Goal: Task Accomplishment & Management: Manage account settings

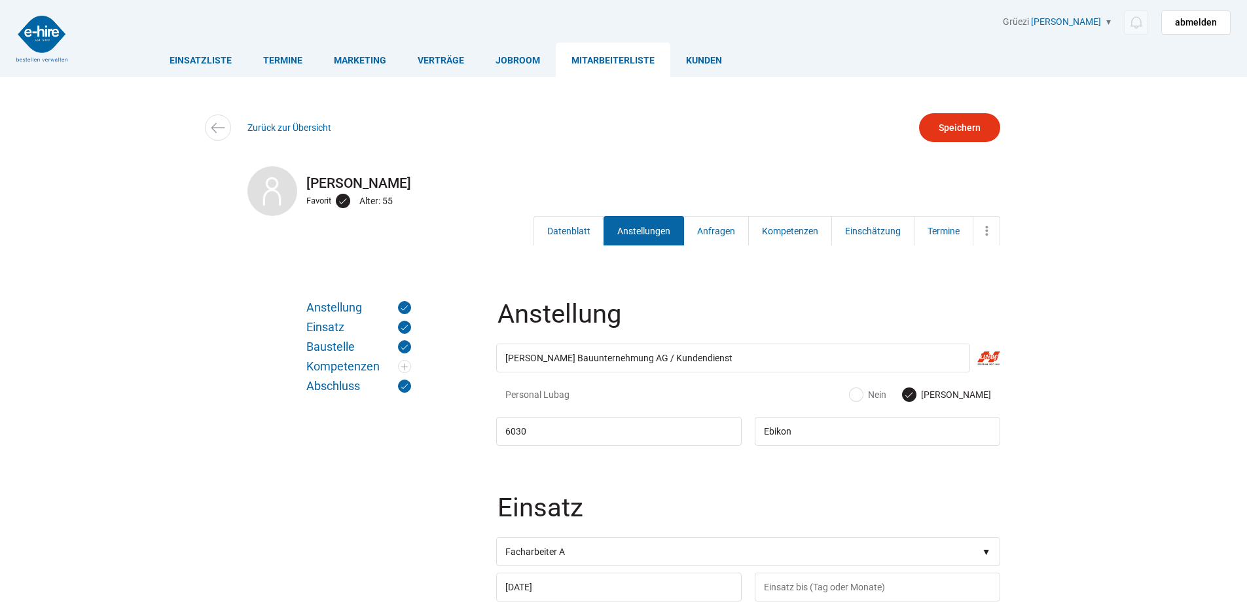
scroll to position [75, 0]
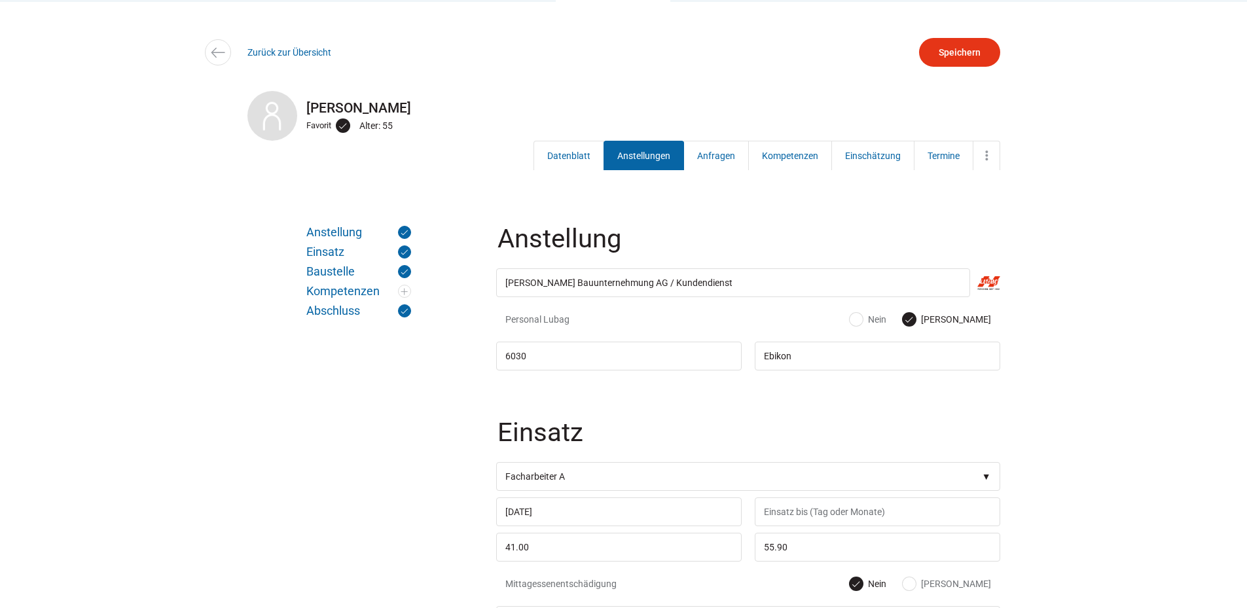
click at [286, 60] on div "Zurück zur Übersicht" at bounding box center [624, 52] width 786 height 29
click at [285, 57] on link "Zurück zur Übersicht" at bounding box center [290, 52] width 84 height 10
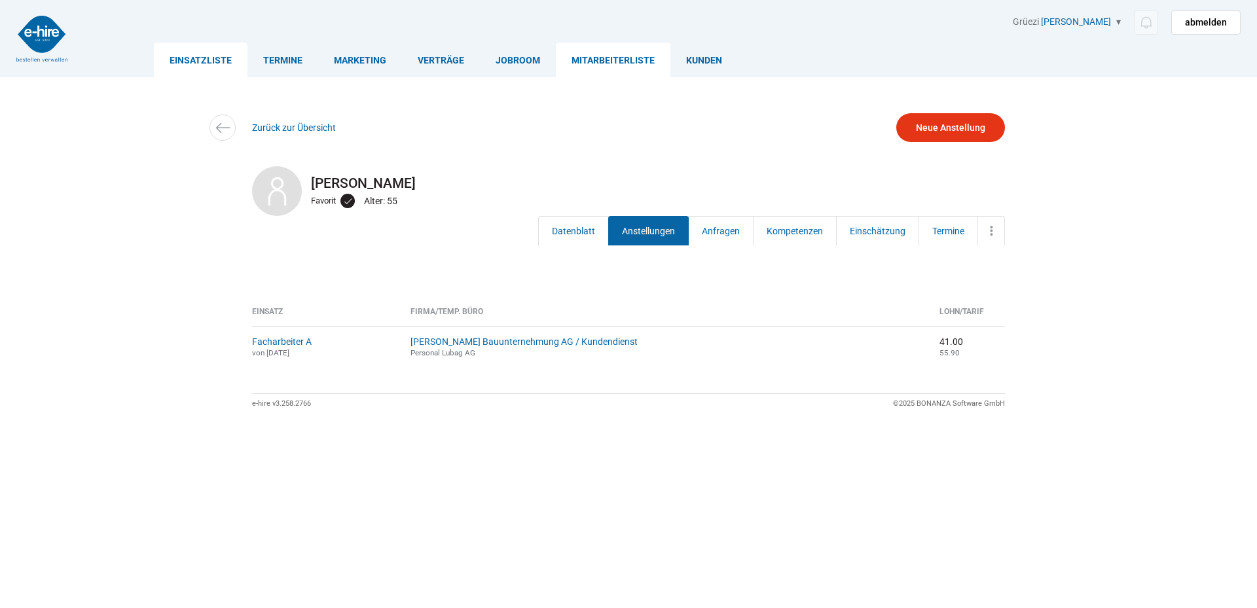
click at [196, 58] on link "Einsatzliste" at bounding box center [201, 60] width 94 height 35
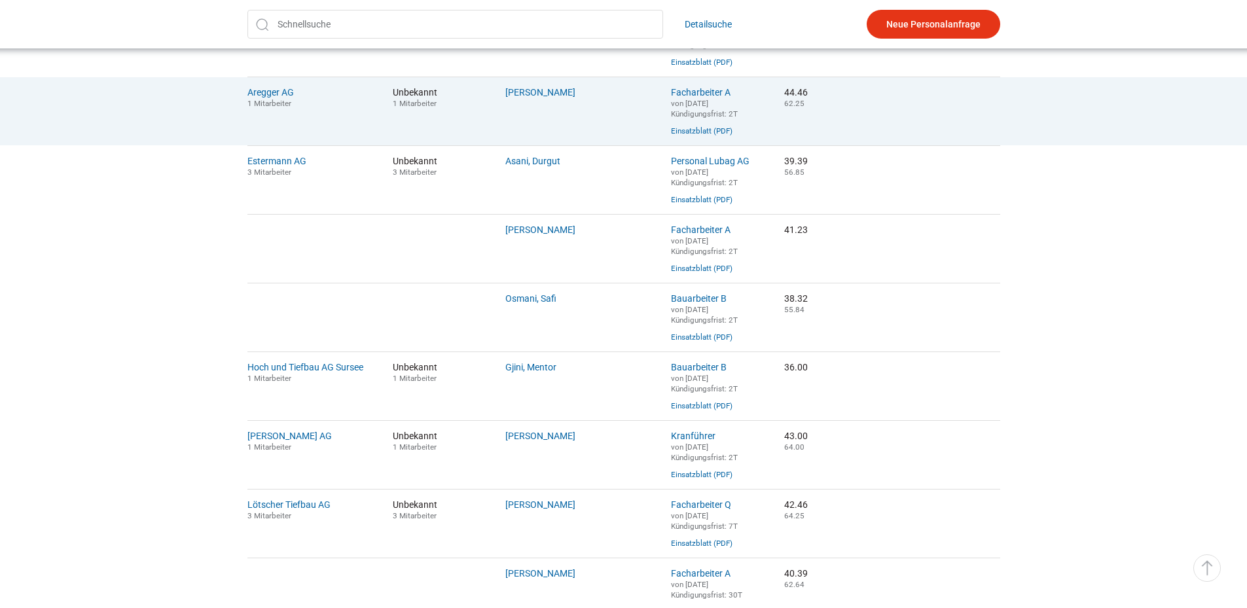
scroll to position [393, 0]
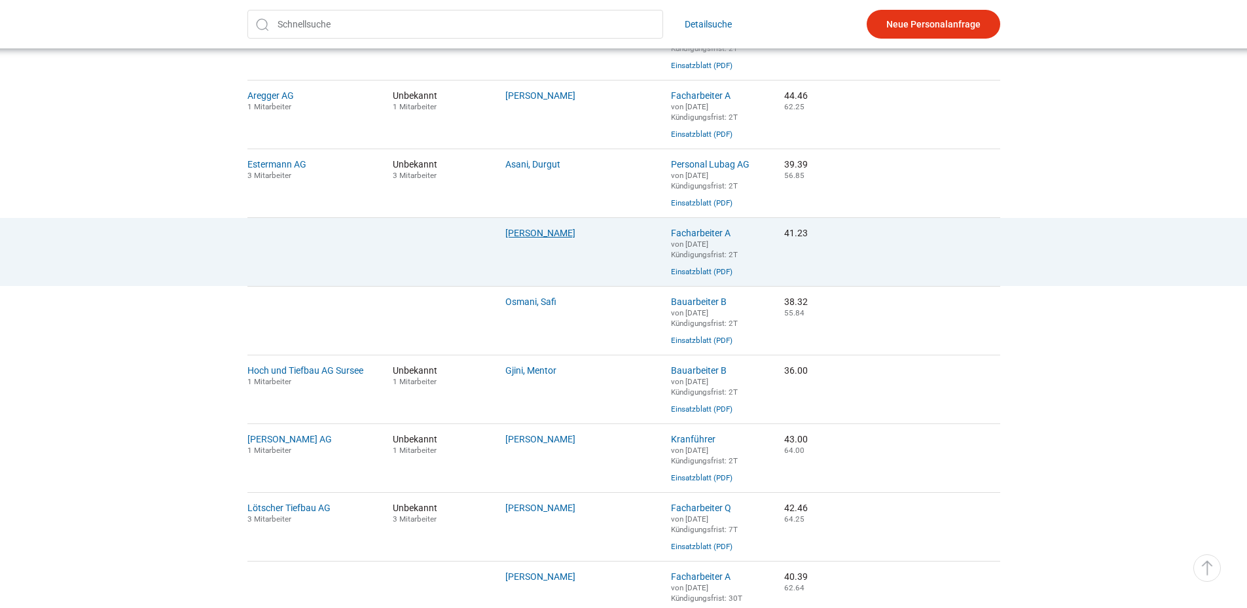
click at [521, 238] on link "Hurni, Andreas" at bounding box center [540, 233] width 70 height 10
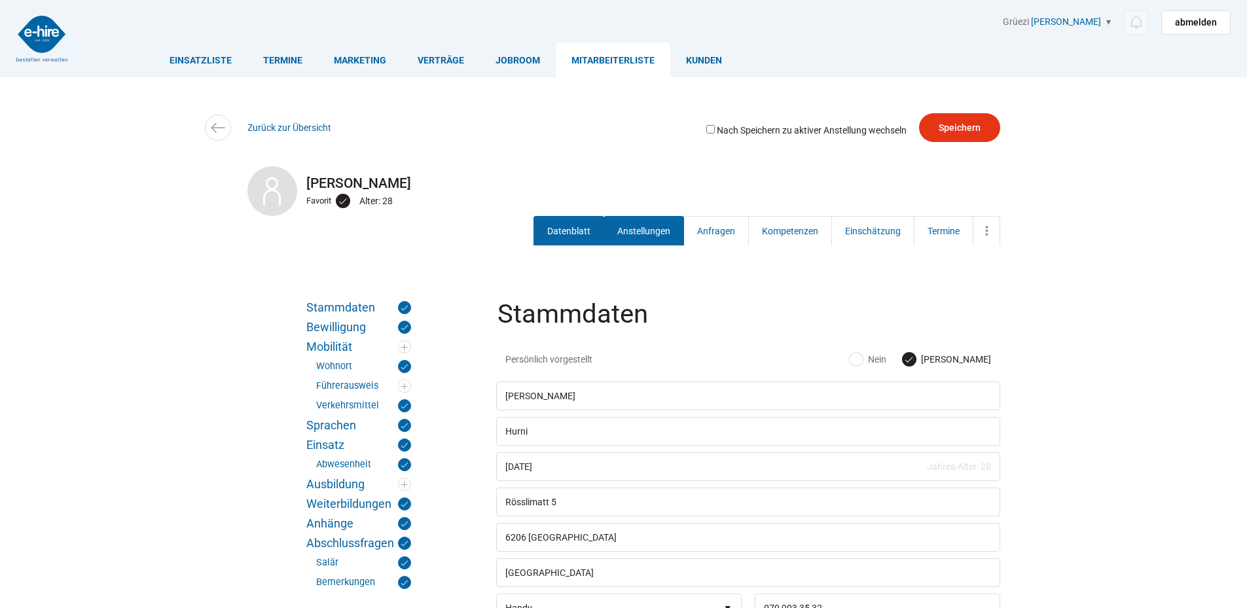
click at [631, 222] on link "Anstellungen" at bounding box center [644, 230] width 81 height 29
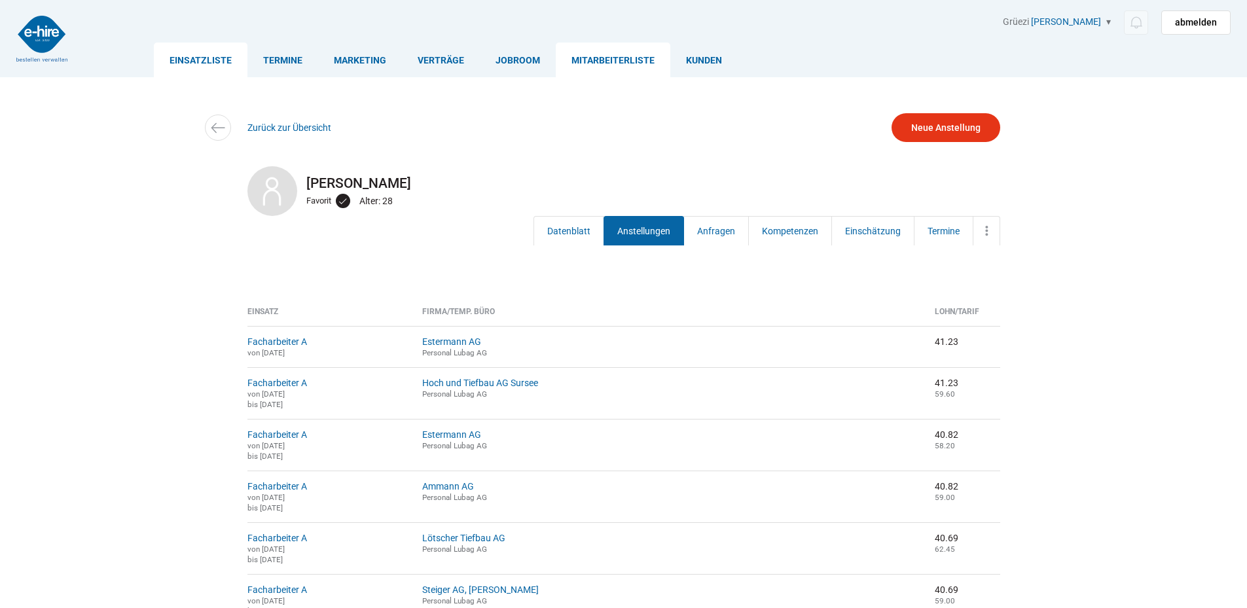
click at [200, 54] on link "Einsatzliste" at bounding box center [201, 60] width 94 height 35
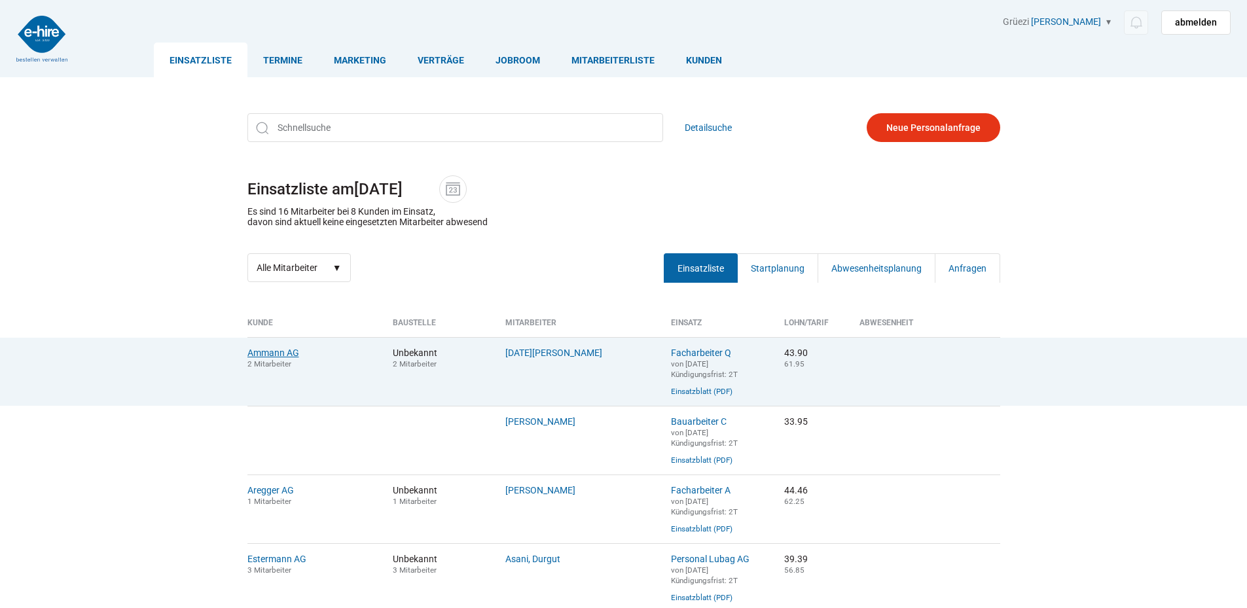
click at [284, 357] on link "Ammann AG" at bounding box center [274, 353] width 52 height 10
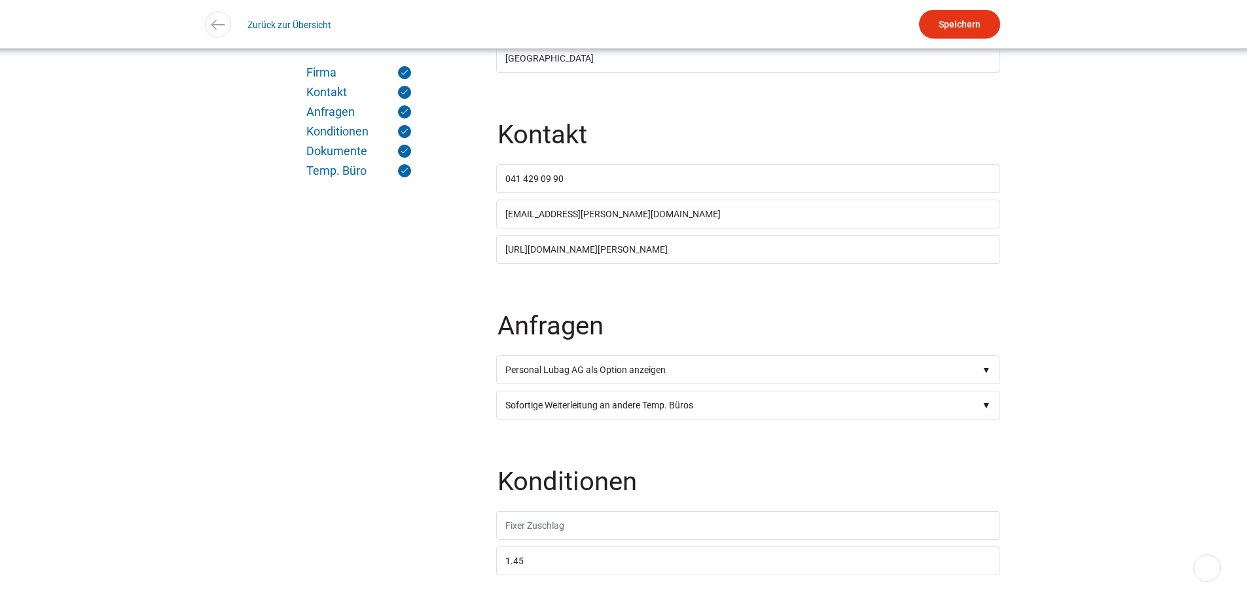
scroll to position [65, 0]
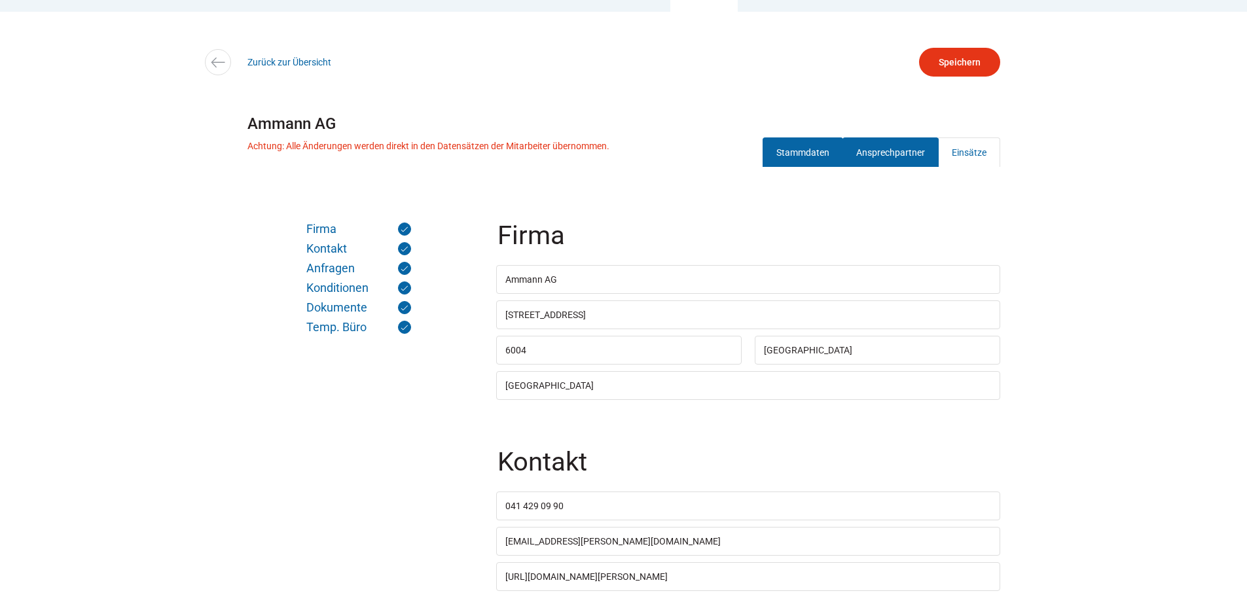
click at [898, 154] on link "Ansprechpartner" at bounding box center [891, 152] width 96 height 29
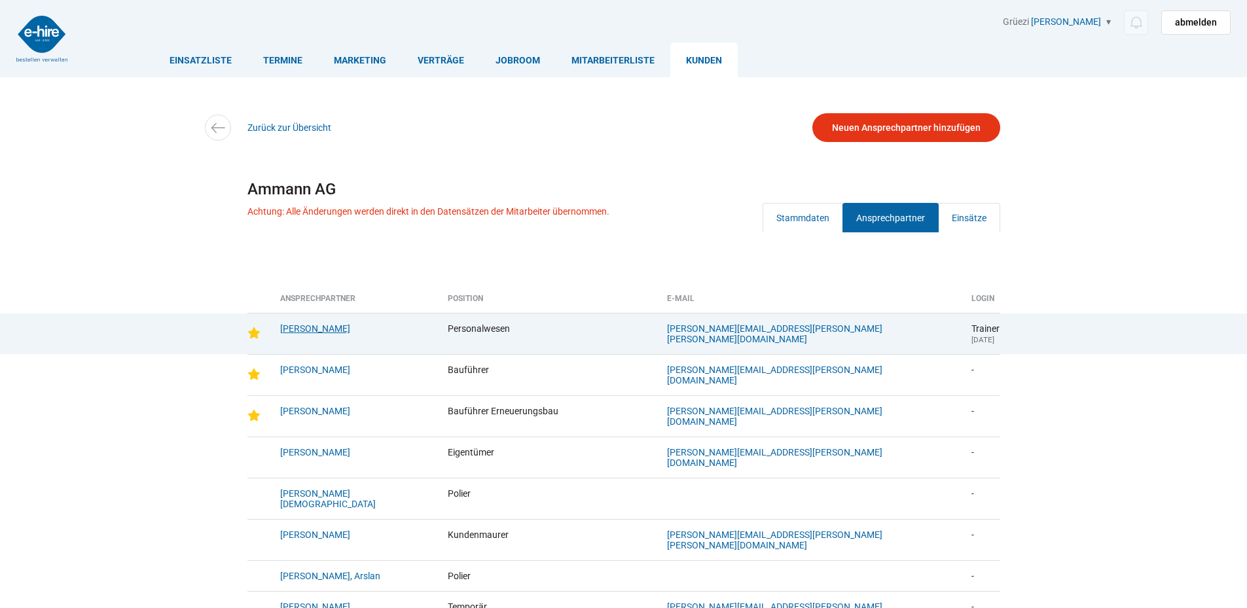
click at [298, 328] on link "Burch, Lisbeth" at bounding box center [315, 328] width 70 height 10
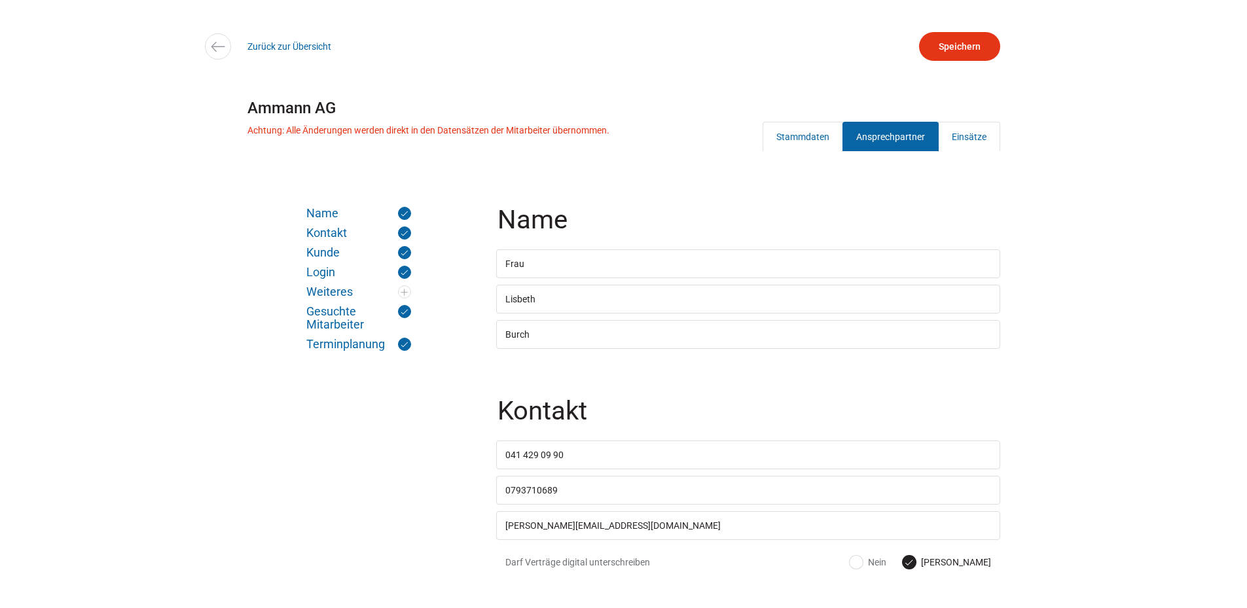
scroll to position [196, 0]
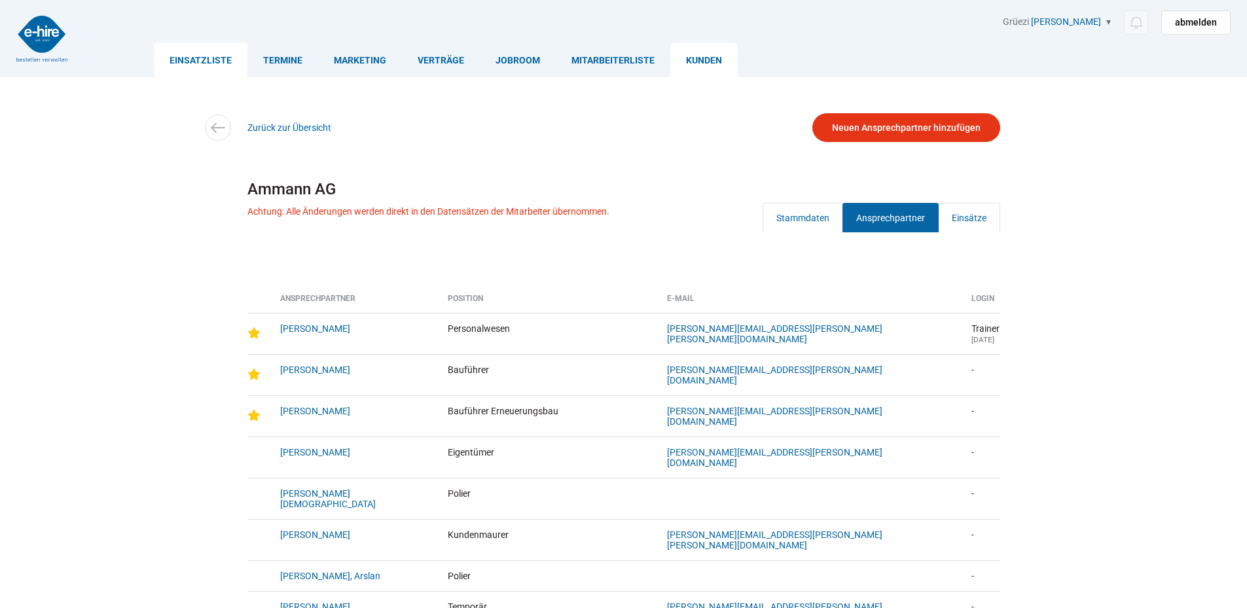
click at [193, 48] on link "Einsatzliste" at bounding box center [201, 60] width 94 height 35
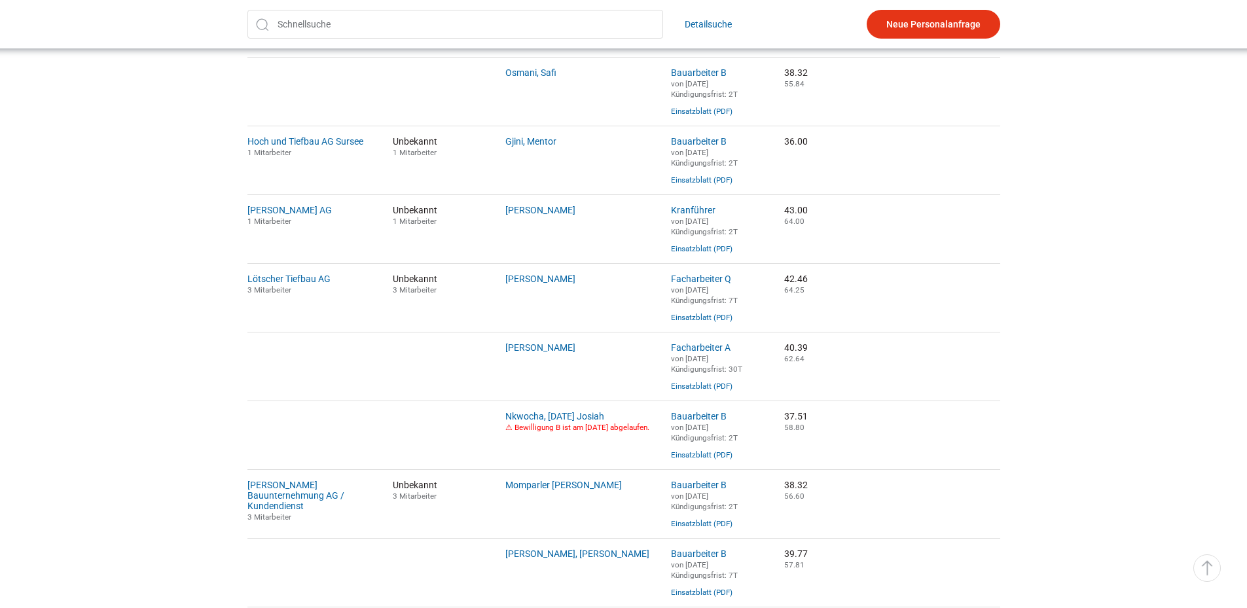
scroll to position [851, 0]
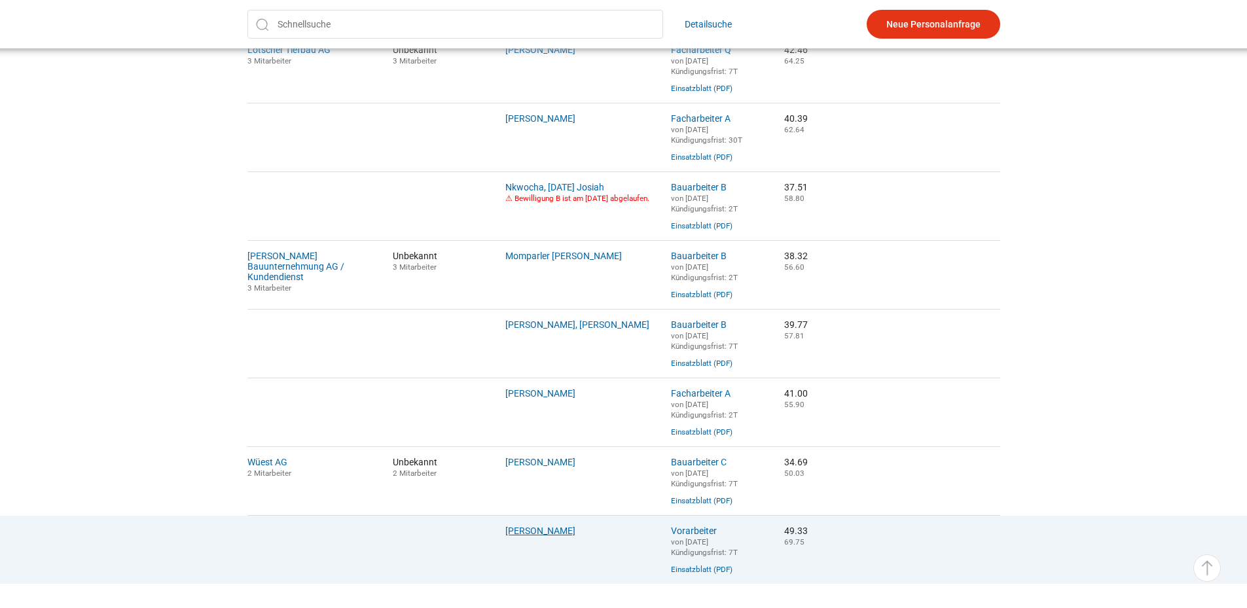
click at [540, 536] on link "Mladenovski, David" at bounding box center [540, 531] width 70 height 10
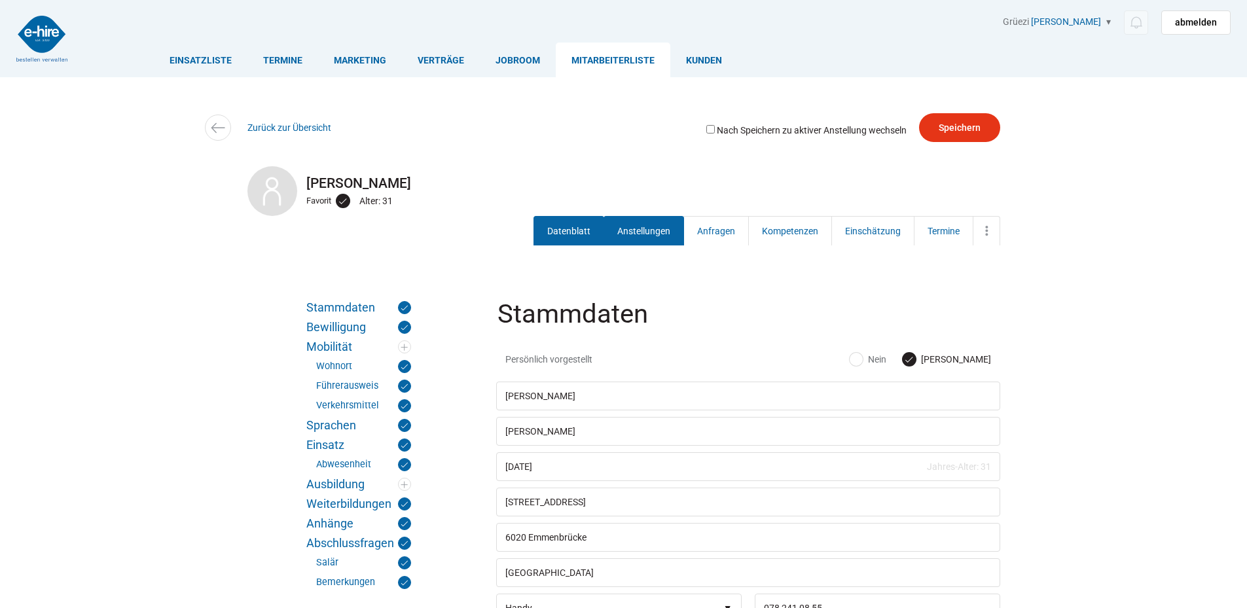
click at [617, 228] on link "Anstellungen" at bounding box center [644, 230] width 81 height 29
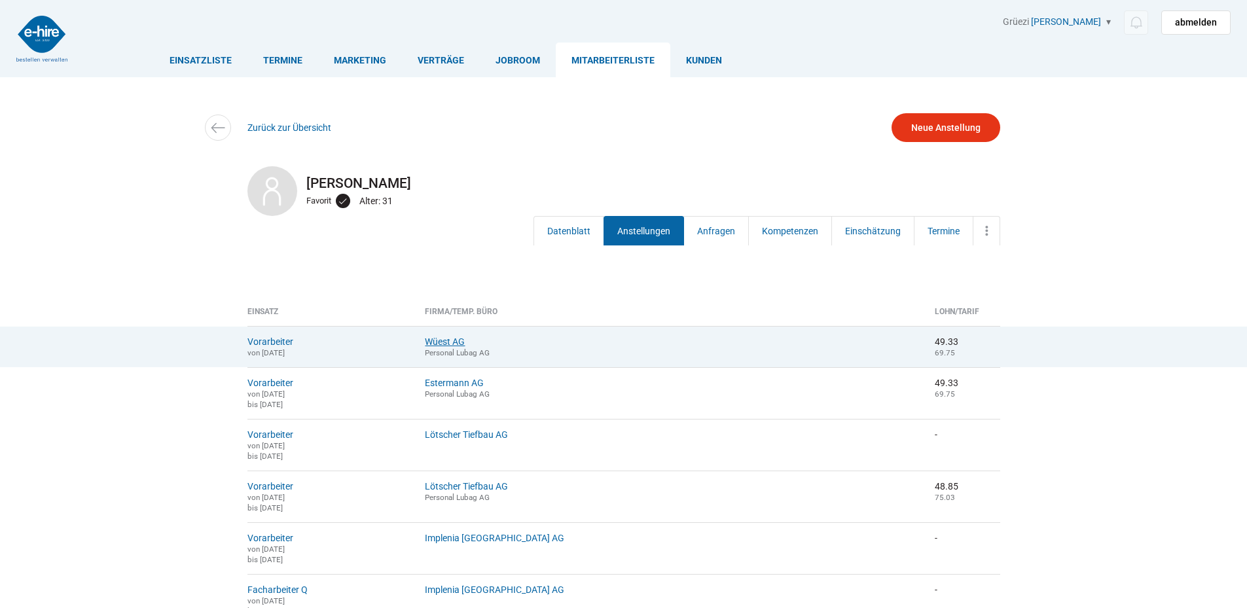
click at [465, 346] on link "Wüest AG" at bounding box center [445, 342] width 40 height 10
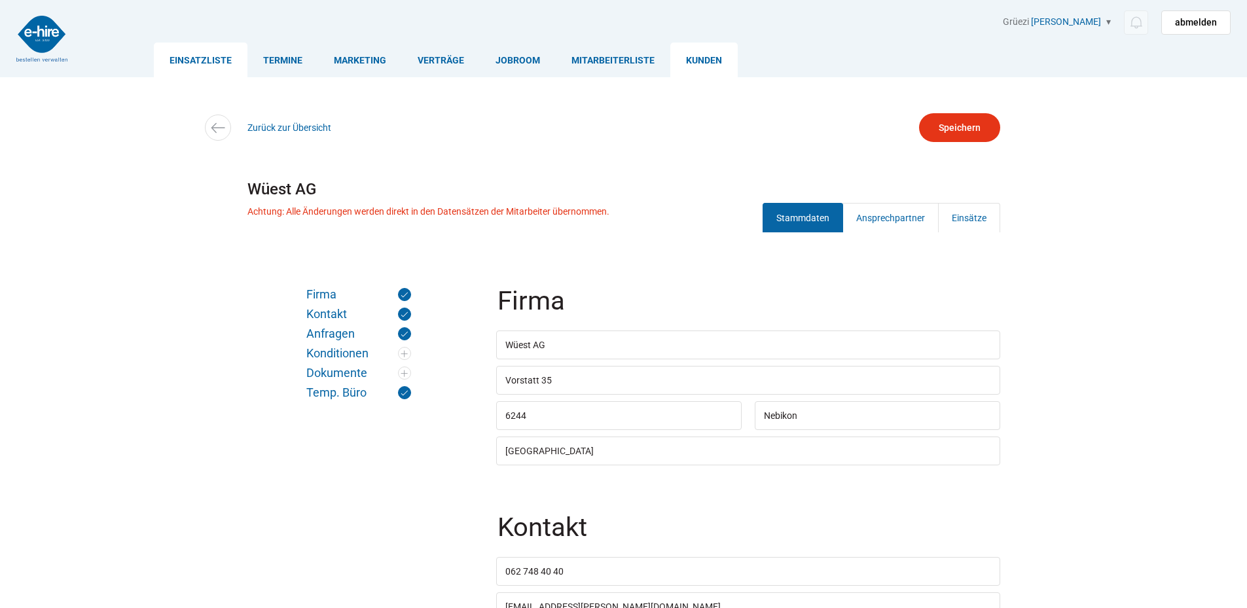
click at [170, 47] on link "Einsatzliste" at bounding box center [201, 60] width 94 height 35
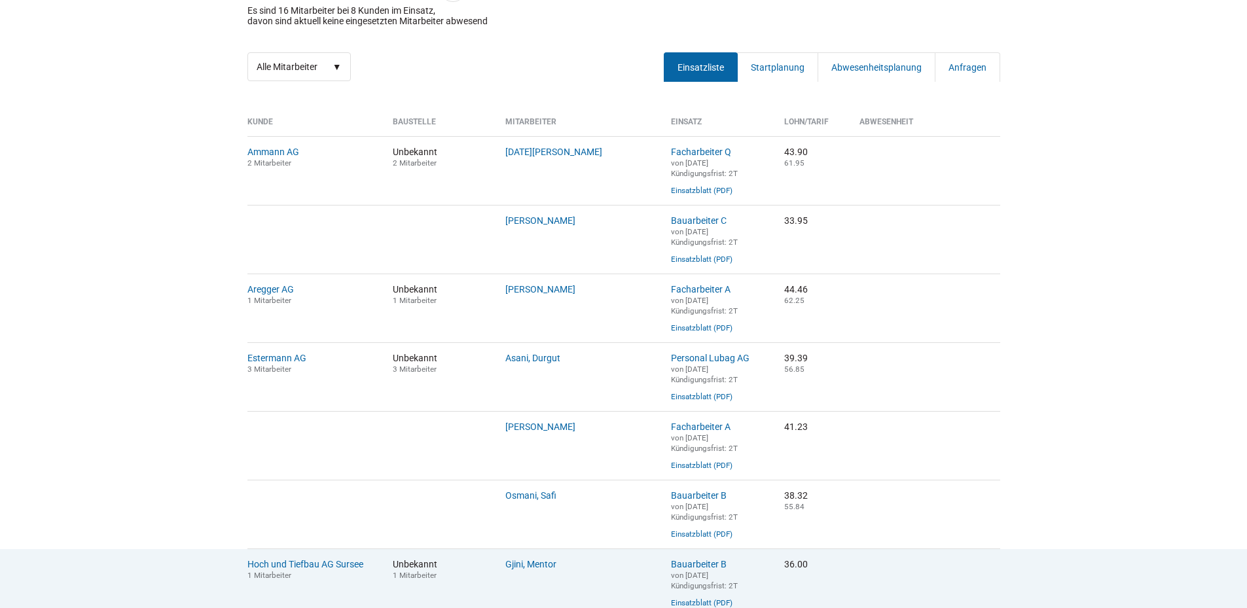
scroll to position [200, 0]
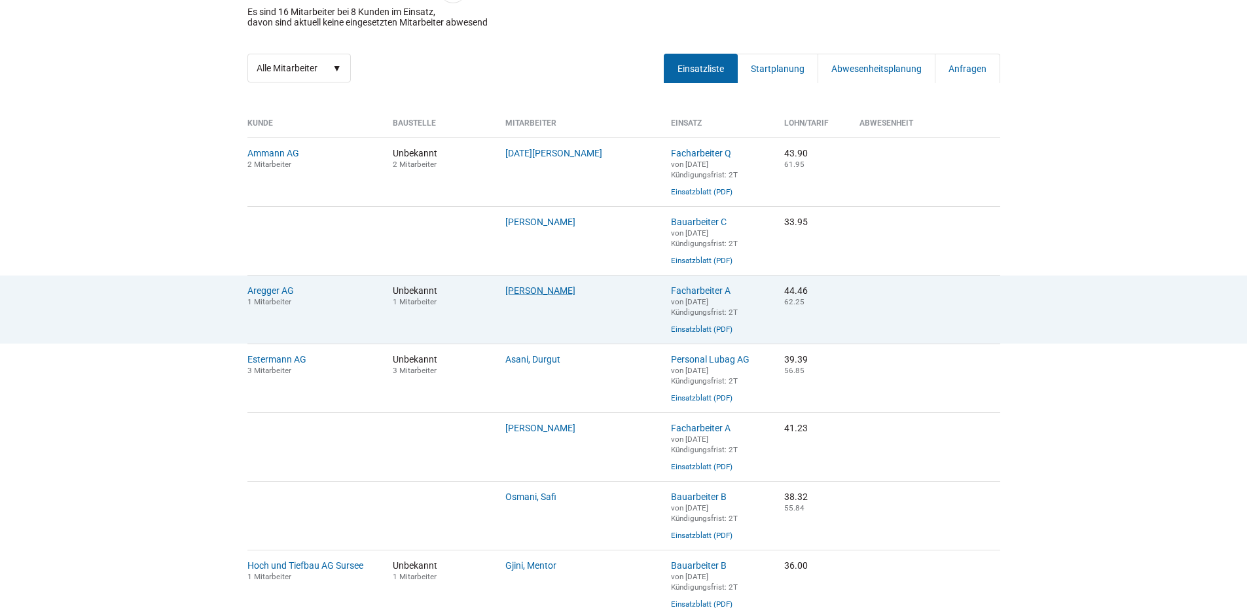
click at [528, 296] on link "[PERSON_NAME]" at bounding box center [540, 290] width 70 height 10
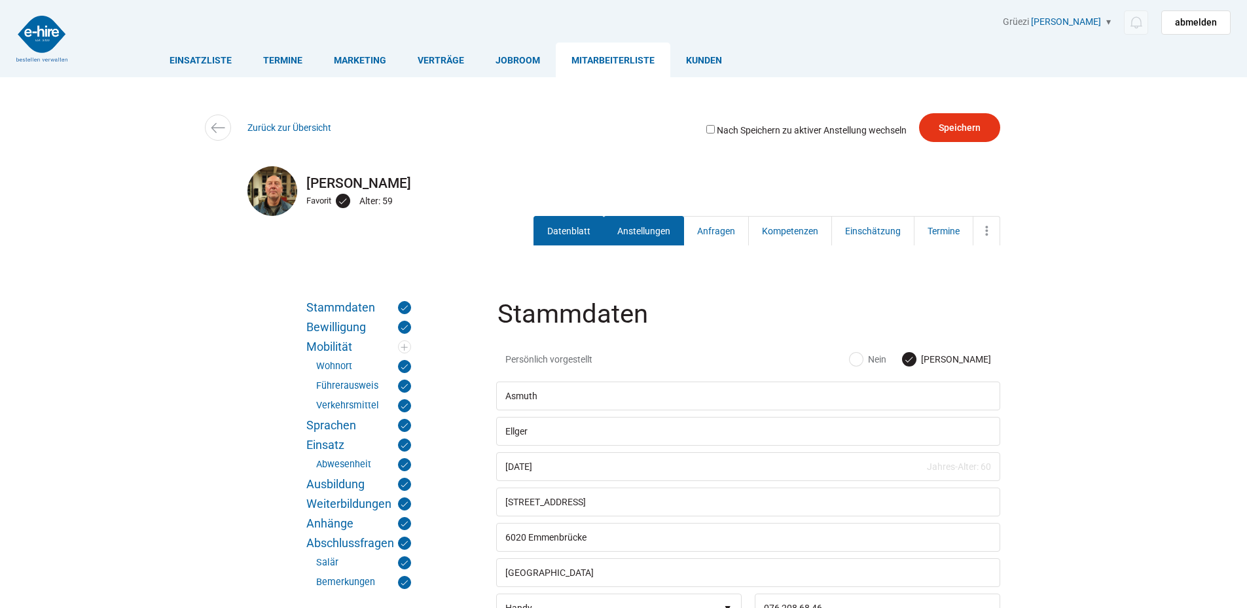
click at [633, 222] on link "Anstellungen" at bounding box center [644, 230] width 81 height 29
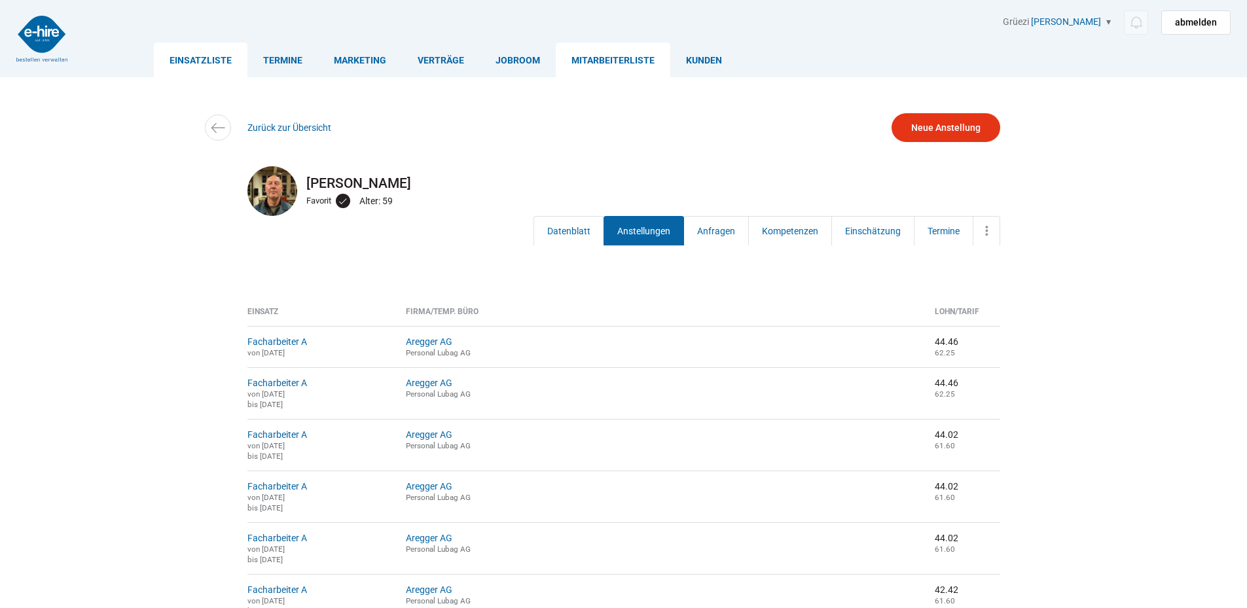
click at [189, 52] on link "Einsatzliste" at bounding box center [201, 60] width 94 height 35
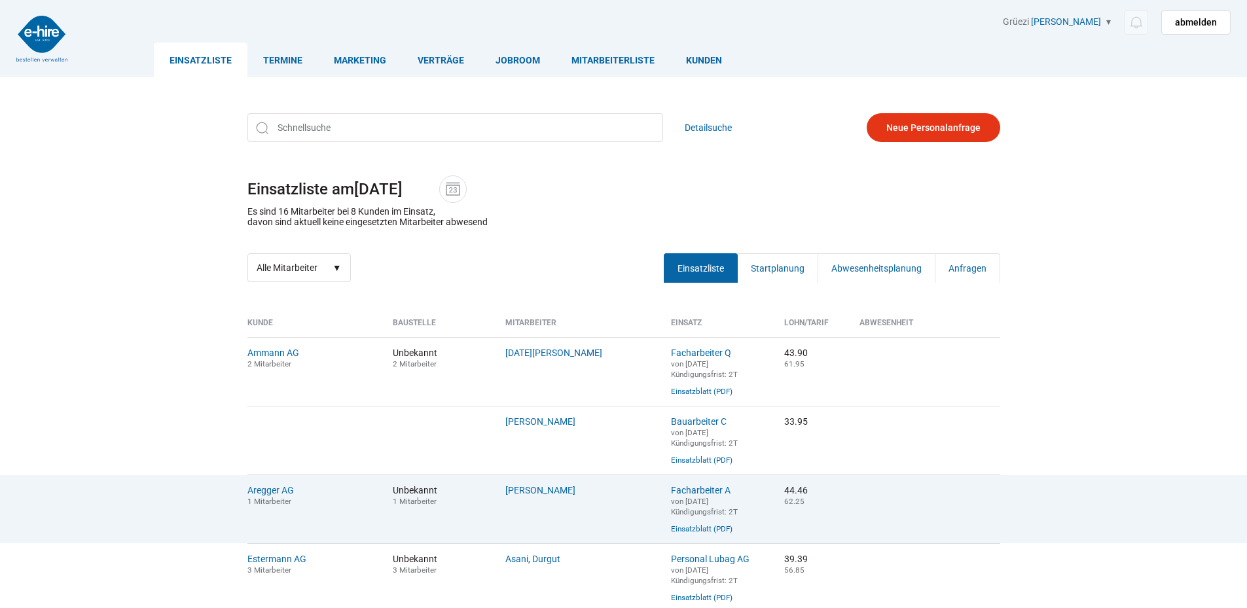
scroll to position [65, 0]
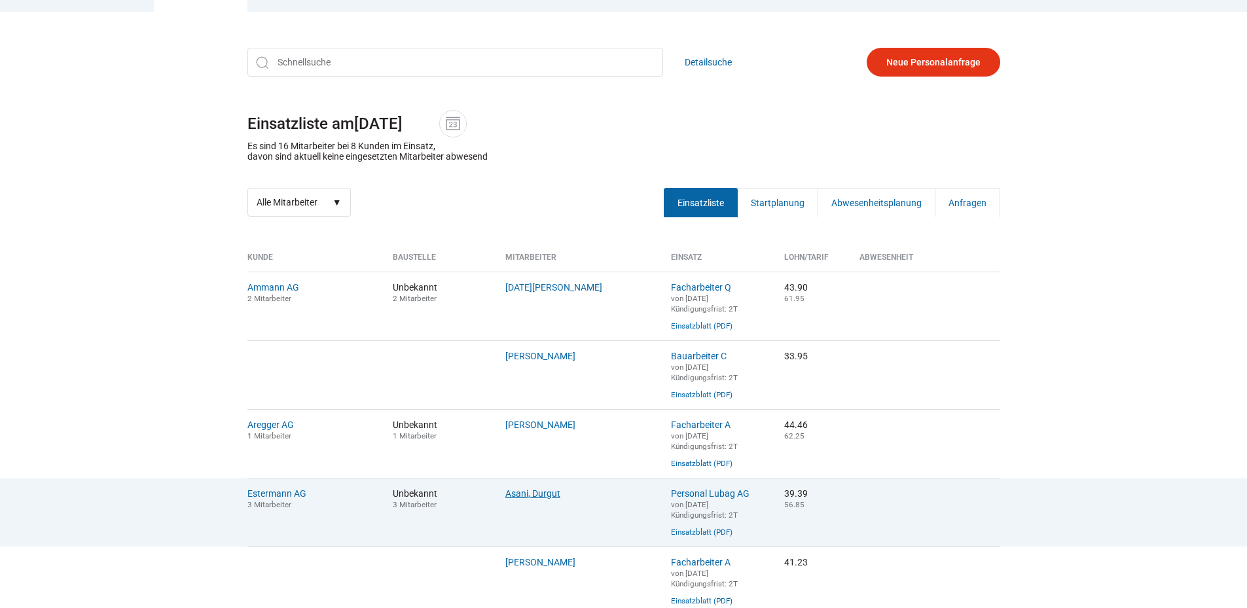
click at [532, 499] on link "Asani, Durgut" at bounding box center [532, 493] width 55 height 10
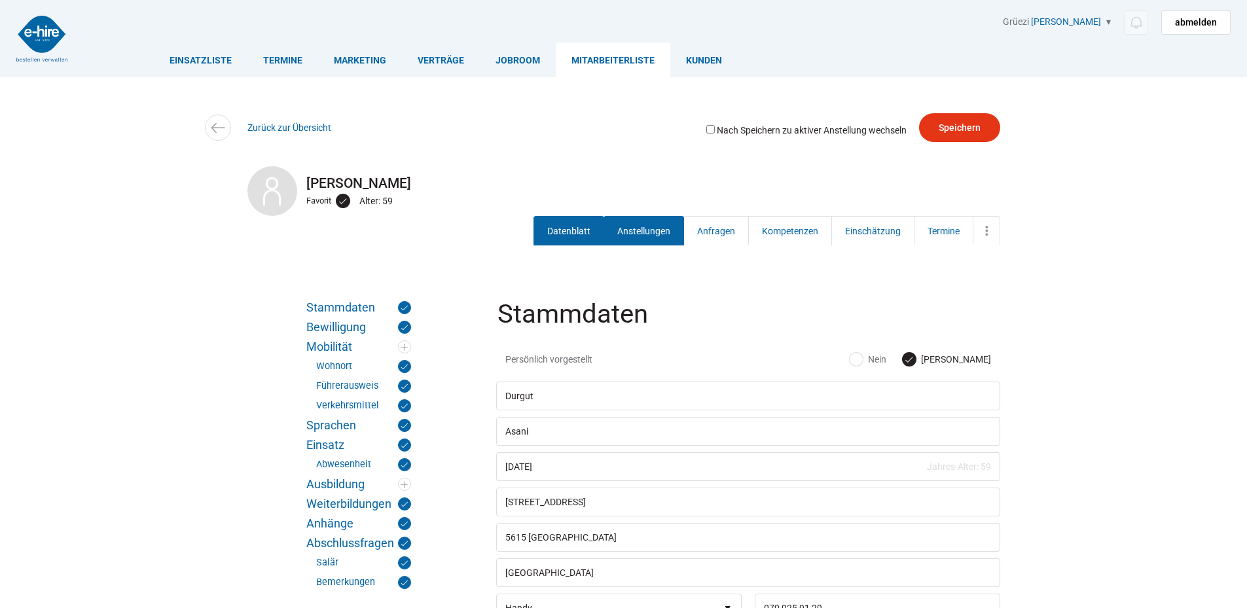
click at [646, 230] on link "Anstellungen" at bounding box center [644, 230] width 81 height 29
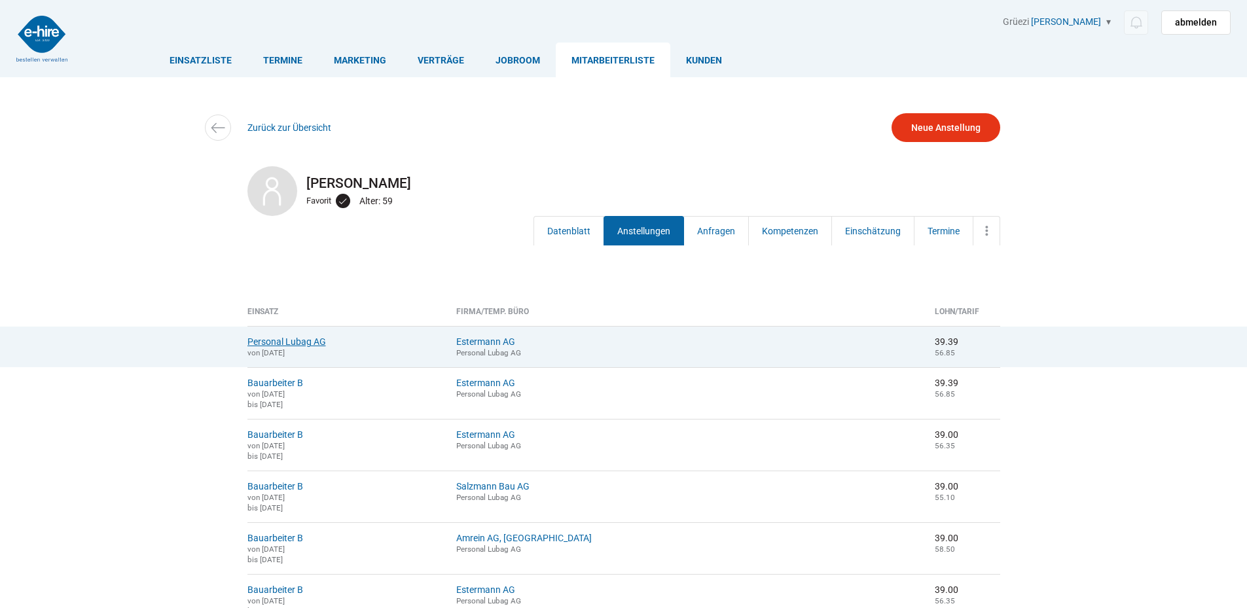
click at [304, 342] on link "Personal Lubag AG" at bounding box center [287, 342] width 79 height 10
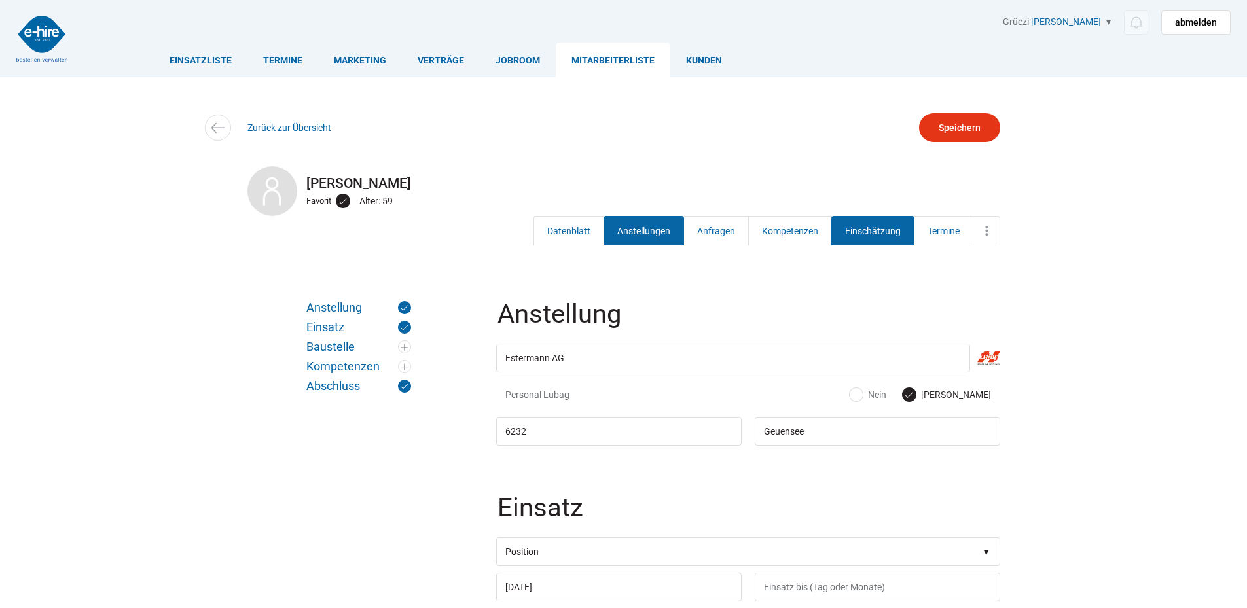
click at [883, 229] on link "Einschätzung" at bounding box center [873, 230] width 83 height 29
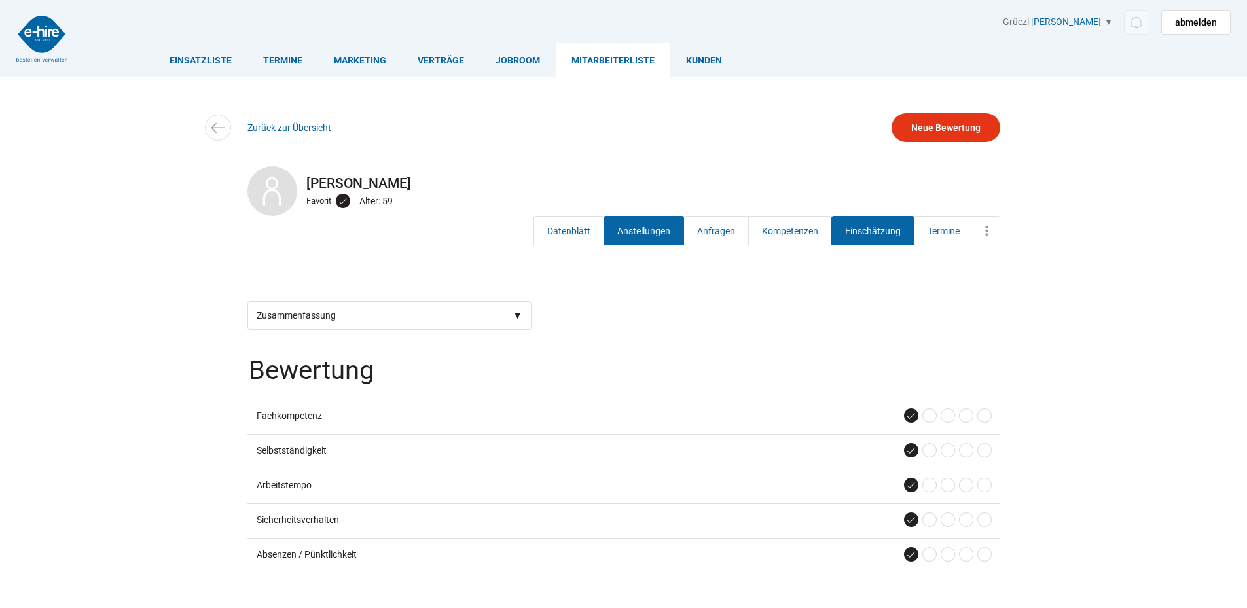
click at [647, 230] on link "Anstellungen" at bounding box center [644, 230] width 81 height 29
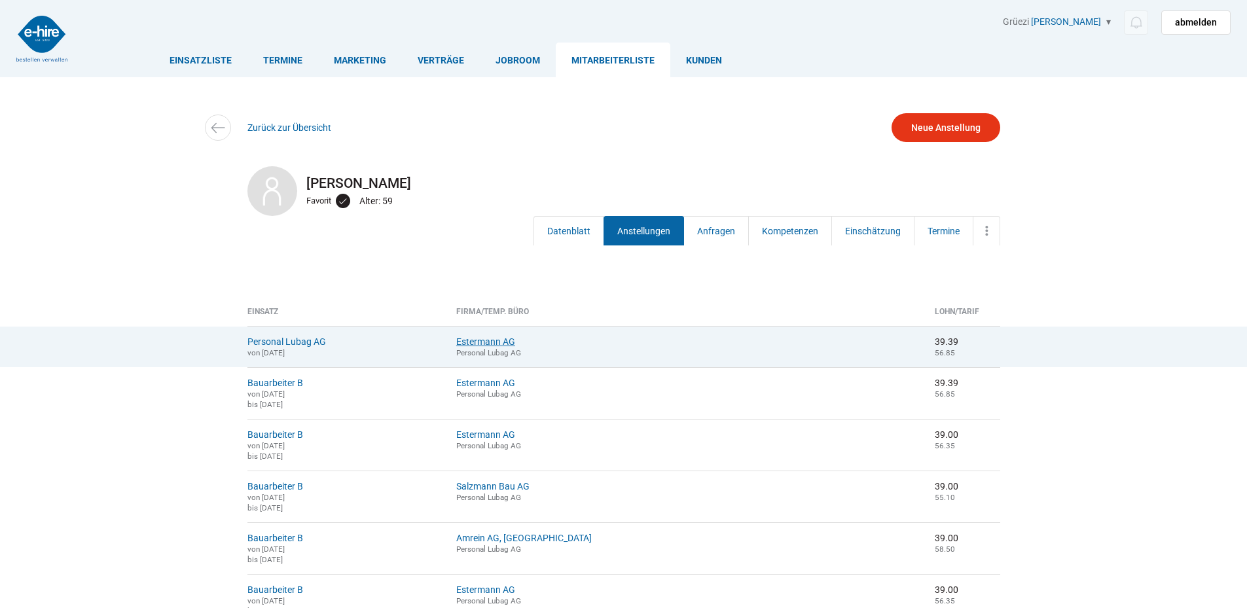
click at [509, 346] on link "Estermann AG" at bounding box center [485, 342] width 59 height 10
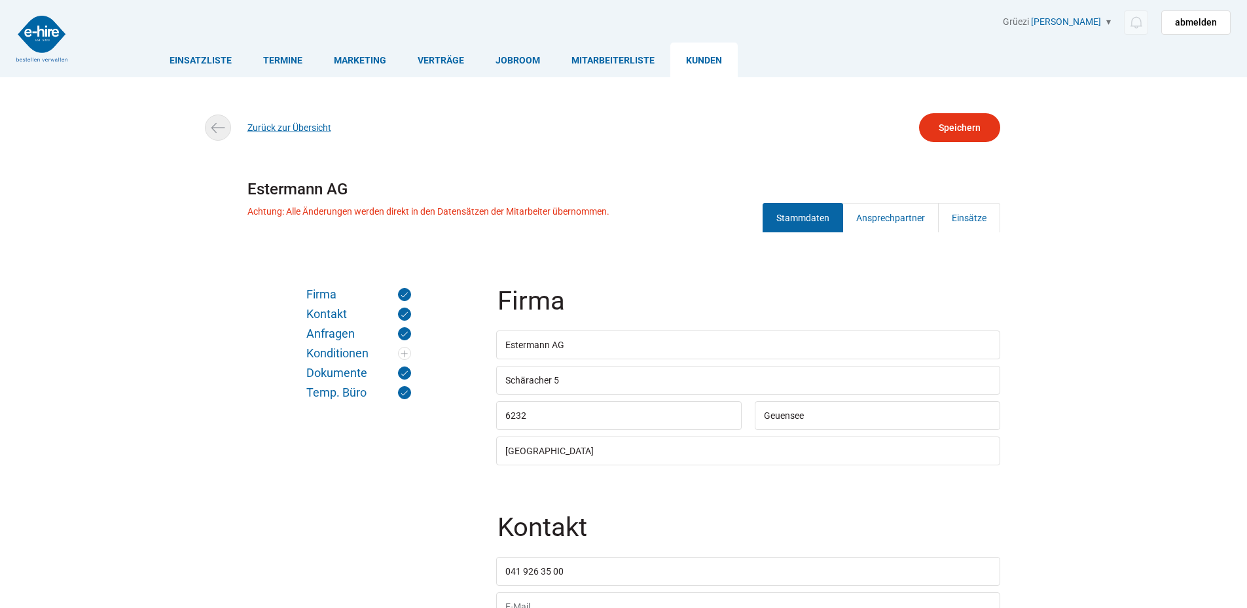
click at [266, 128] on link "Zurück zur Übersicht" at bounding box center [290, 127] width 84 height 10
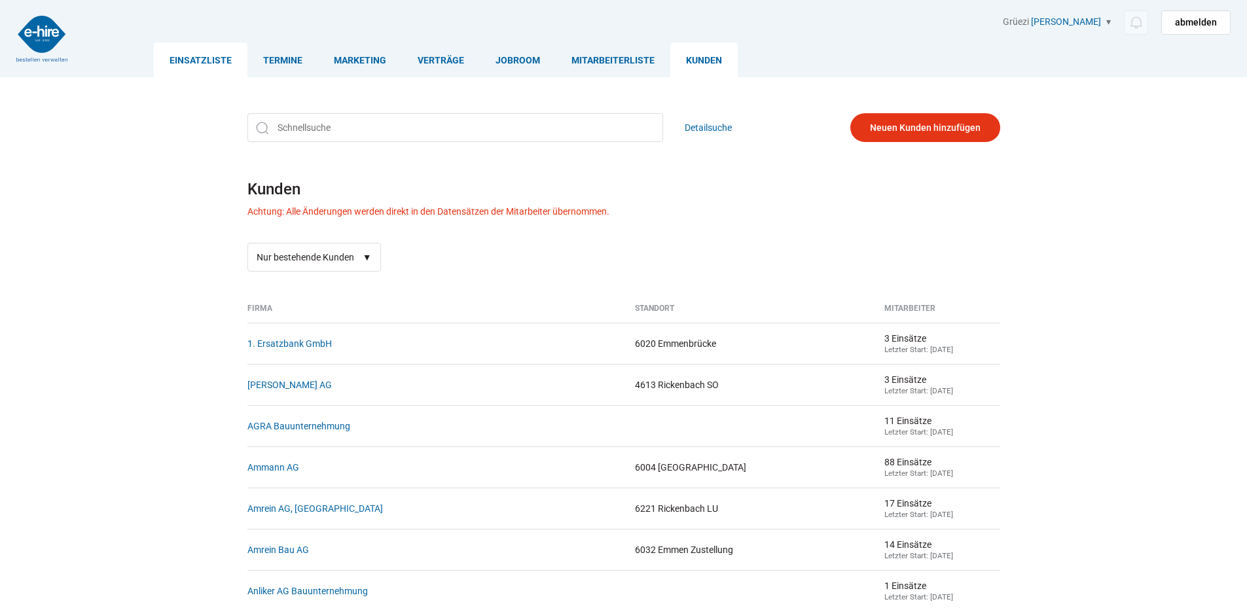
click at [160, 54] on link "Einsatzliste" at bounding box center [201, 60] width 94 height 35
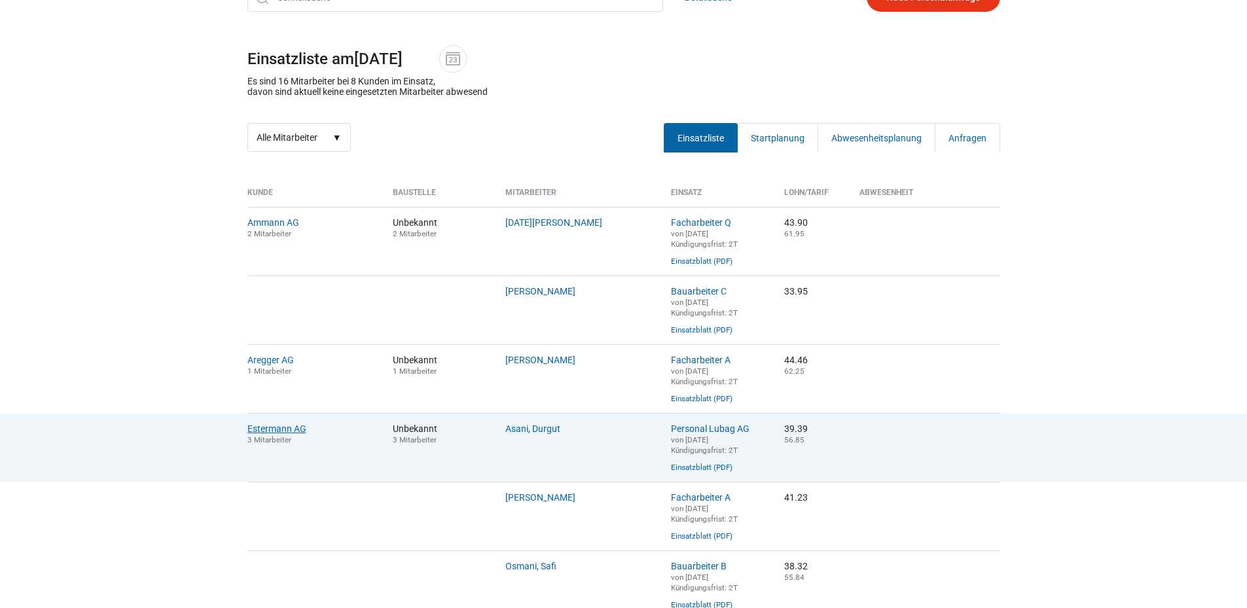
scroll to position [131, 0]
click at [272, 432] on td "Estermann AG 3 Mitarbeiter" at bounding box center [316, 447] width 136 height 69
click at [272, 433] on link "Estermann AG" at bounding box center [277, 428] width 59 height 10
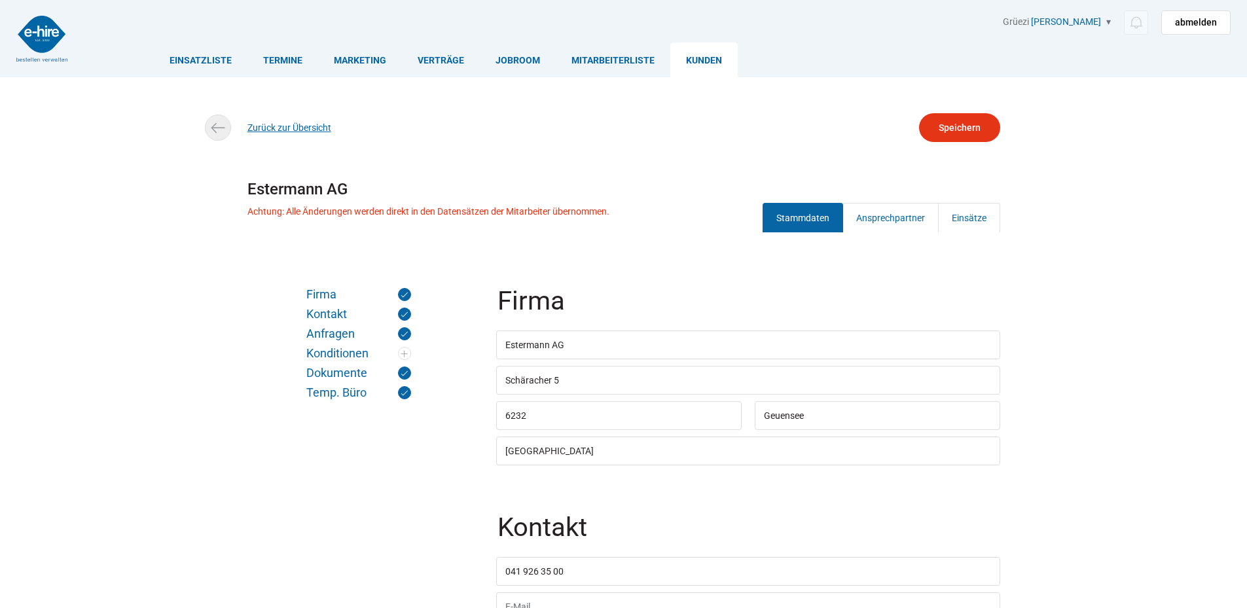
click at [274, 128] on link "Zurück zur Übersicht" at bounding box center [290, 127] width 84 height 10
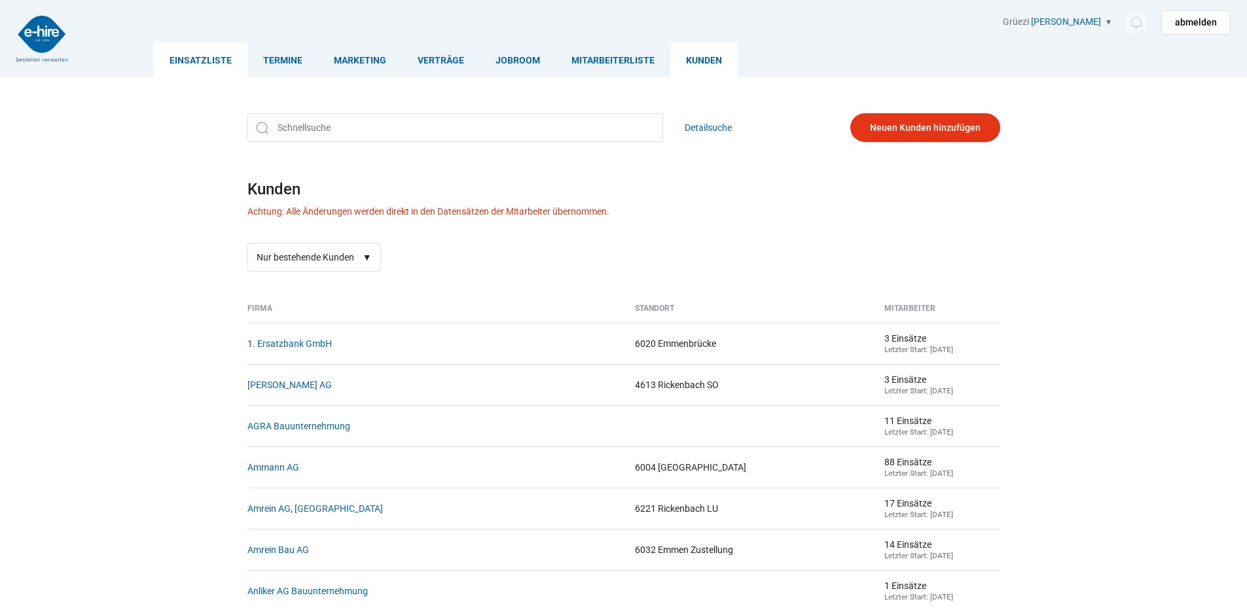
click at [200, 69] on link "Einsatzliste" at bounding box center [201, 60] width 94 height 35
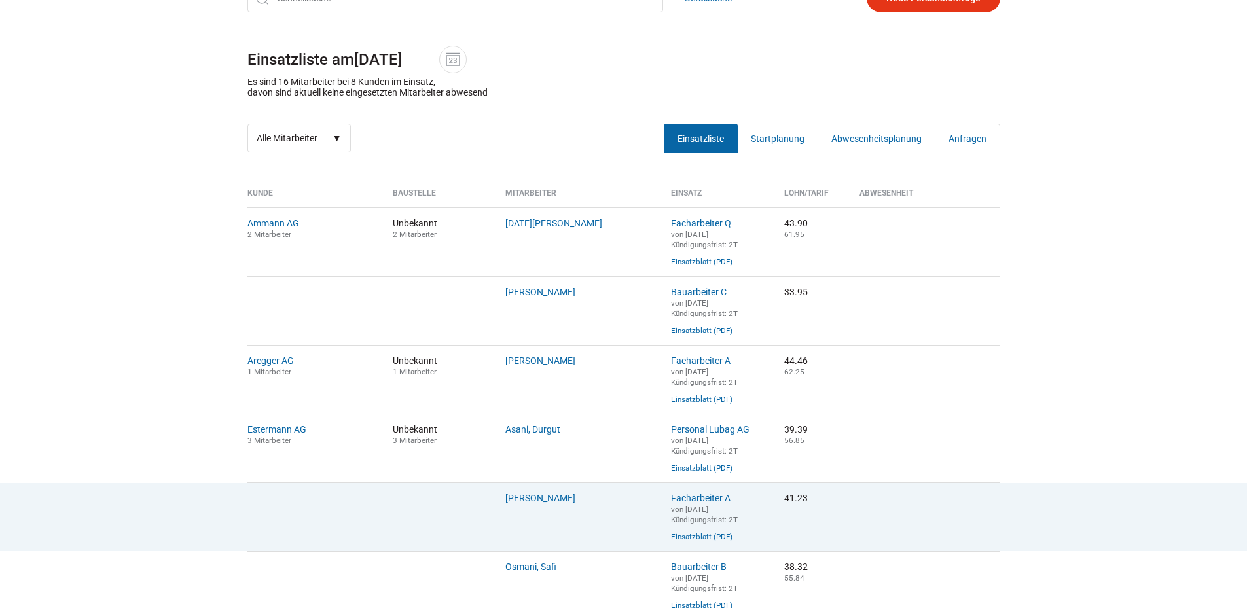
scroll to position [131, 0]
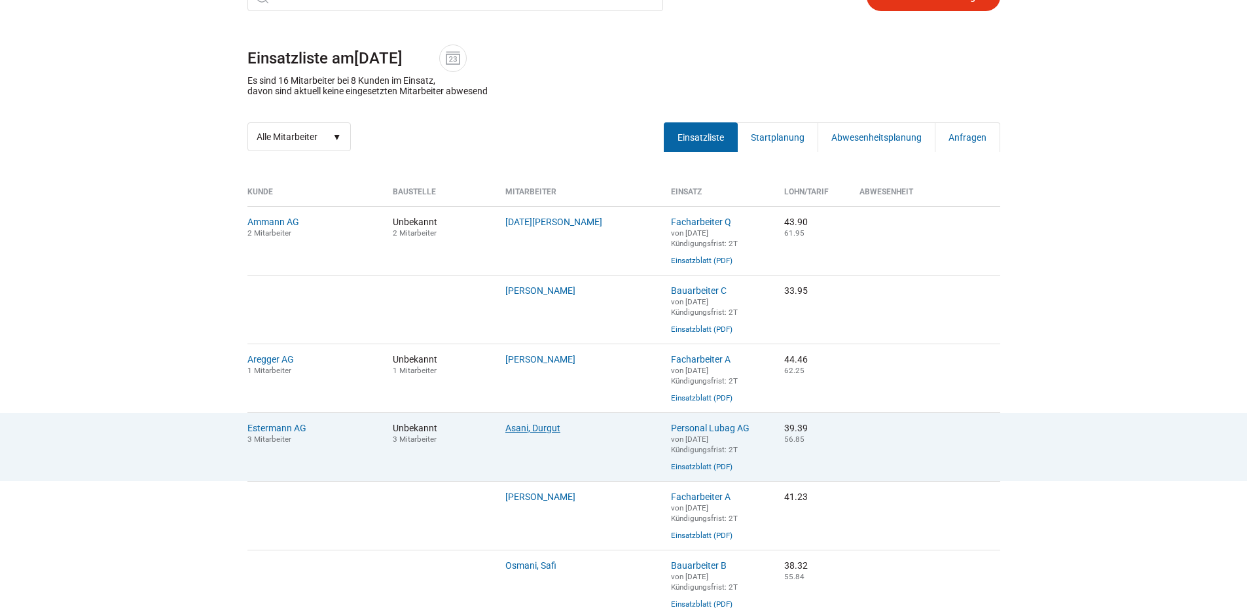
click at [540, 433] on link "Asani, Durgut" at bounding box center [532, 428] width 55 height 10
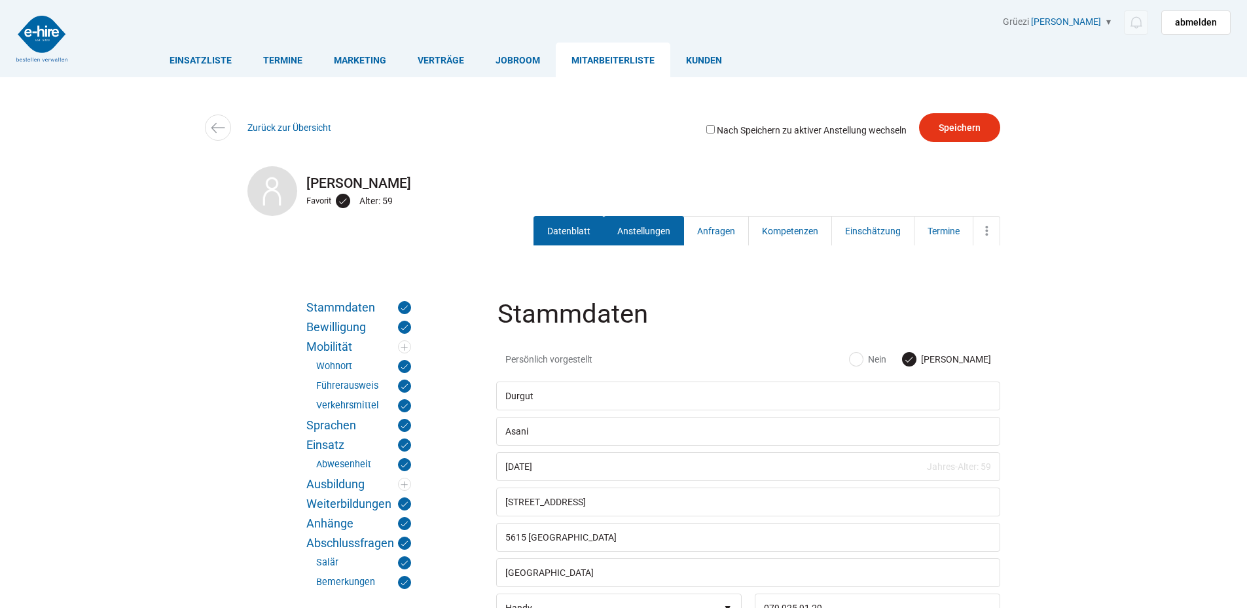
click at [636, 217] on link "Anstellungen" at bounding box center [644, 230] width 81 height 29
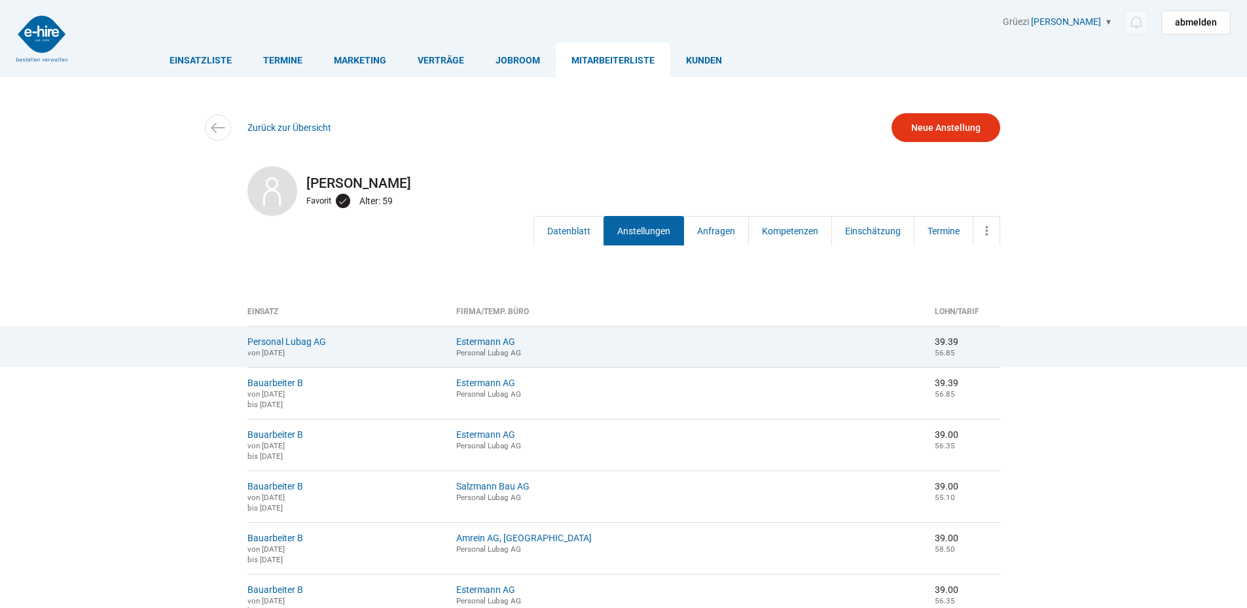
click at [381, 350] on td "Personal Lubag AG von 11.08.2025" at bounding box center [347, 346] width 199 height 41
click at [292, 348] on td "Personal Lubag AG von 11.08.2025" at bounding box center [347, 346] width 199 height 41
click at [277, 343] on link "Personal Lubag AG" at bounding box center [287, 342] width 79 height 10
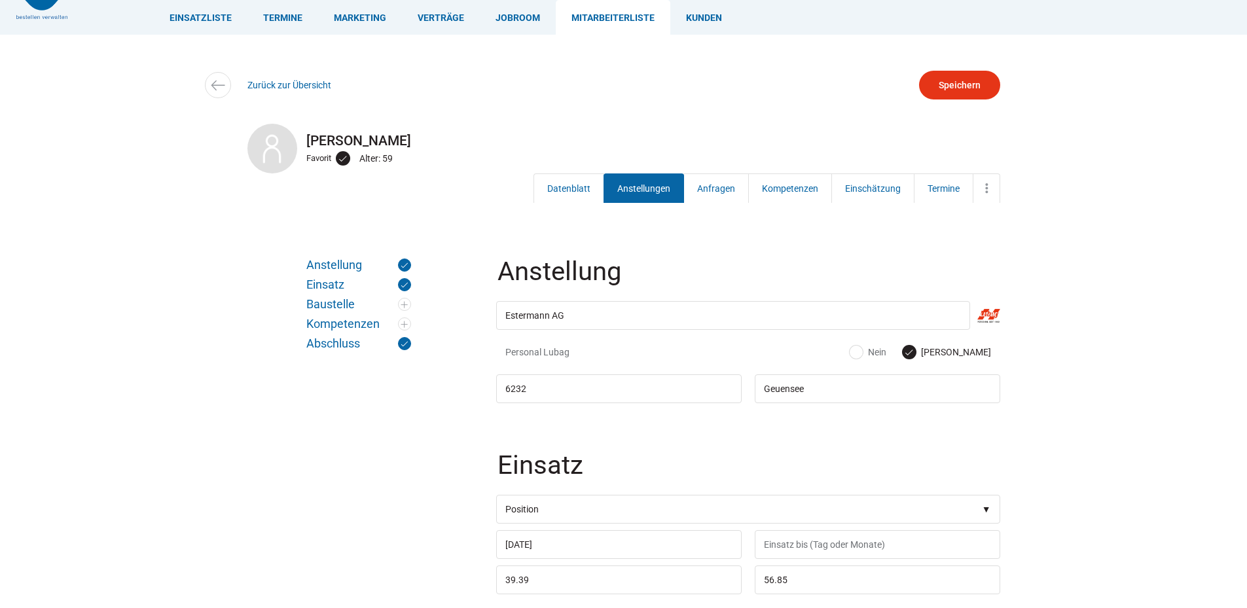
scroll to position [65, 0]
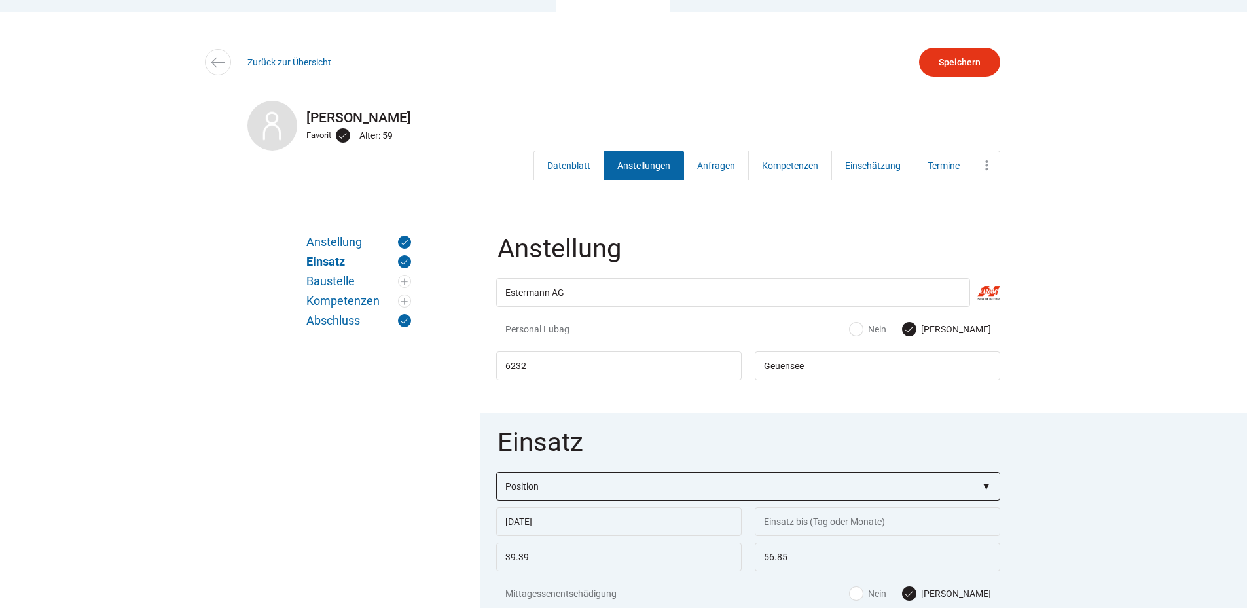
click at [579, 492] on select"] "Position Bauarbeiter C Bauarbeiter B Facharbeiter A Facharbeiter Q Vorarbeiter …" at bounding box center [748, 486] width 504 height 29
select select"] "Bauarbeiter B"
click at [496, 473] on select"] "Position Bauarbeiter C Bauarbeiter B Facharbeiter A Facharbeiter Q Vorarbeiter …" at bounding box center [748, 486] width 504 height 29
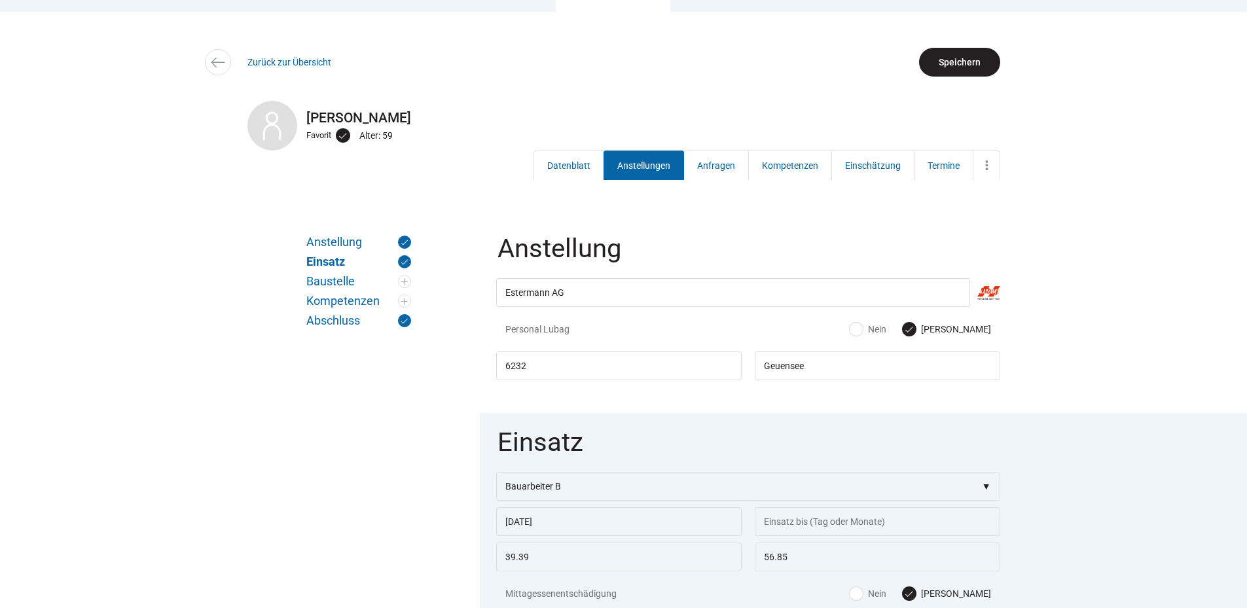
click at [957, 52] on input "Speichern" at bounding box center [959, 62] width 81 height 29
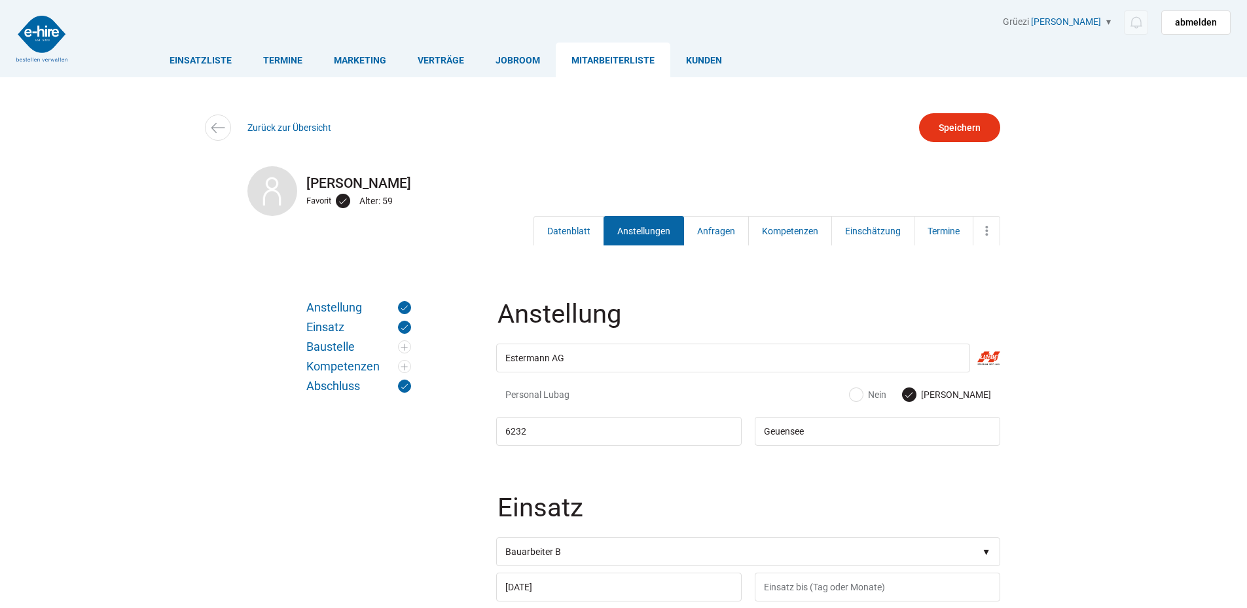
scroll to position [65, 0]
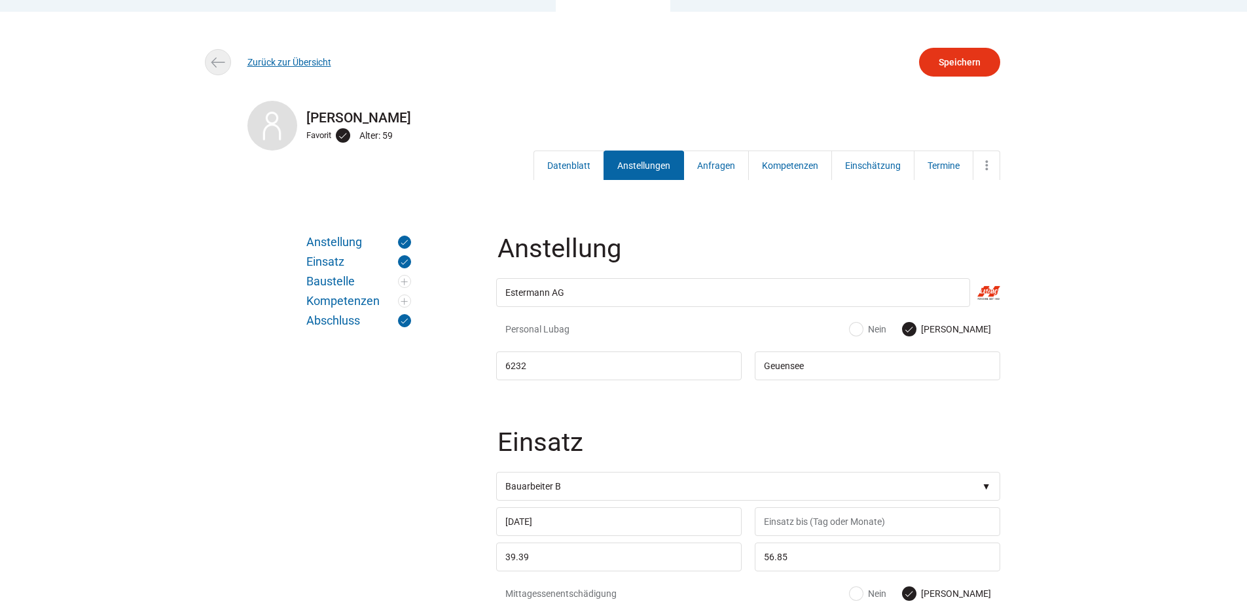
click at [277, 65] on link "Zurück zur Übersicht" at bounding box center [290, 62] width 84 height 10
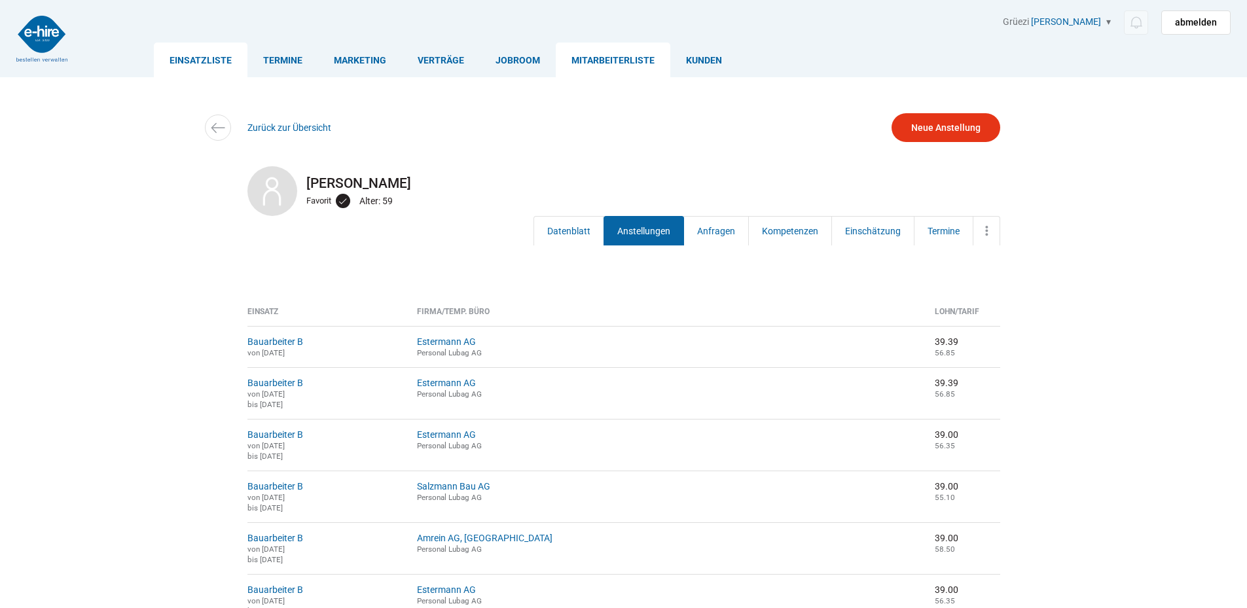
click at [186, 64] on link "Einsatzliste" at bounding box center [201, 60] width 94 height 35
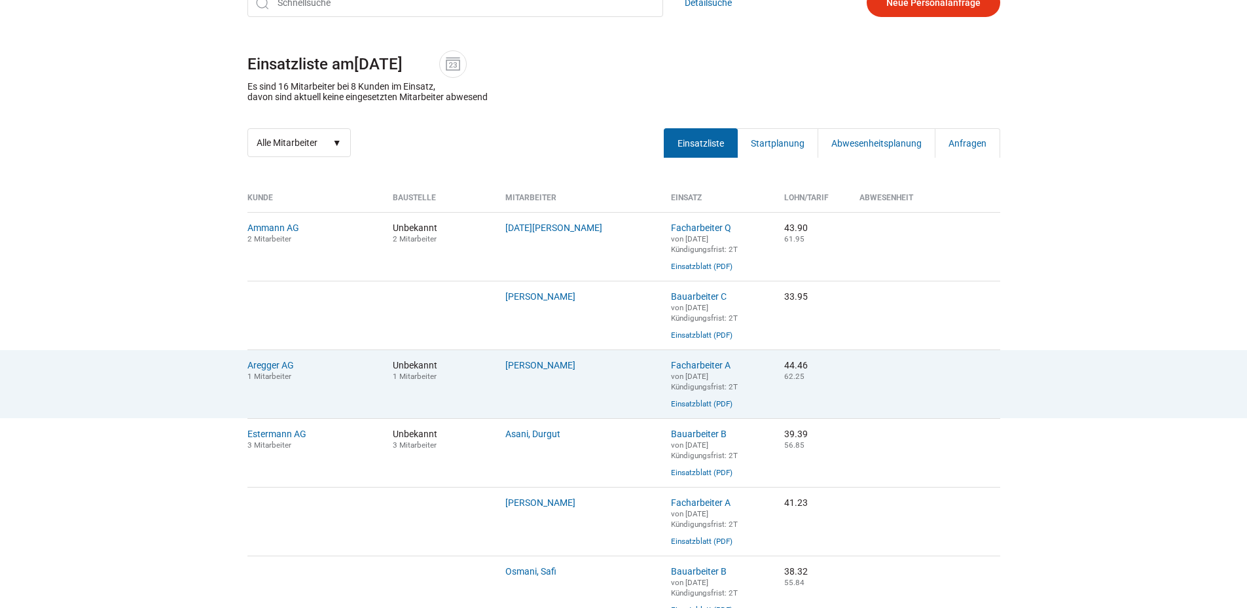
scroll to position [131, 0]
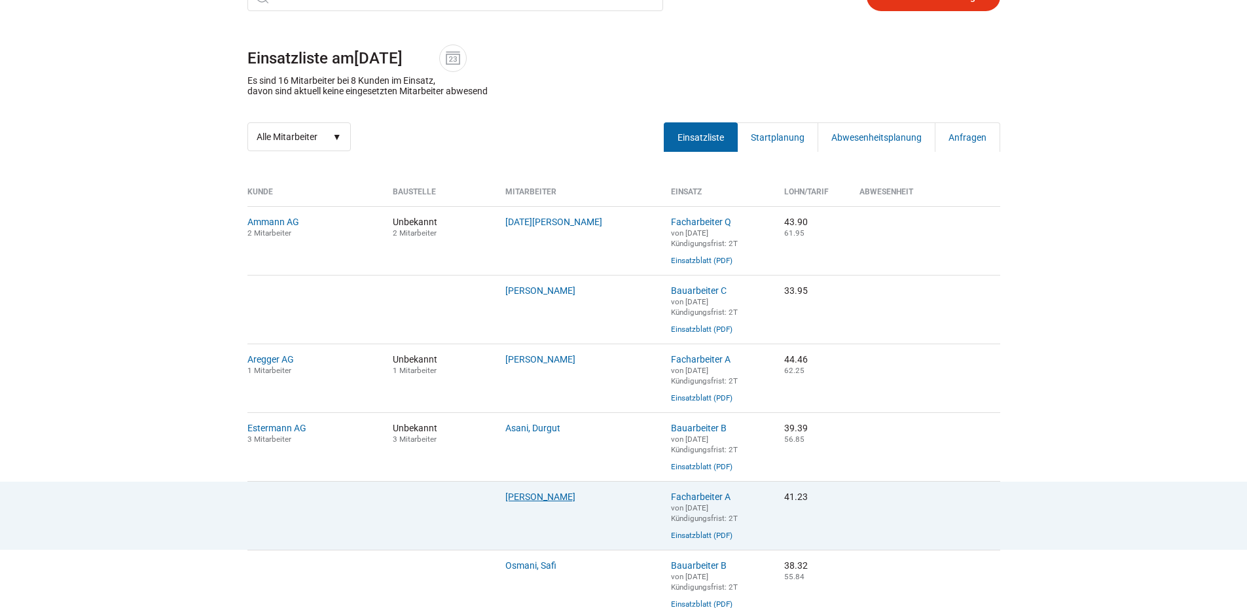
click at [530, 502] on link "Hurni, Andreas" at bounding box center [540, 497] width 70 height 10
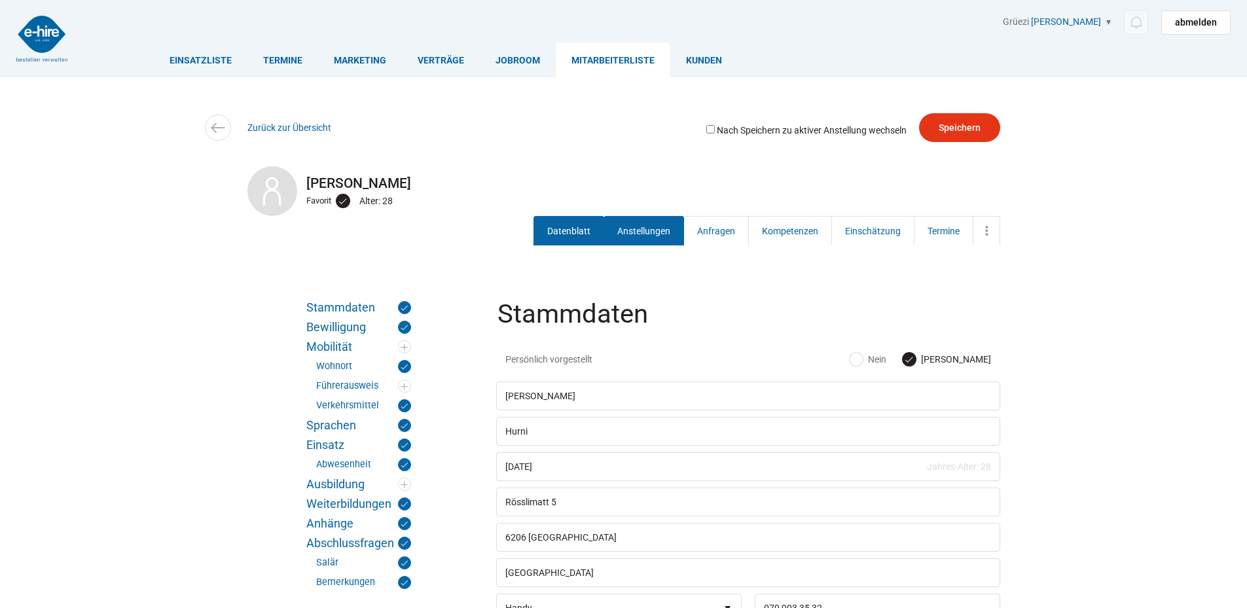
click at [642, 225] on link "Anstellungen" at bounding box center [644, 230] width 81 height 29
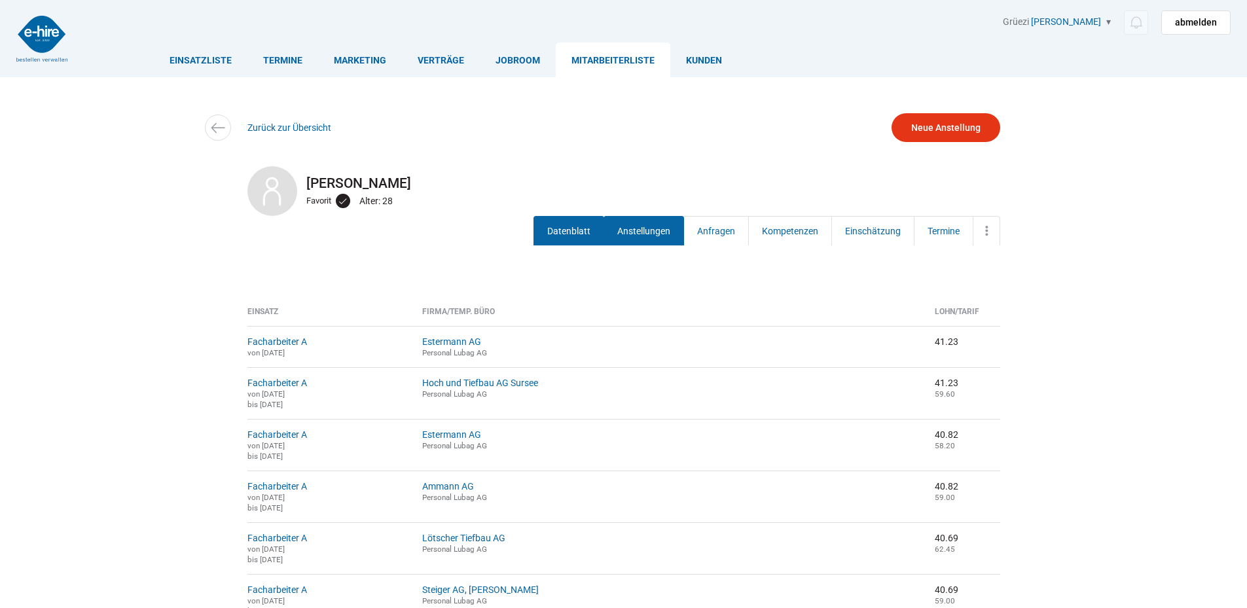
click at [583, 230] on link "Datenblatt" at bounding box center [569, 230] width 71 height 29
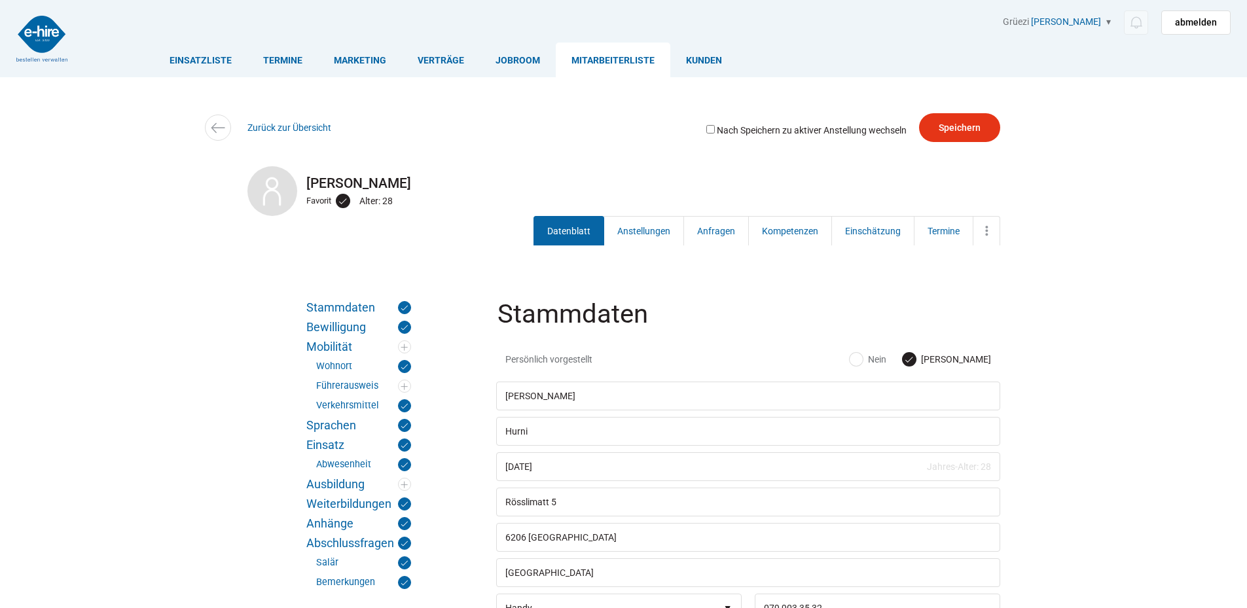
click at [268, 119] on div "Zurück zur Übersicht" at bounding box center [624, 127] width 786 height 29
click at [280, 129] on link "Zurück zur Übersicht" at bounding box center [290, 127] width 84 height 10
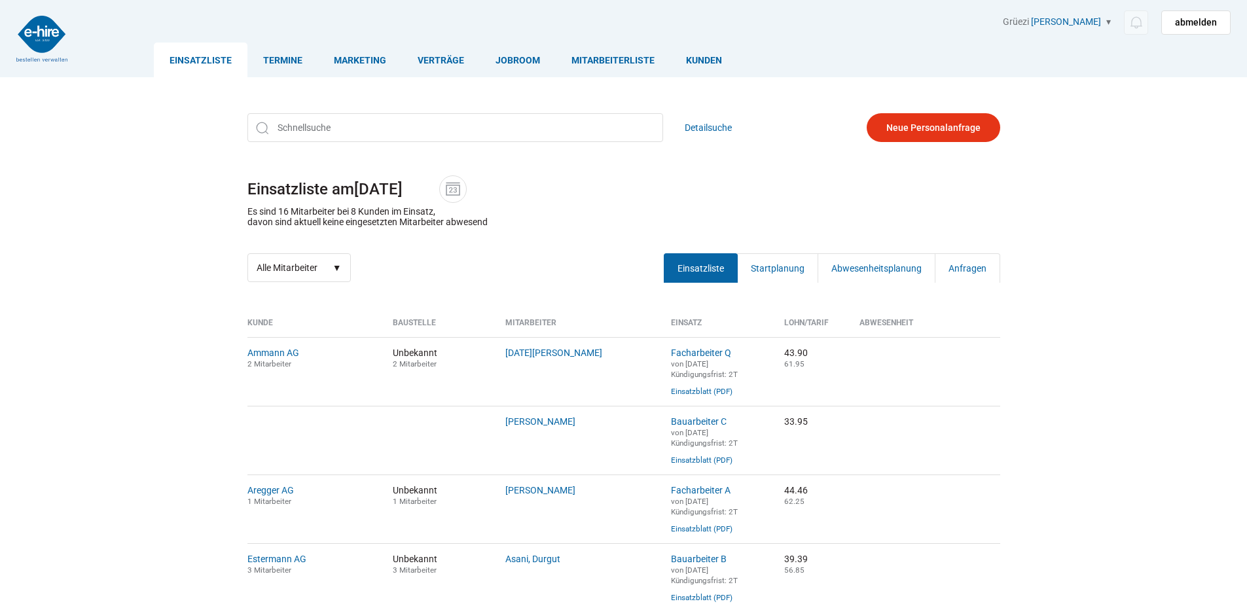
scroll to position [131, 0]
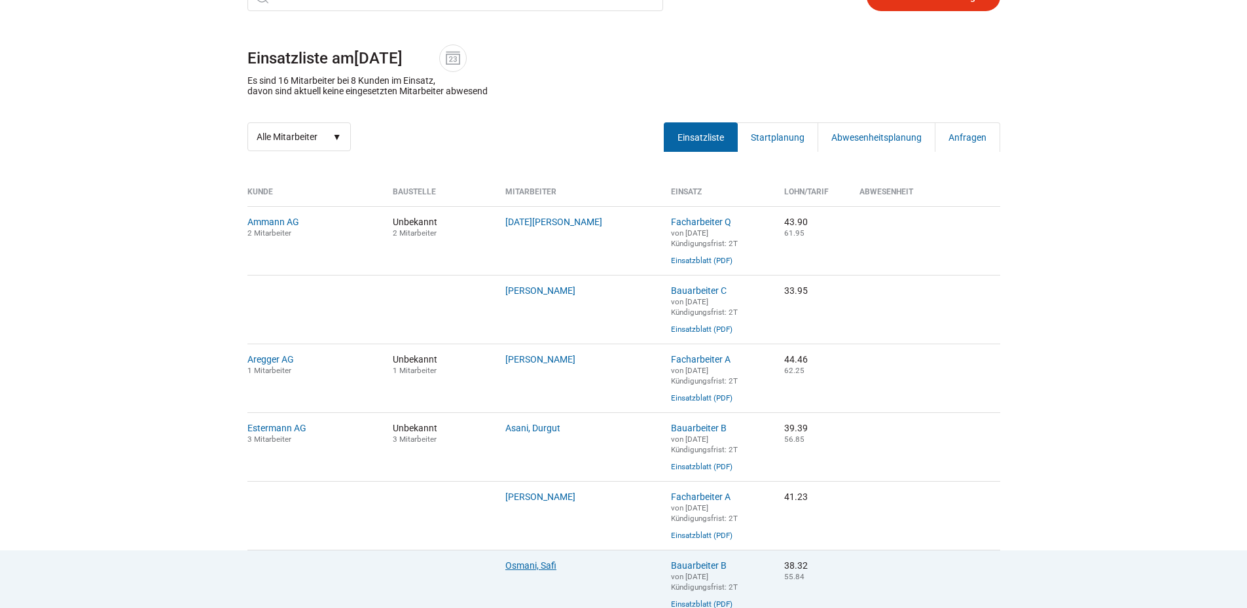
click at [532, 571] on link "Osmani, Safi" at bounding box center [530, 565] width 51 height 10
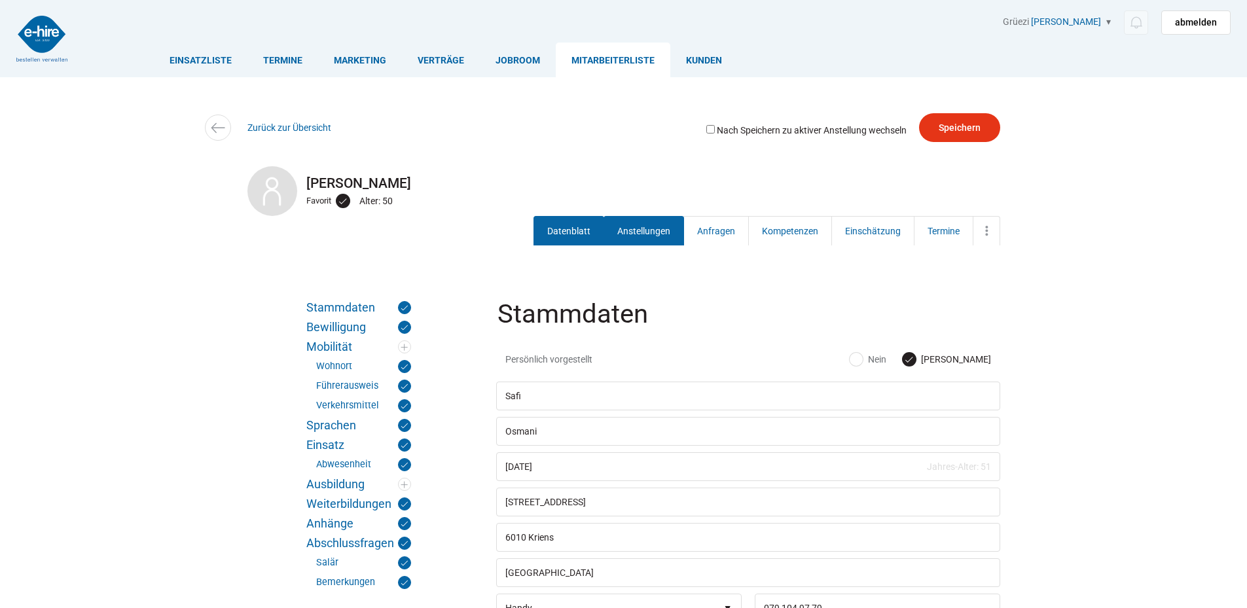
click at [634, 226] on link "Anstellungen" at bounding box center [644, 230] width 81 height 29
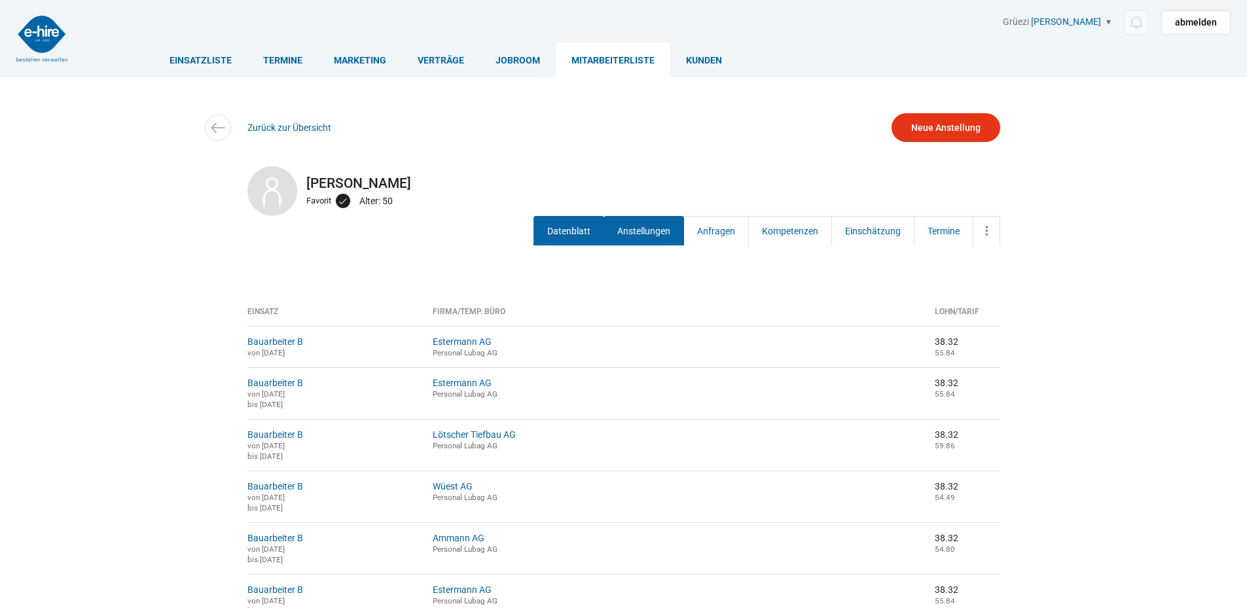
click at [568, 243] on link "Datenblatt" at bounding box center [569, 230] width 71 height 29
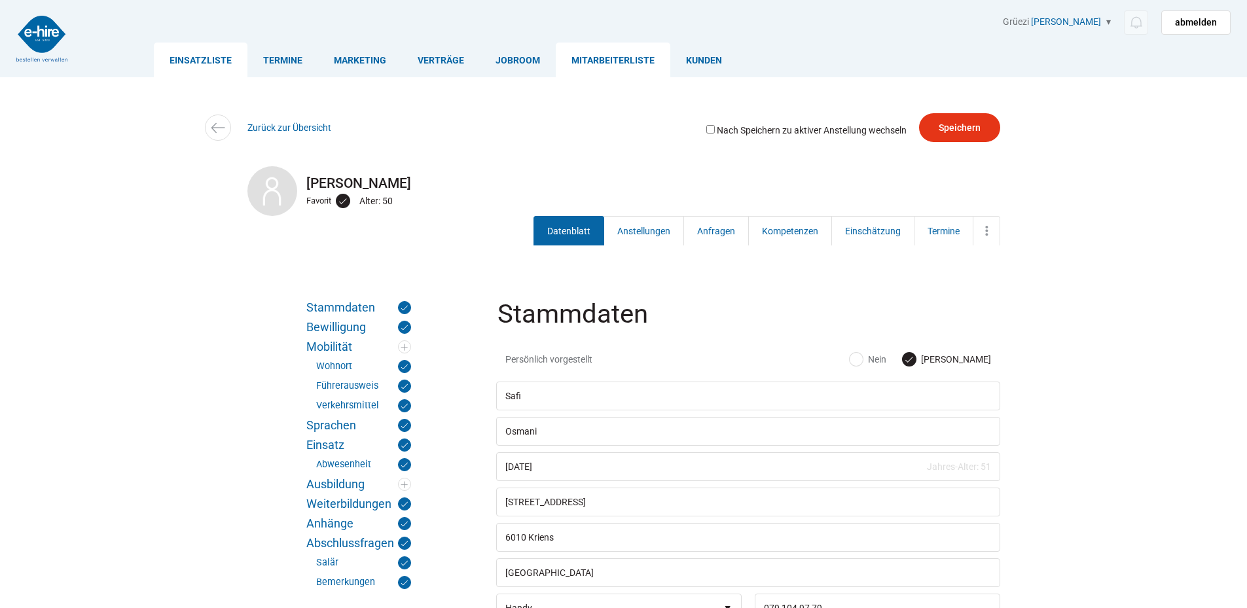
click at [203, 58] on link "Einsatzliste" at bounding box center [201, 60] width 94 height 35
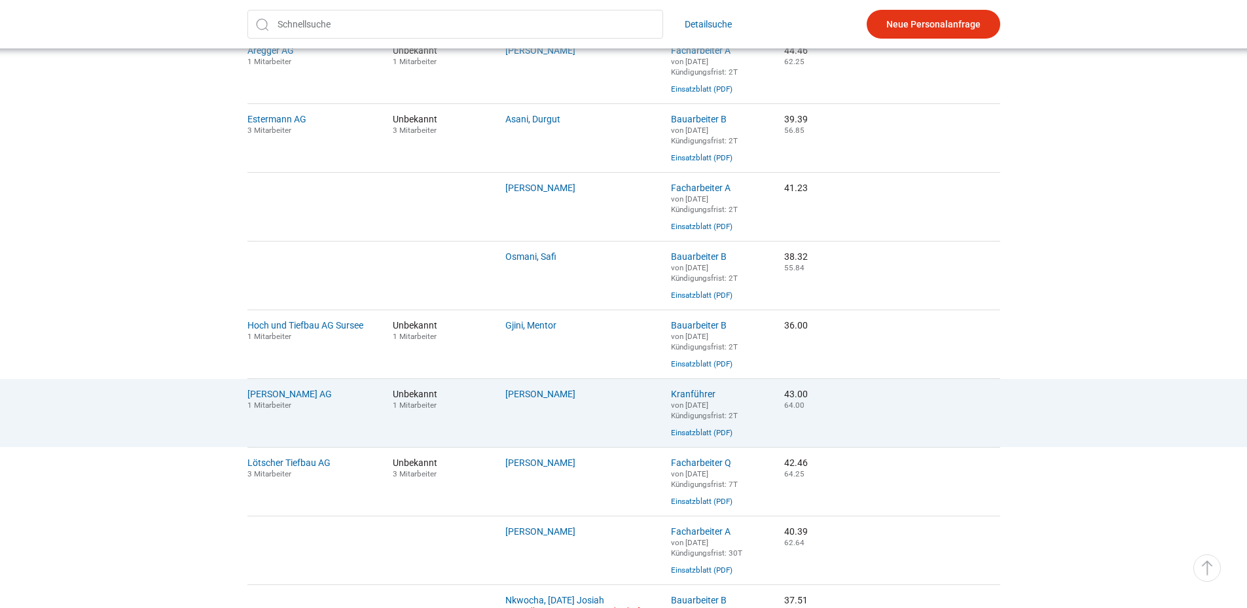
scroll to position [458, 0]
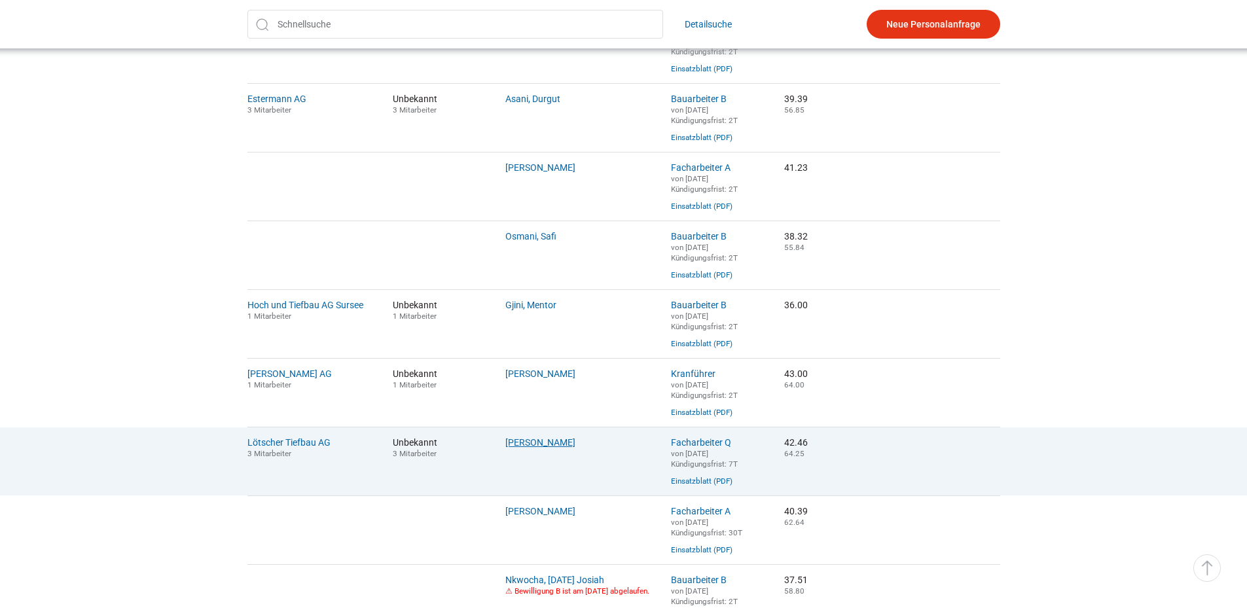
click at [538, 448] on link "Doghman, Karim" at bounding box center [540, 442] width 70 height 10
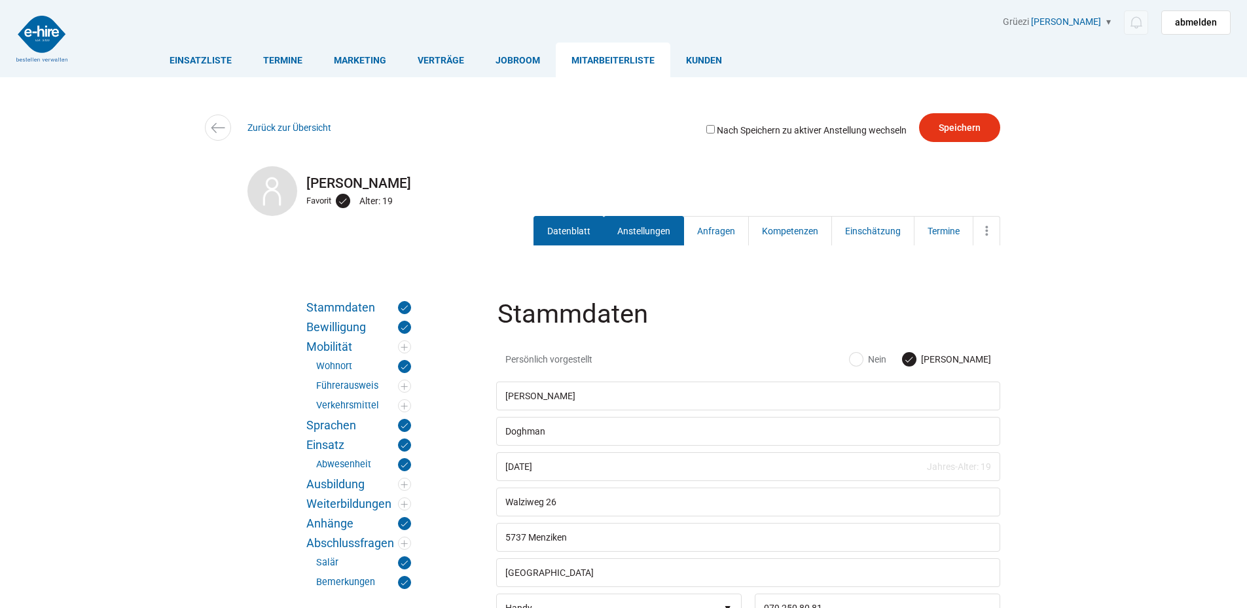
click at [637, 229] on link "Anstellungen" at bounding box center [644, 230] width 81 height 29
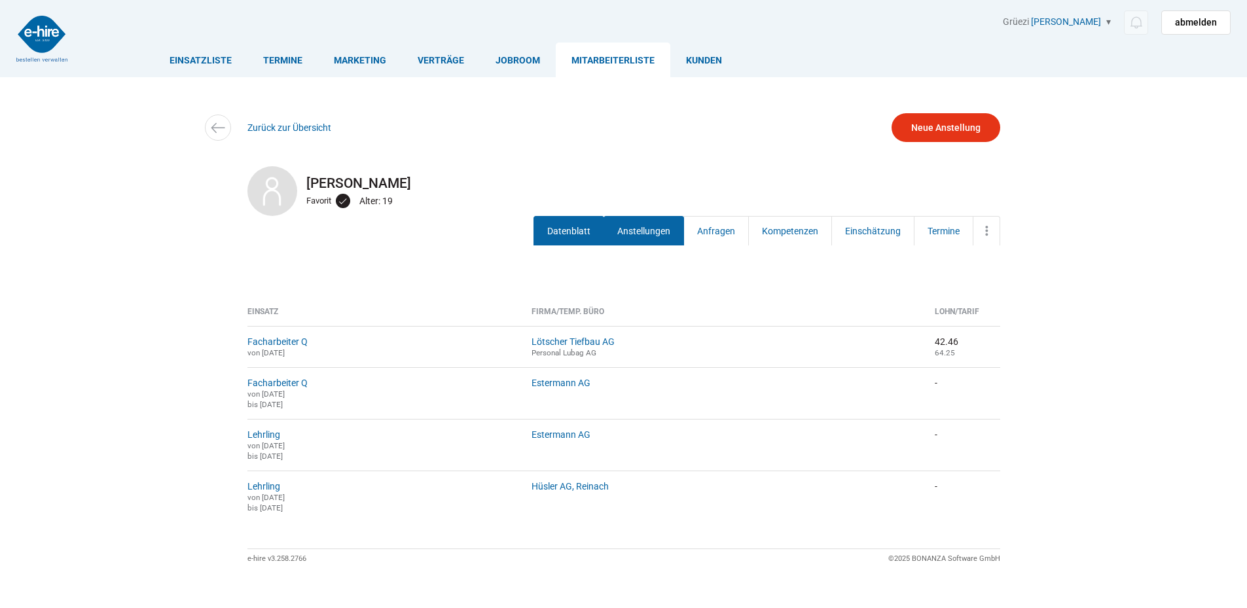
click at [559, 235] on link "Datenblatt" at bounding box center [569, 230] width 71 height 29
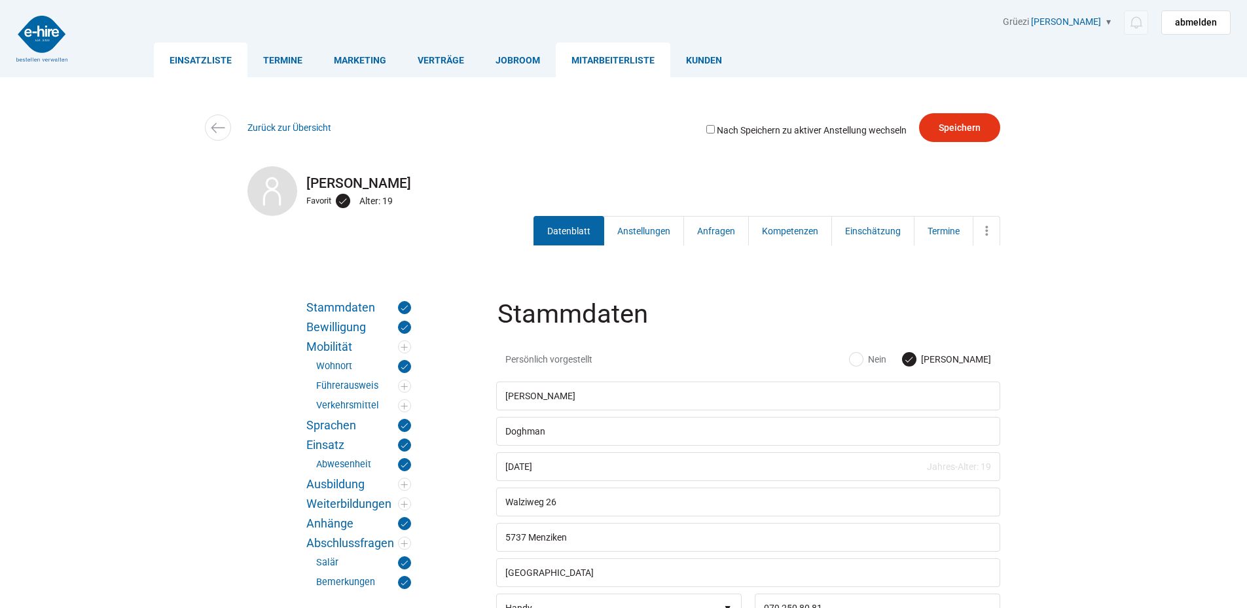
click at [188, 63] on link "Einsatzliste" at bounding box center [201, 60] width 94 height 35
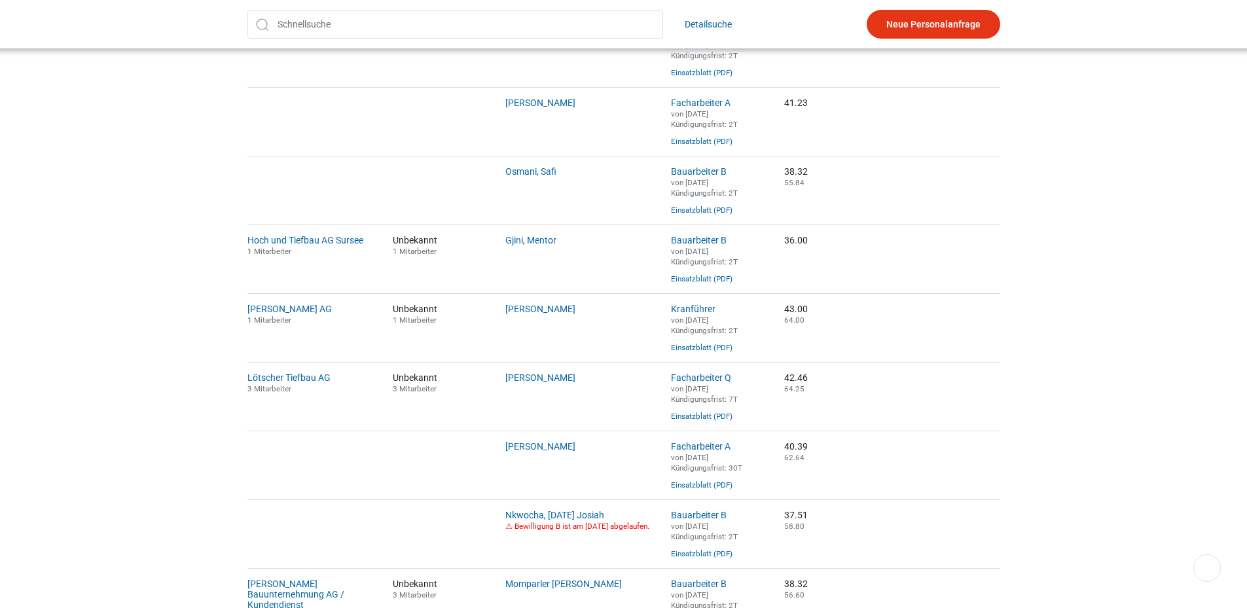
scroll to position [524, 0]
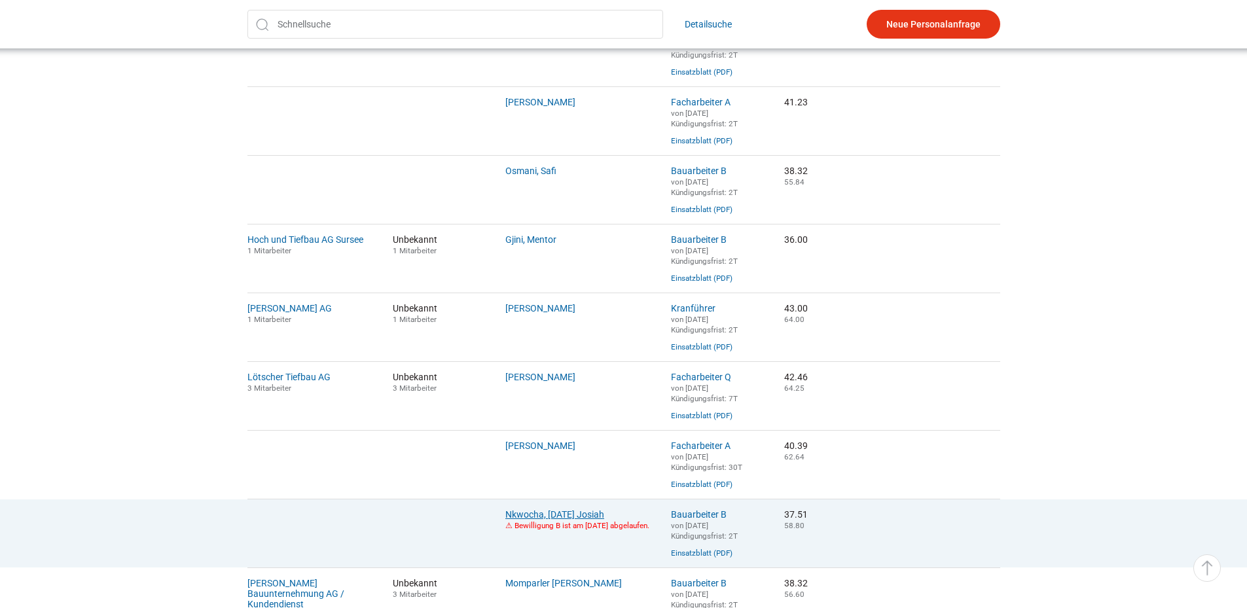
click at [540, 520] on link "Nkwocha, Sunday Josiah" at bounding box center [554, 514] width 99 height 10
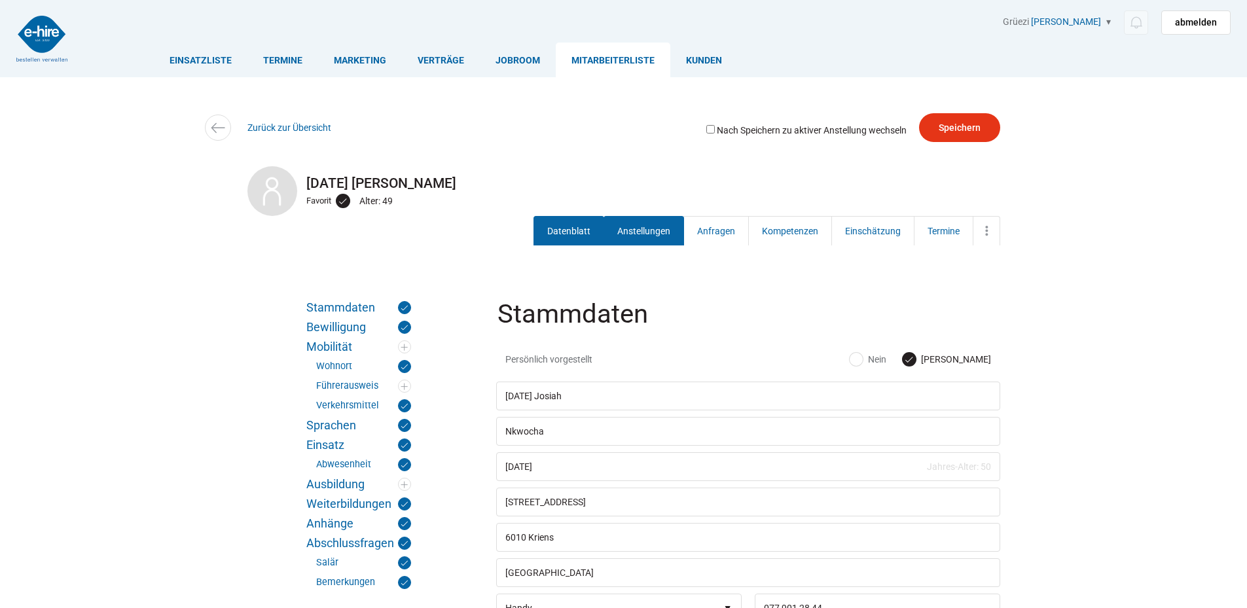
click at [640, 230] on link "Anstellungen" at bounding box center [644, 230] width 81 height 29
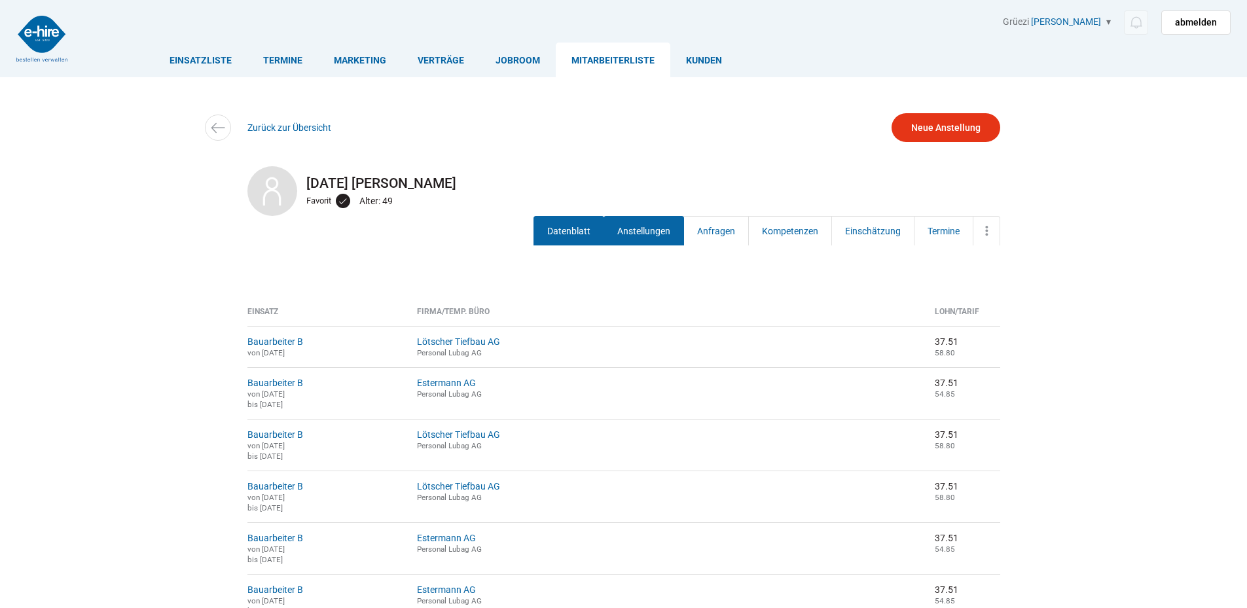
click at [568, 222] on link "Datenblatt" at bounding box center [569, 230] width 71 height 29
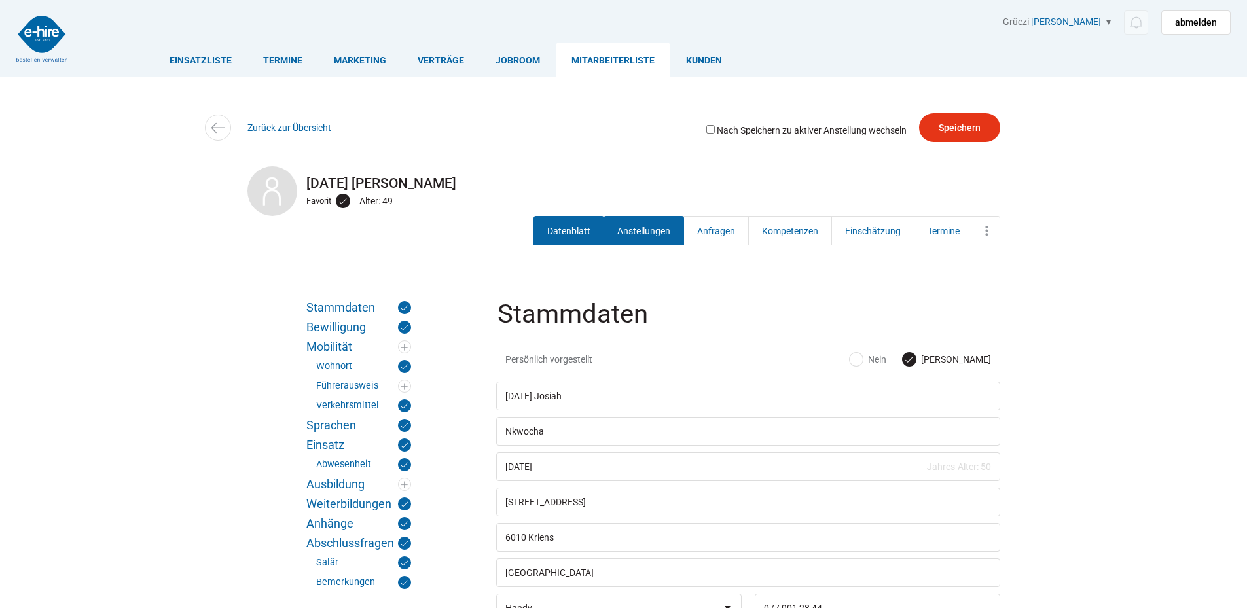
click at [630, 228] on link "Anstellungen" at bounding box center [644, 230] width 81 height 29
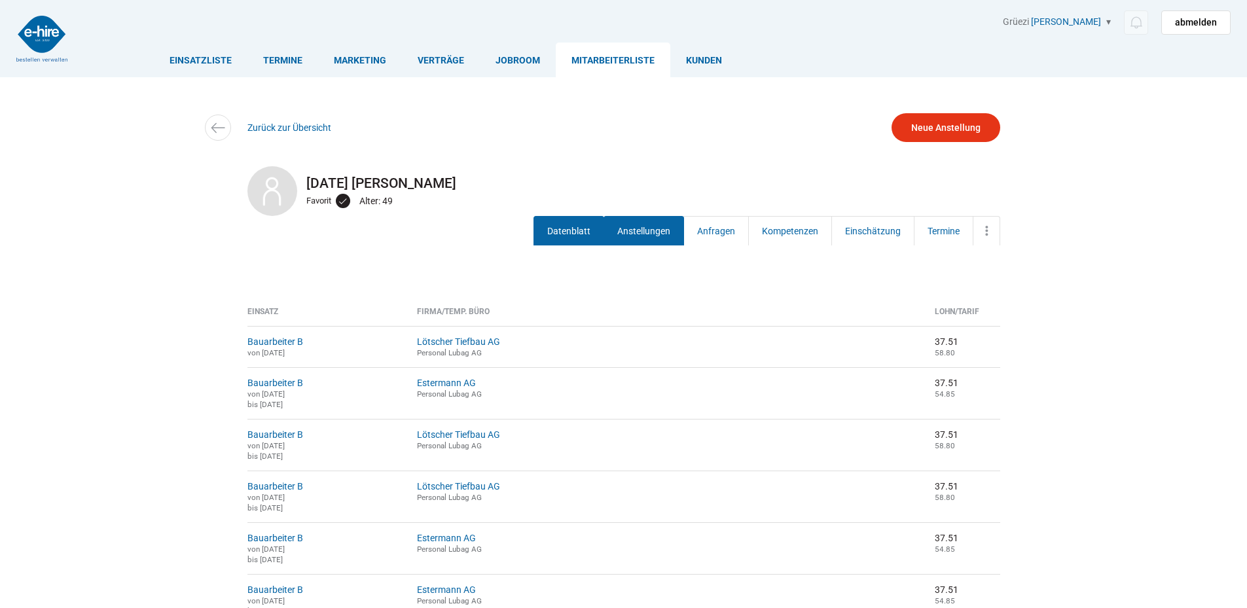
click at [589, 236] on link "Datenblatt" at bounding box center [569, 230] width 71 height 29
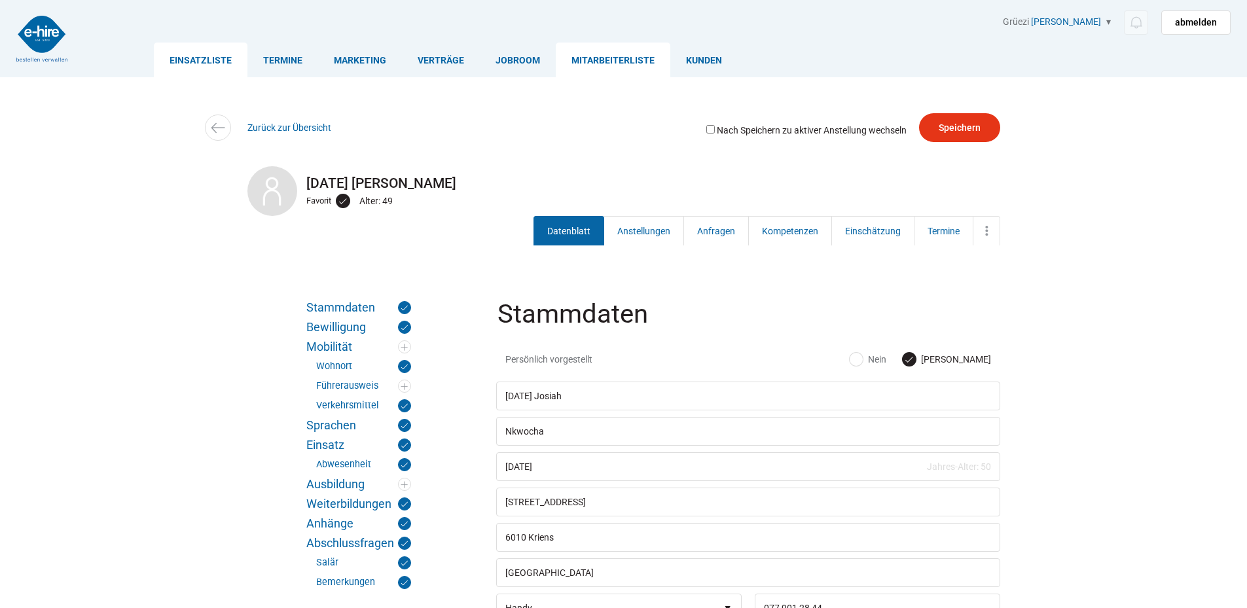
click at [178, 58] on link "Einsatzliste" at bounding box center [201, 60] width 94 height 35
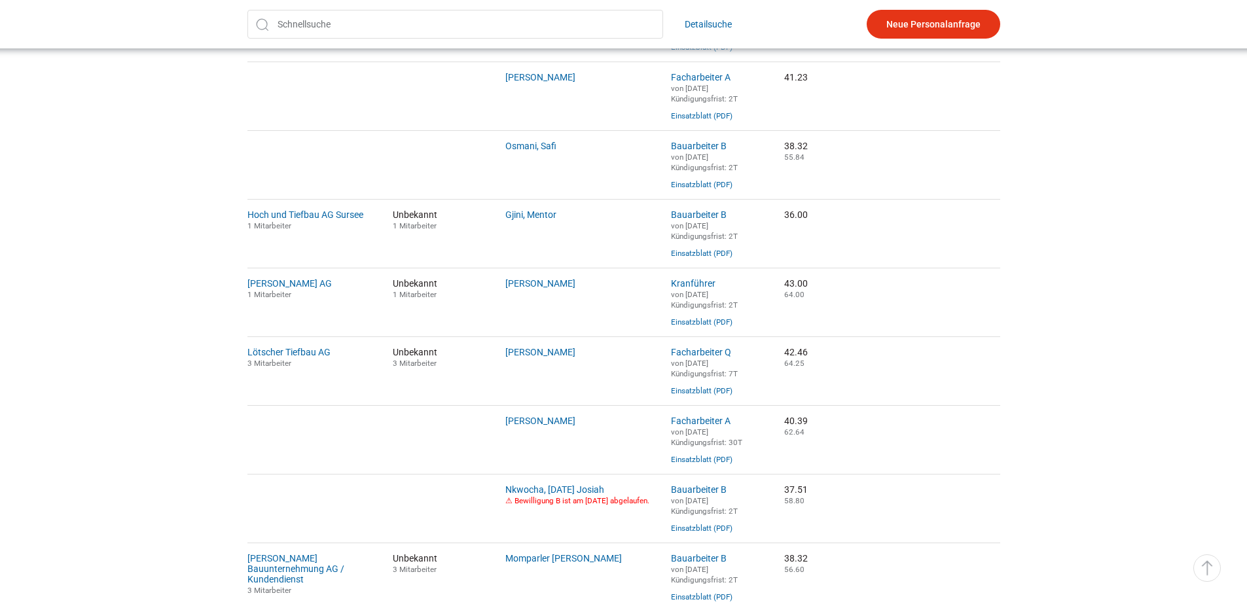
scroll to position [655, 0]
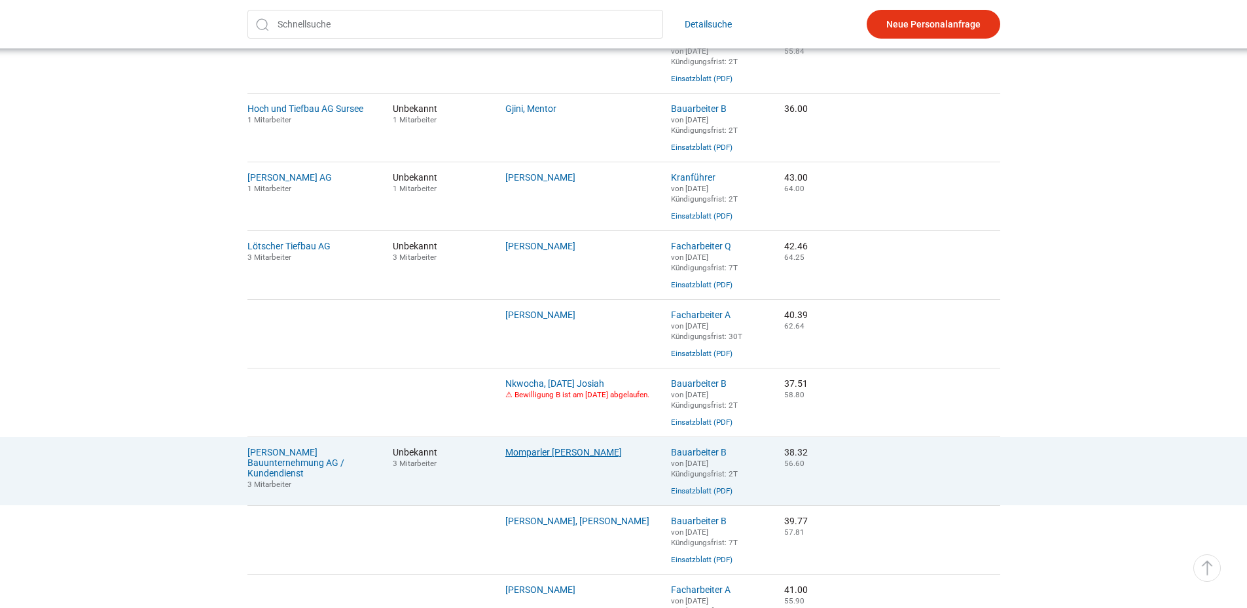
click at [557, 458] on link "Momparler Martinez, Sergio" at bounding box center [563, 452] width 117 height 10
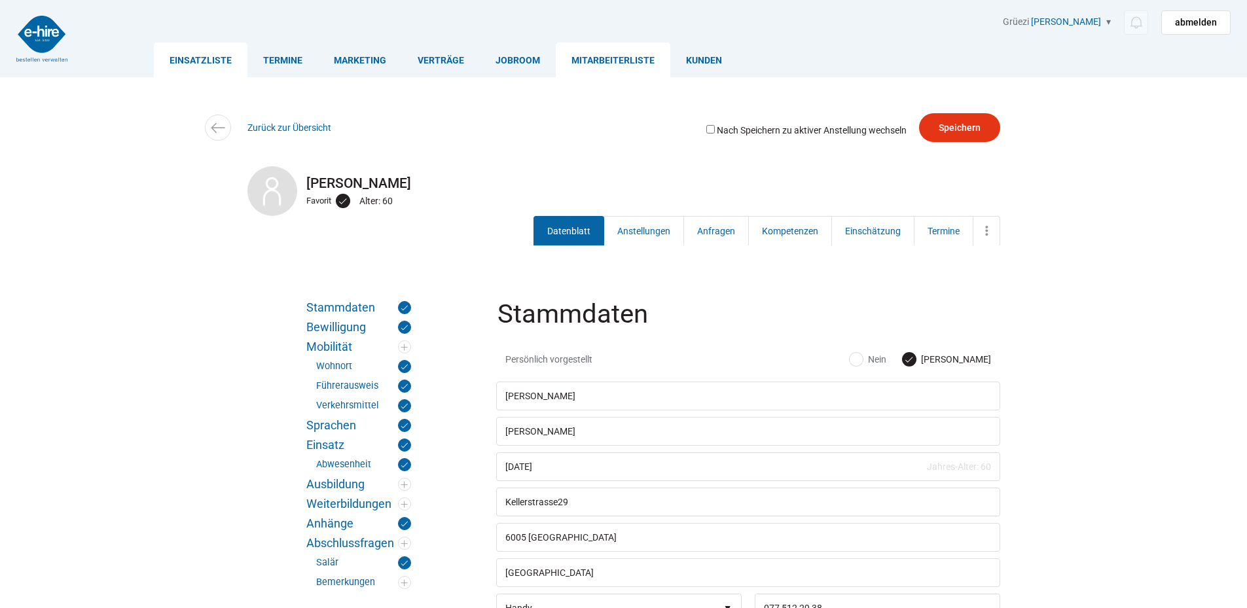
click at [187, 62] on link "Einsatzliste" at bounding box center [201, 60] width 94 height 35
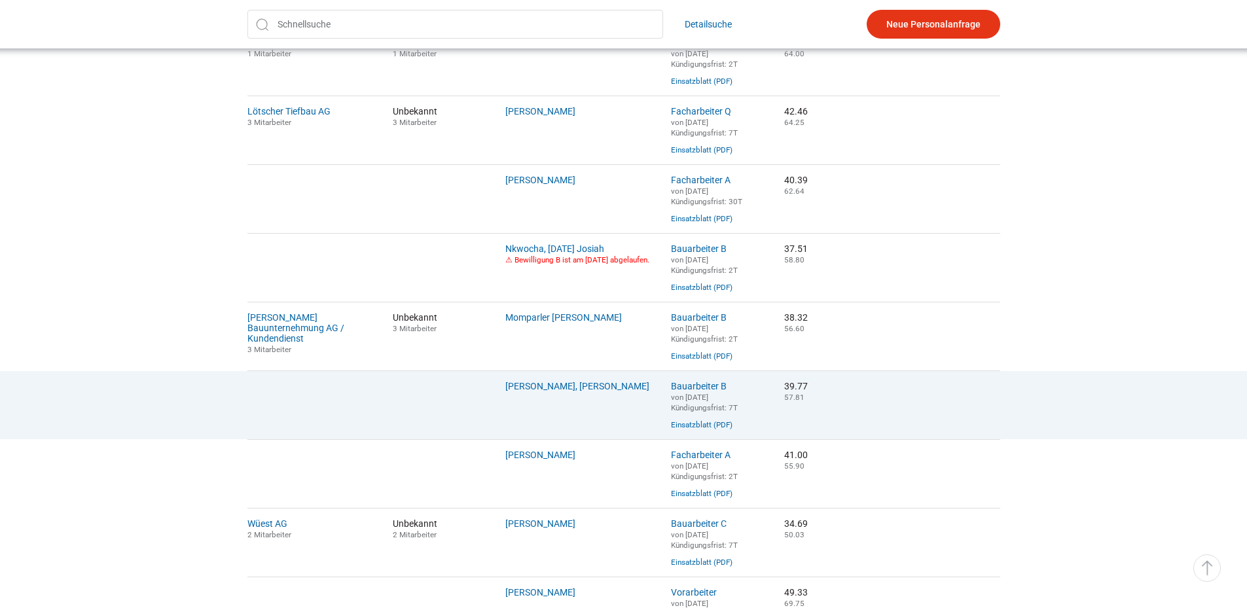
scroll to position [917, 0]
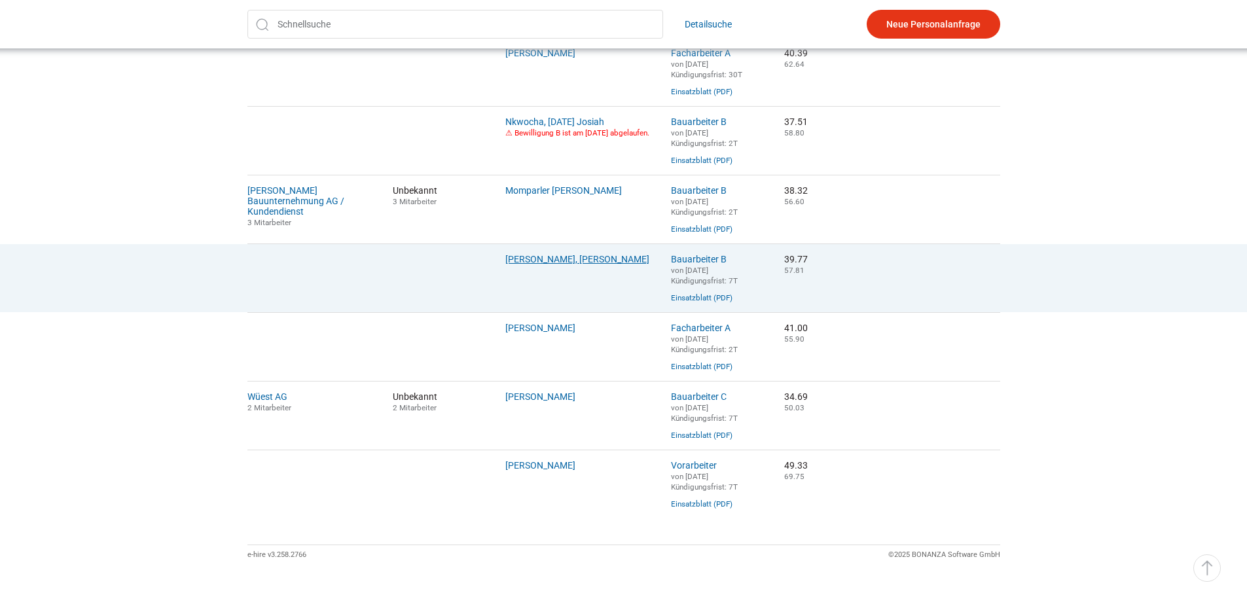
click at [542, 265] on link "Pereira Faustino, Fernando Manuel" at bounding box center [577, 259] width 144 height 10
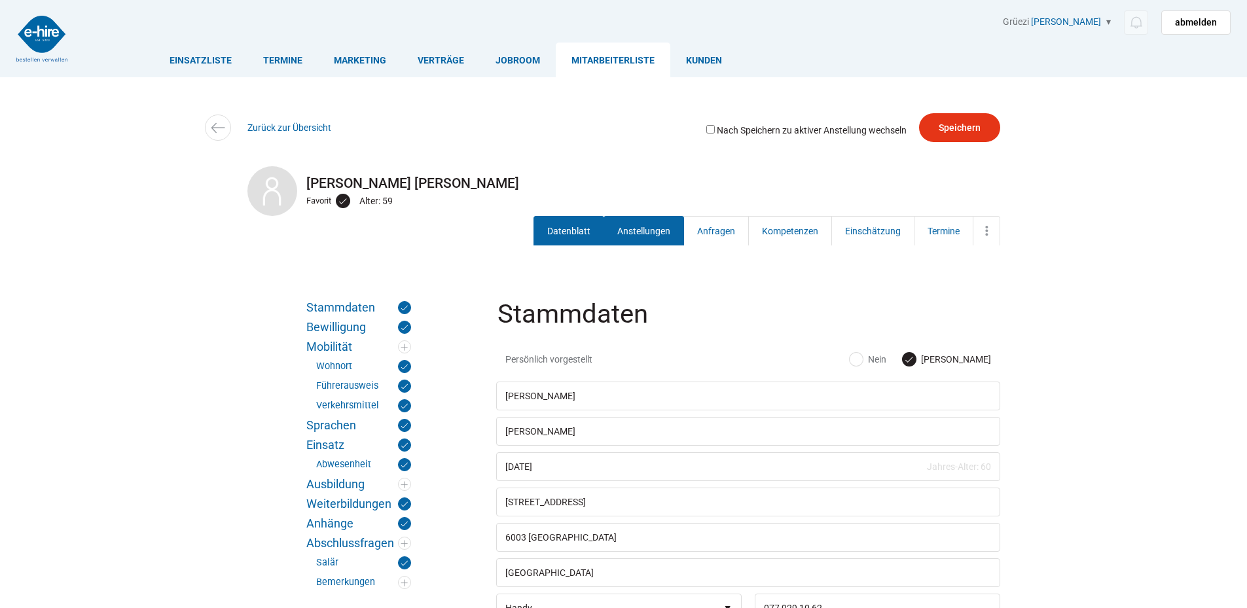
click at [638, 232] on link "Anstellungen" at bounding box center [644, 230] width 81 height 29
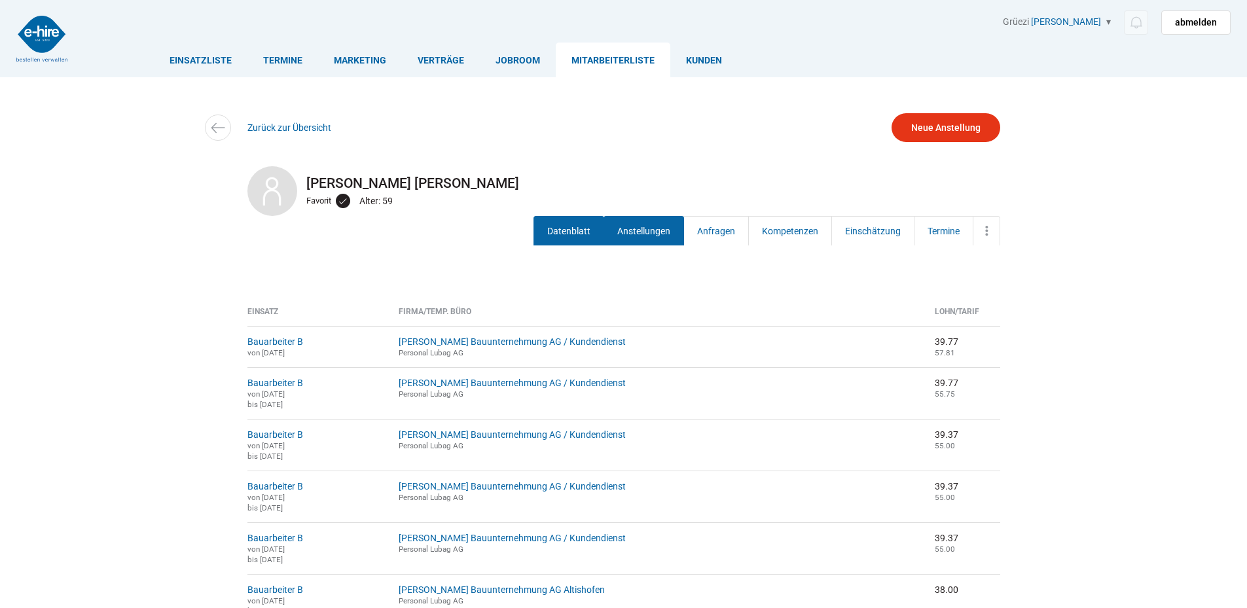
click at [559, 242] on link "Datenblatt" at bounding box center [569, 230] width 71 height 29
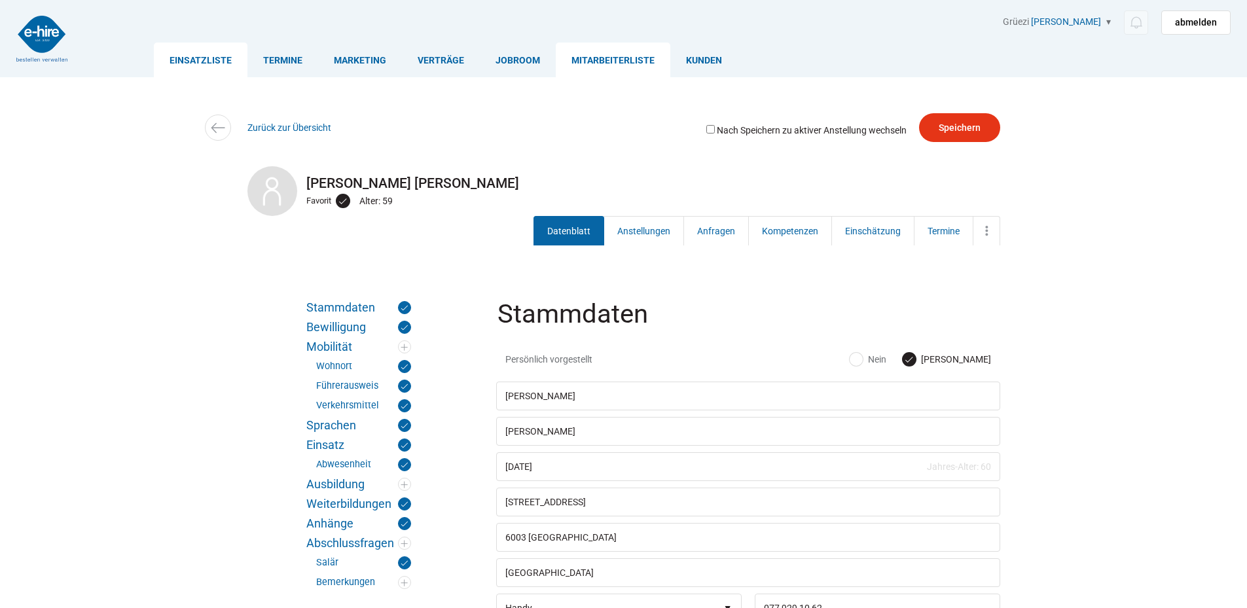
click at [202, 58] on link "Einsatzliste" at bounding box center [201, 60] width 94 height 35
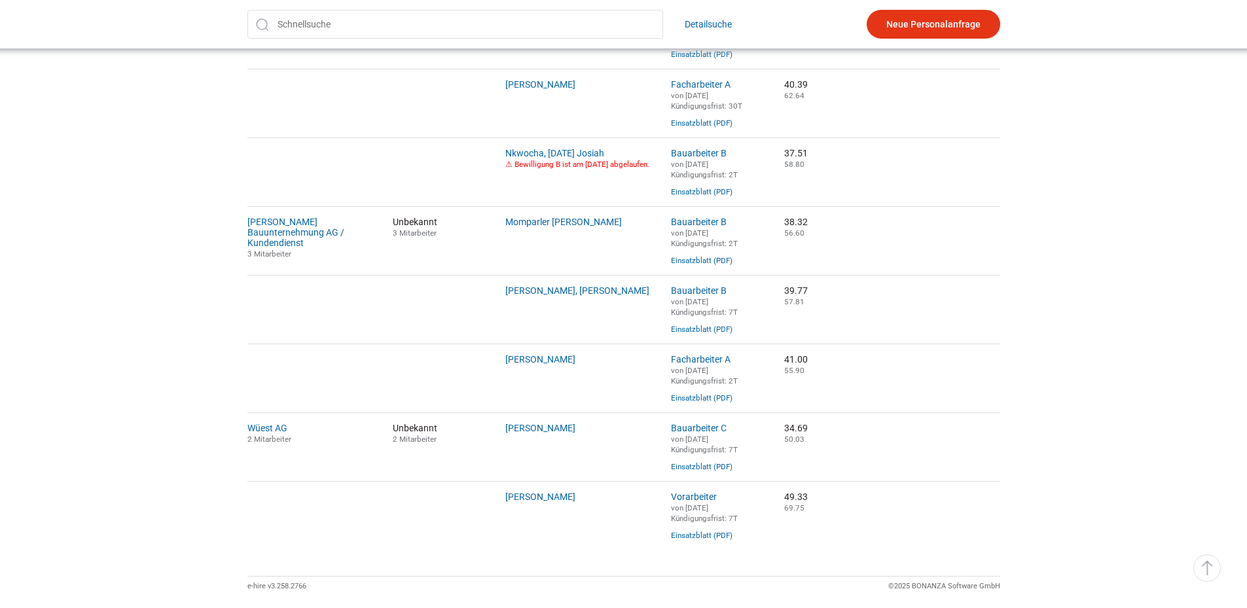
scroll to position [985, 0]
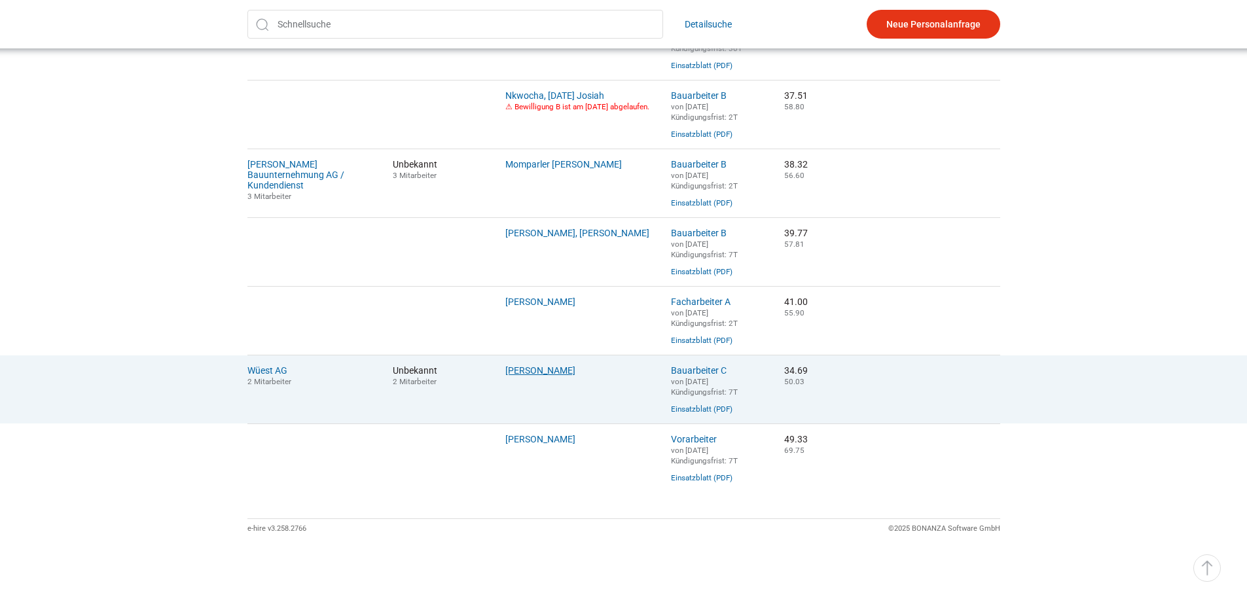
click at [535, 365] on link "Bucher, Willy" at bounding box center [540, 370] width 70 height 10
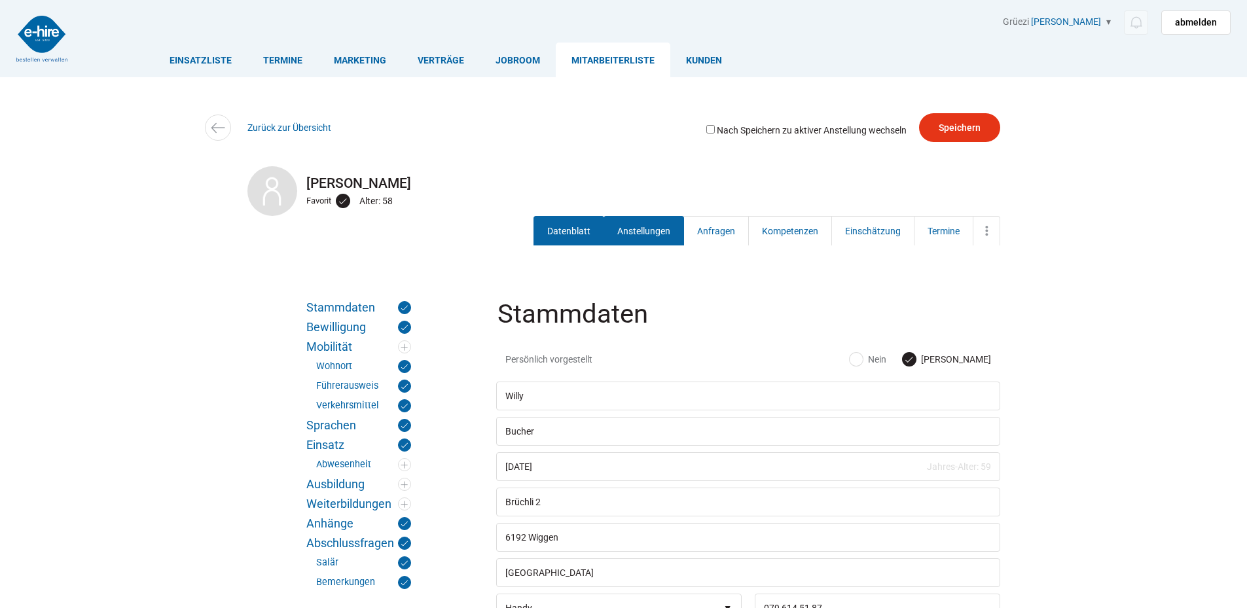
click at [633, 226] on link "Anstellungen" at bounding box center [644, 230] width 81 height 29
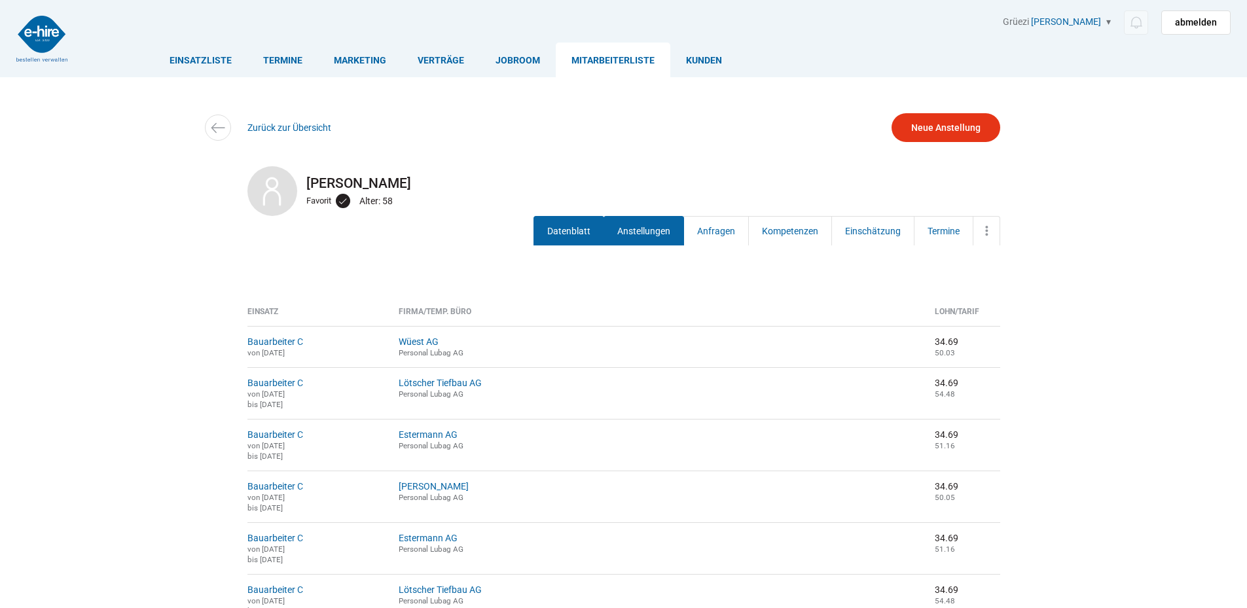
click at [569, 217] on link "Datenblatt" at bounding box center [569, 230] width 71 height 29
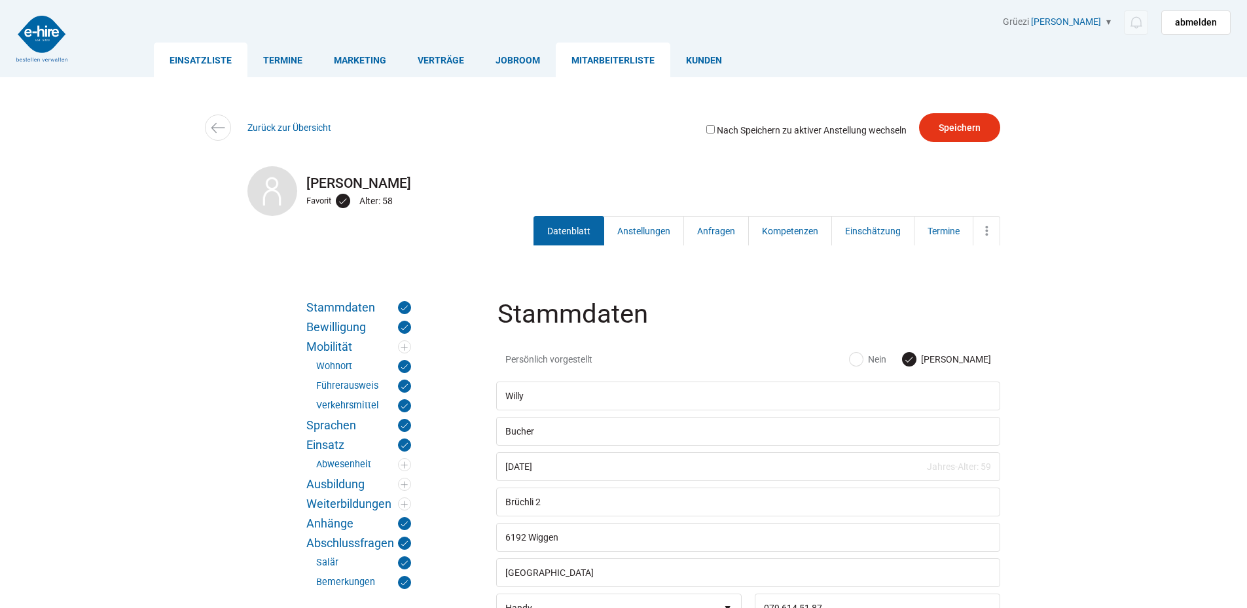
click at [192, 59] on link "Einsatzliste" at bounding box center [201, 60] width 94 height 35
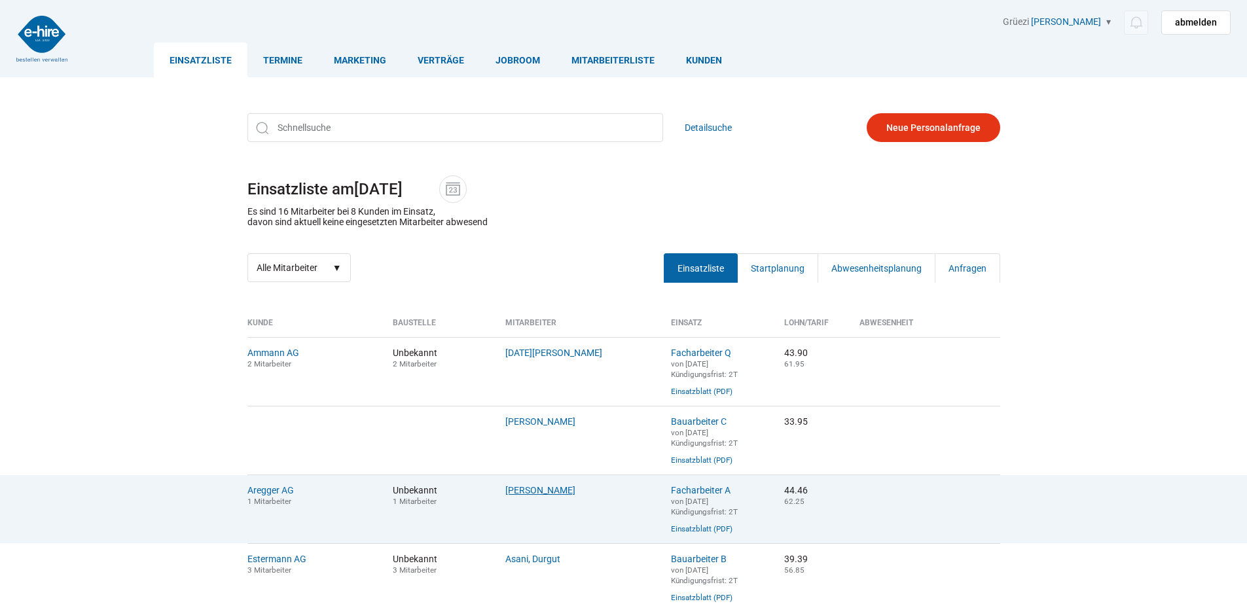
click at [533, 496] on link "[PERSON_NAME]" at bounding box center [540, 490] width 70 height 10
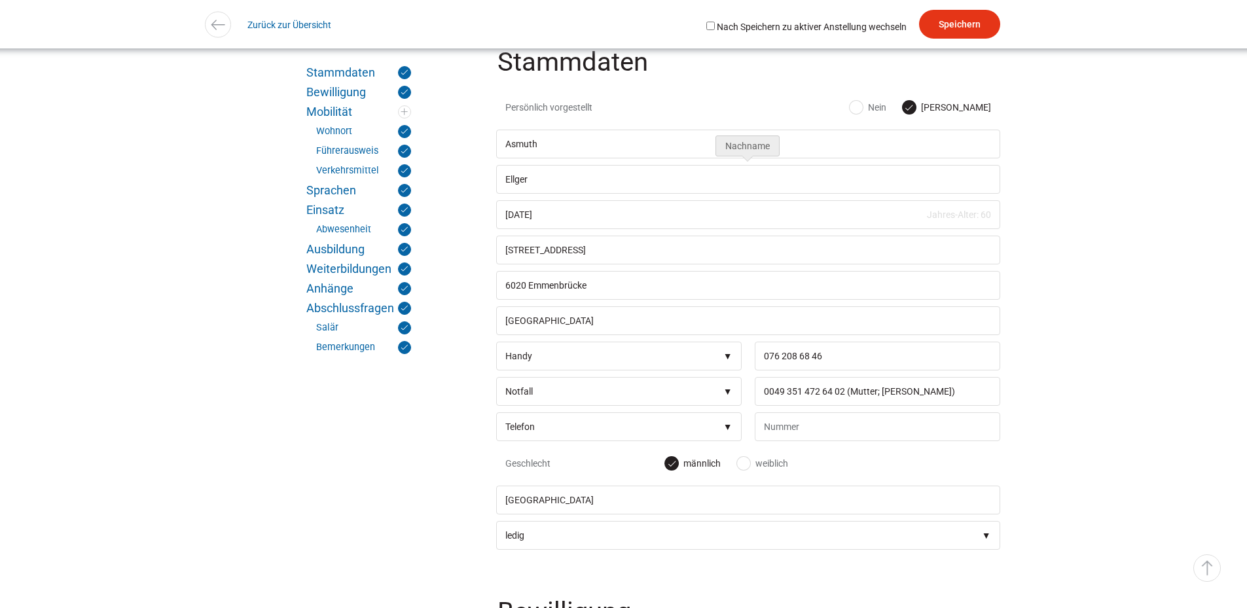
scroll to position [262, 0]
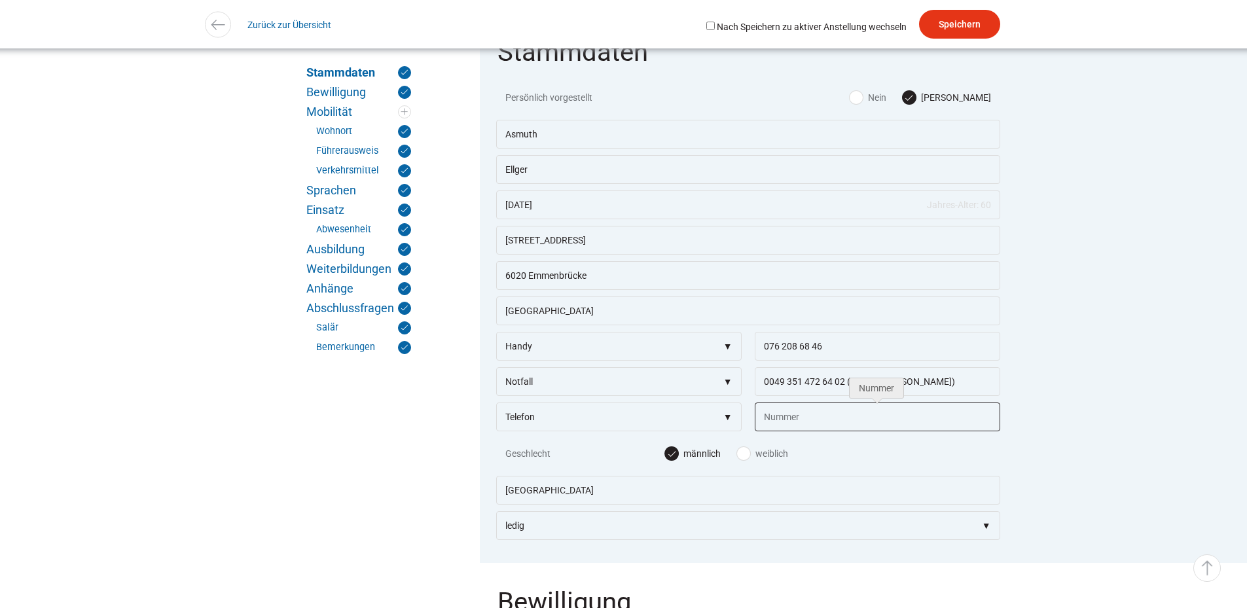
drag, startPoint x: 764, startPoint y: 417, endPoint x: 839, endPoint y: 437, distance: 77.8
click at [764, 417] on input "text" at bounding box center [878, 417] width 246 height 29
type input "asmuth.ellger@gmx.ch"
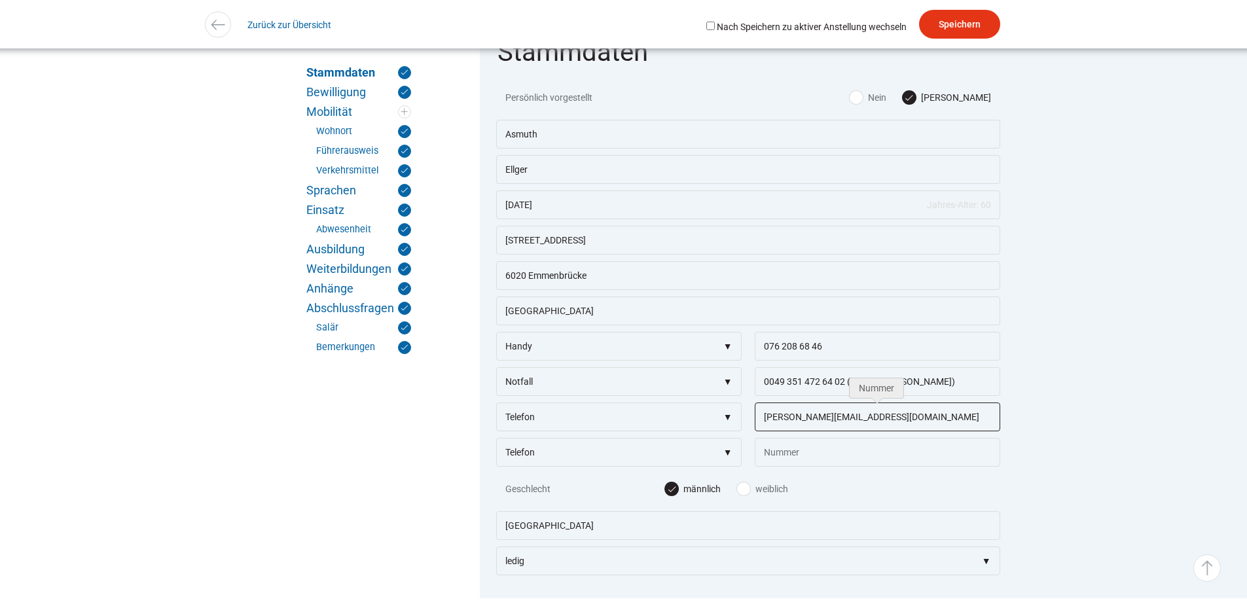
drag, startPoint x: 869, startPoint y: 423, endPoint x: 836, endPoint y: 424, distance: 32.7
click at [836, 424] on input "asmuth.ellger@gmx.ch" at bounding box center [878, 417] width 246 height 29
click at [959, 22] on input "Speichern" at bounding box center [959, 24] width 81 height 29
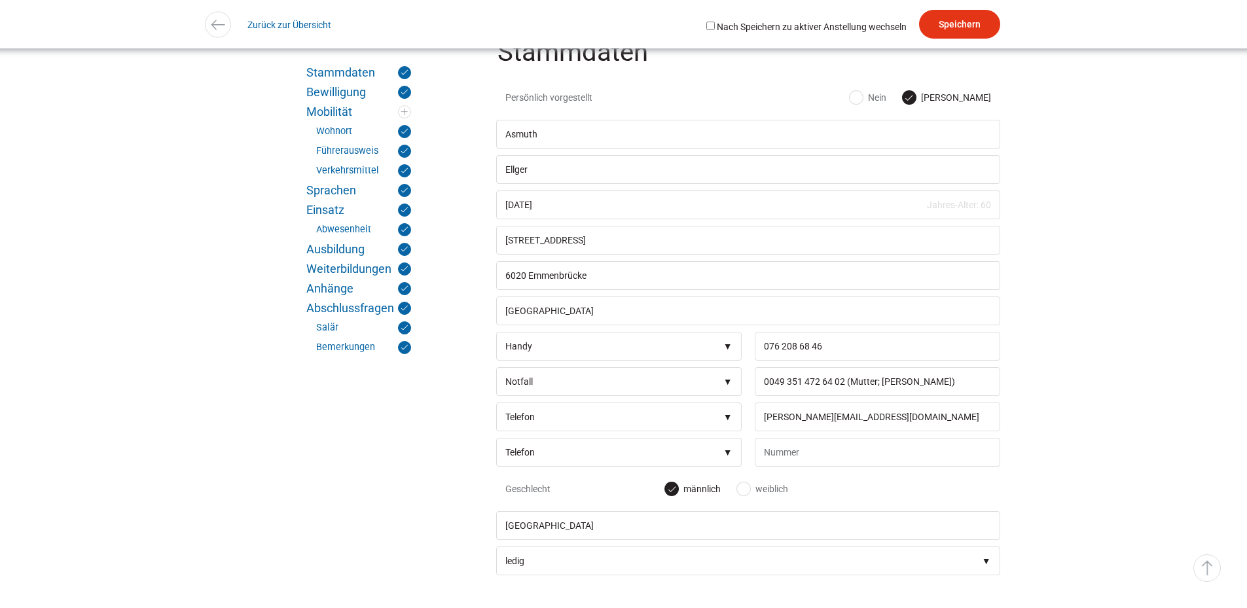
scroll to position [262, 0]
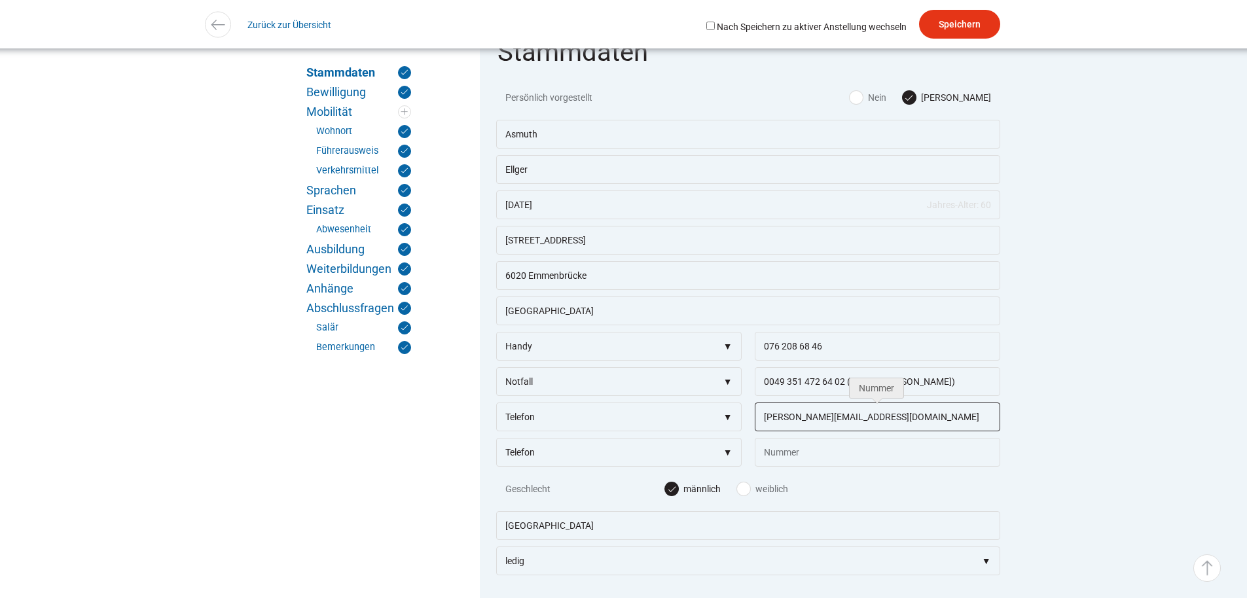
drag, startPoint x: 869, startPoint y: 427, endPoint x: 750, endPoint y: 425, distance: 118.5
click at [750, 425] on div "asmuth.ellger@gmx.ch" at bounding box center [874, 420] width 252 height 35
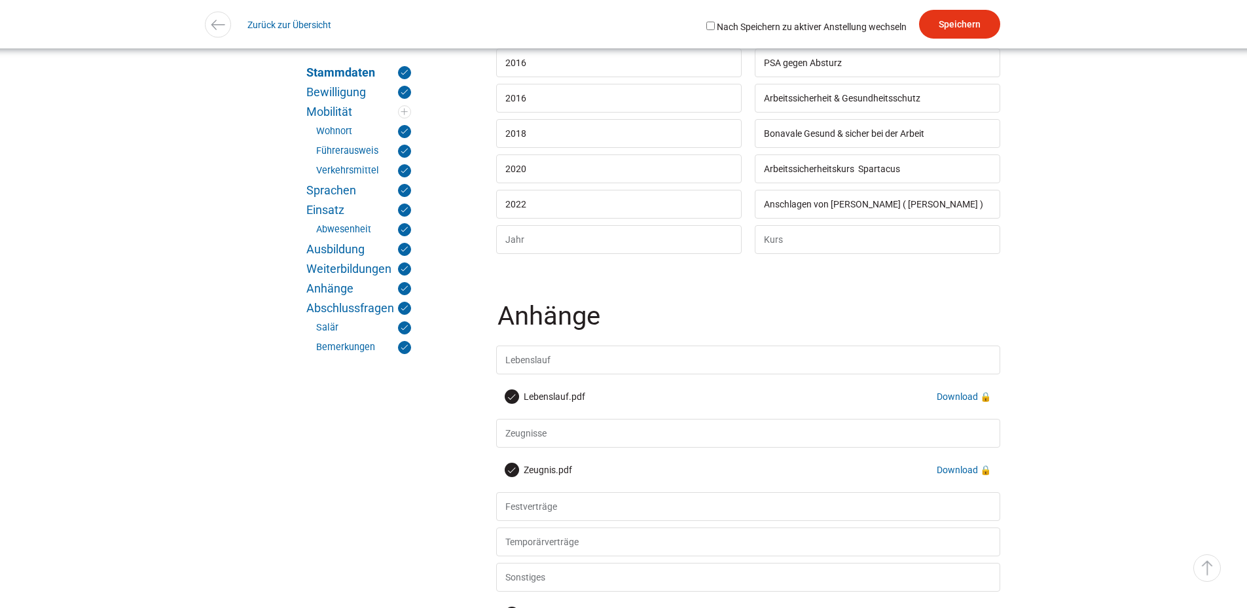
scroll to position [4387, 0]
click at [951, 401] on link "Download" at bounding box center [957, 396] width 41 height 10
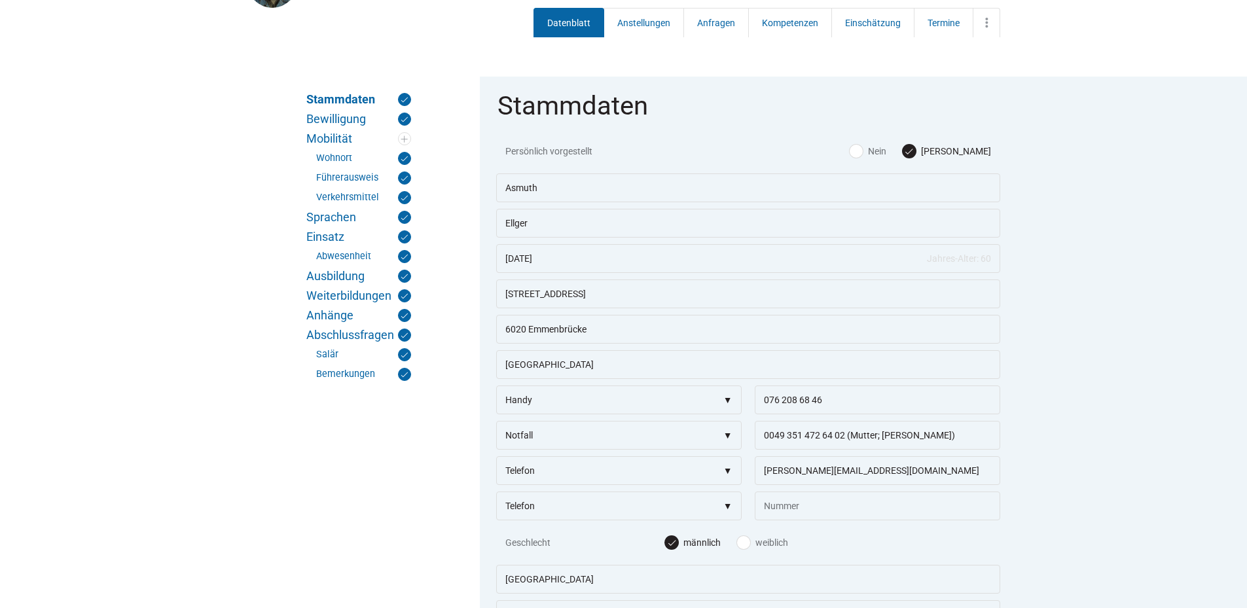
scroll to position [196, 0]
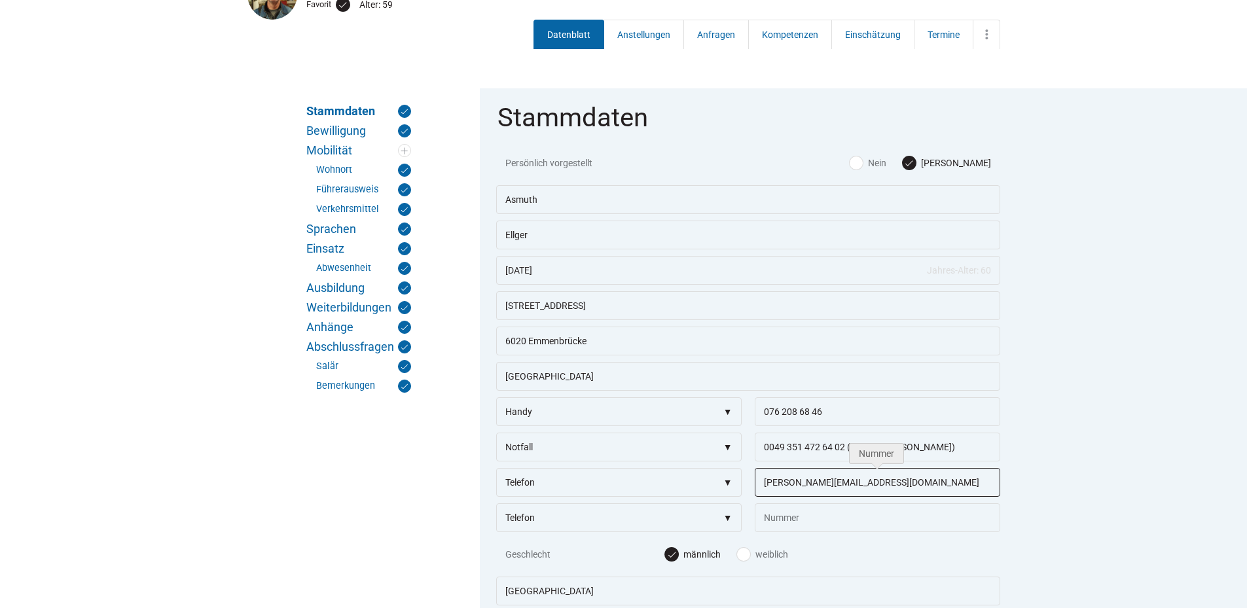
click at [866, 490] on input "asmuth.ellger@gmx.ch" at bounding box center [878, 482] width 246 height 29
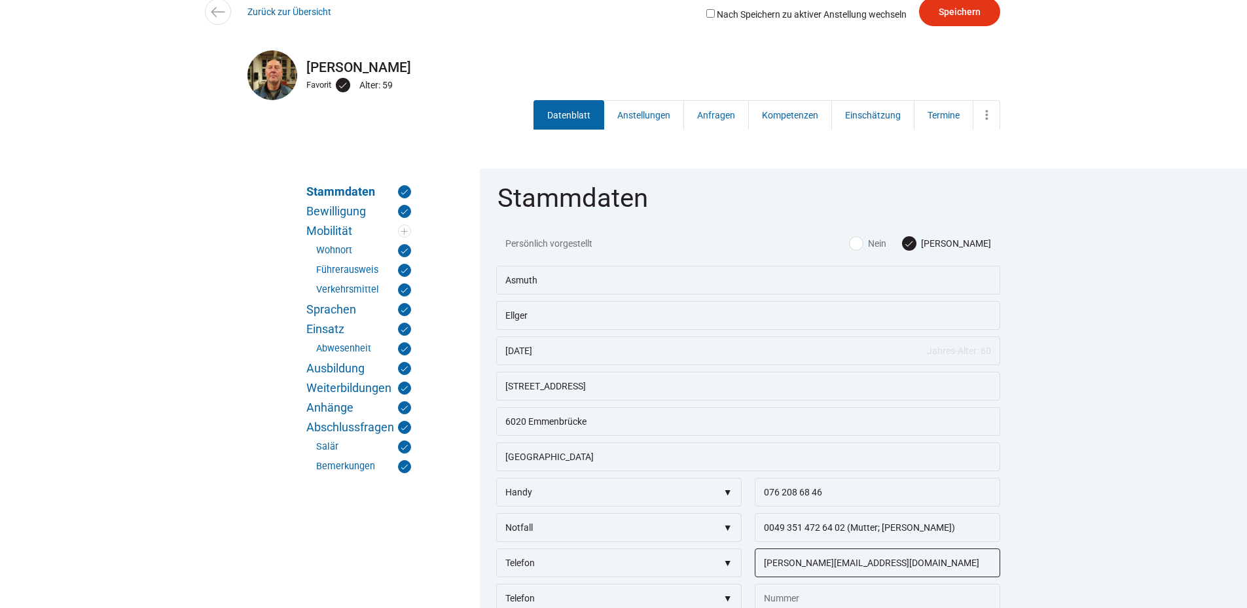
scroll to position [0, 0]
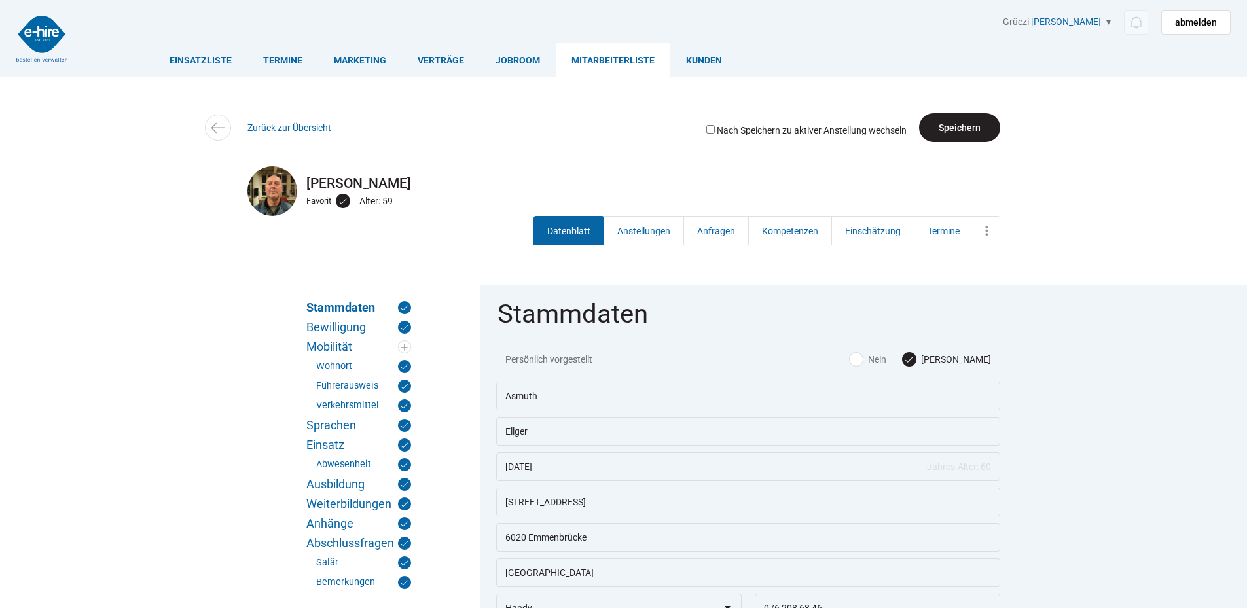
type input "asmuth.ellger@gmx.de"
click at [967, 122] on input "Speichern" at bounding box center [959, 127] width 81 height 29
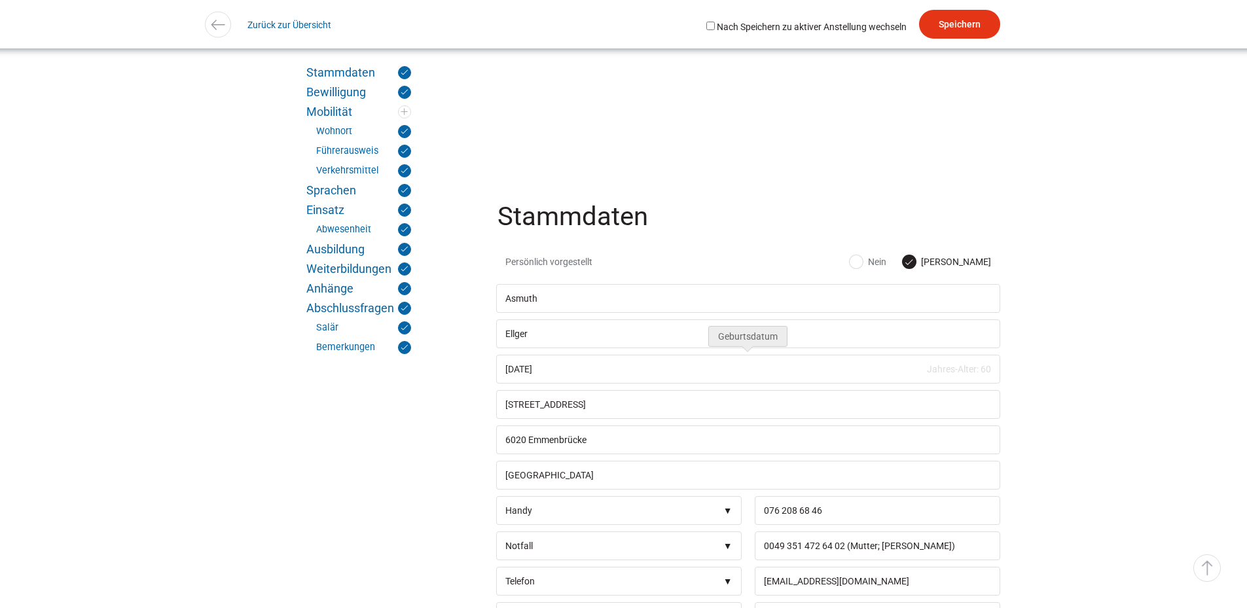
scroll to position [262, 0]
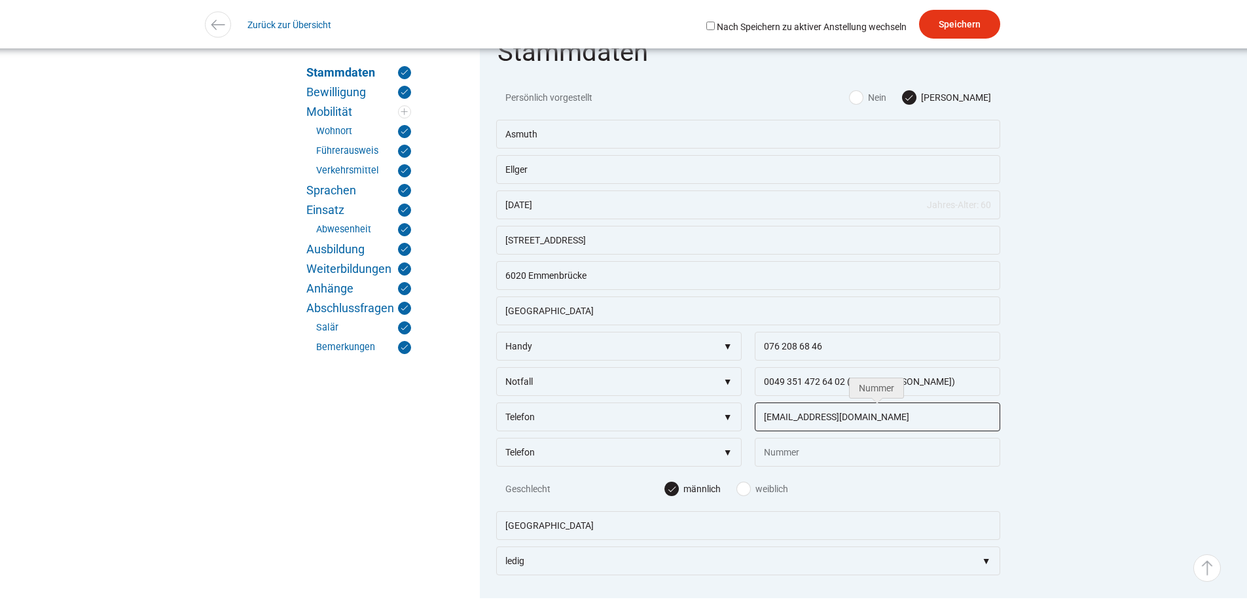
drag, startPoint x: 881, startPoint y: 422, endPoint x: 722, endPoint y: 426, distance: 159.8
click at [722, 403] on div "Telefon Handy Kollege Partner Familie Notfall E-Mail asmuth.ellger@gmx.de" at bounding box center [748, 403] width 504 height 0
click at [1017, 323] on fieldset "Stammdaten Persönlich vorgestellt Ja Nein Asmuth Ellger 08.10.1965 Jahres-Alter…" at bounding box center [748, 311] width 537 height 576
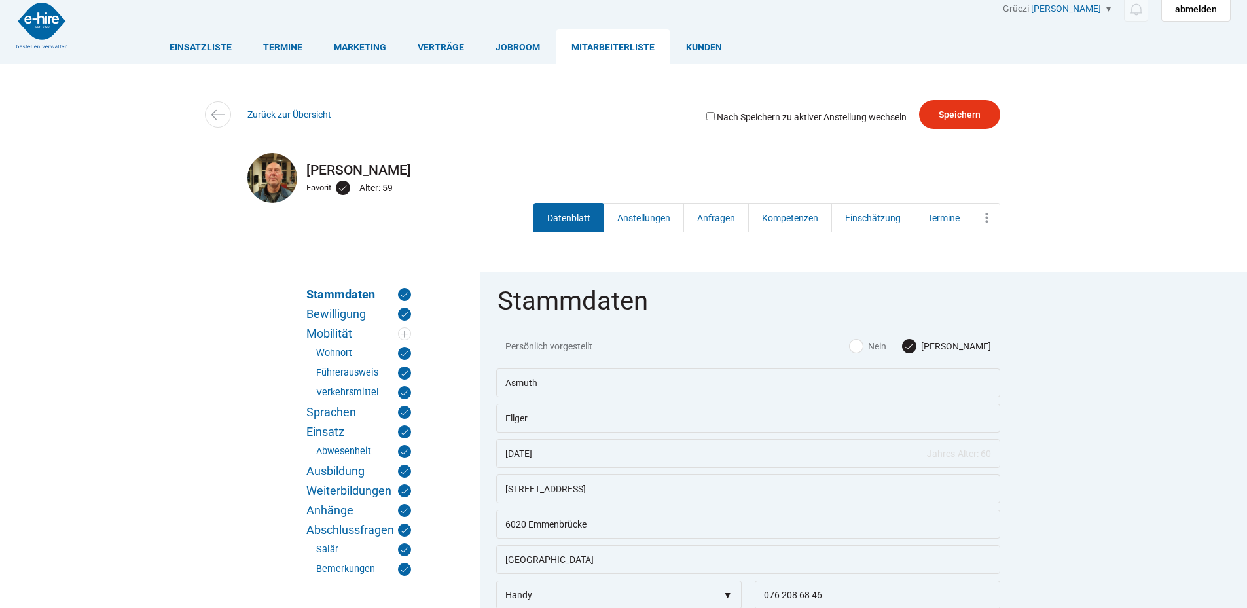
scroll to position [0, 0]
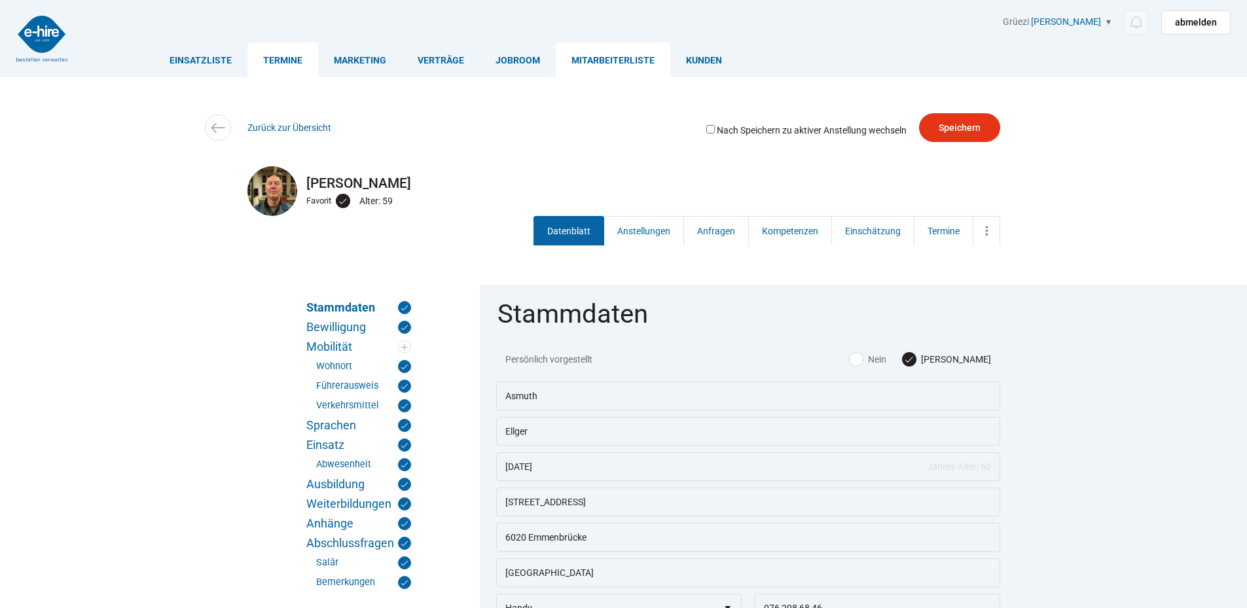
click at [289, 54] on link "Termine" at bounding box center [283, 60] width 71 height 35
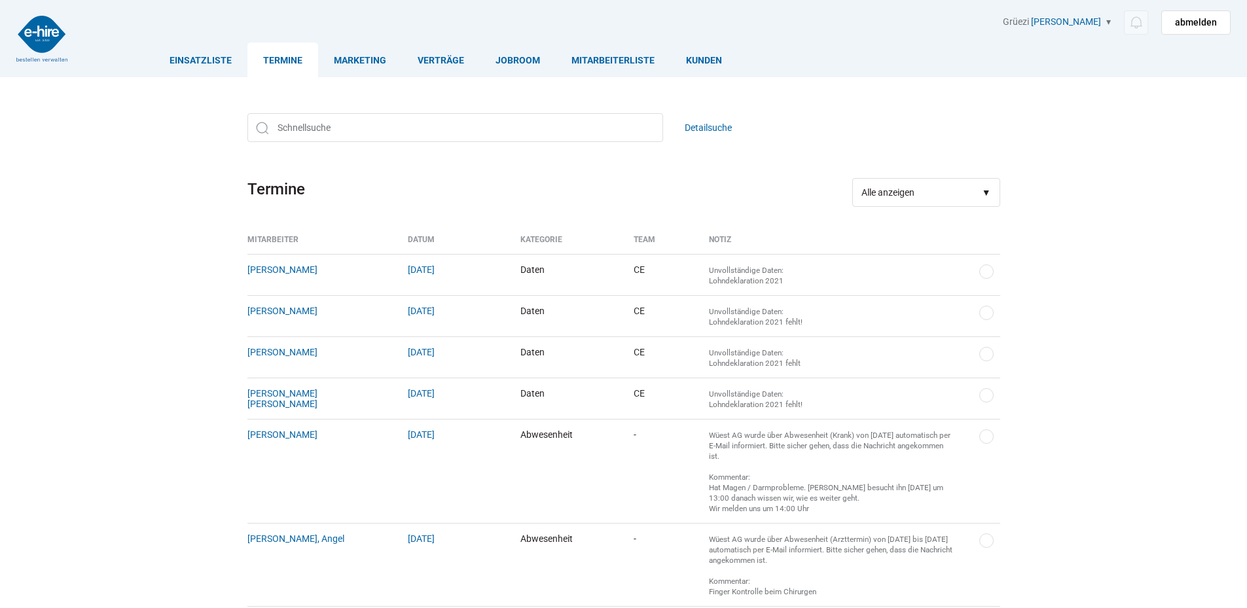
click at [193, 58] on link "Einsatzliste" at bounding box center [201, 60] width 94 height 35
